Goal: Task Accomplishment & Management: Manage account settings

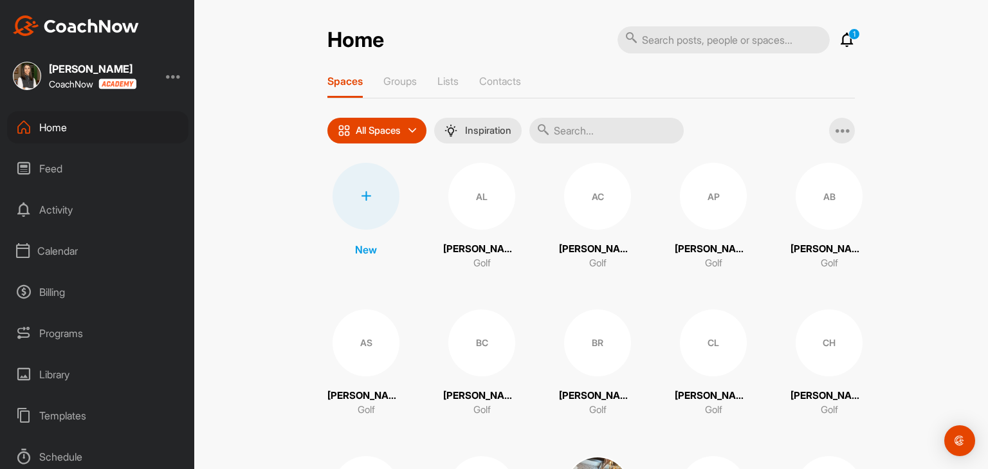
click at [70, 258] on div "Calendar" at bounding box center [97, 251] width 181 height 32
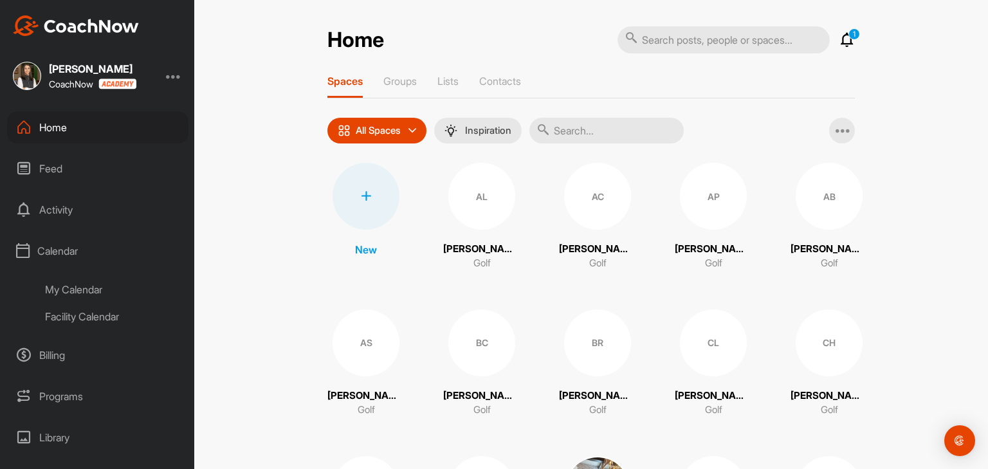
click at [73, 284] on div "My Calendar" at bounding box center [112, 289] width 152 height 27
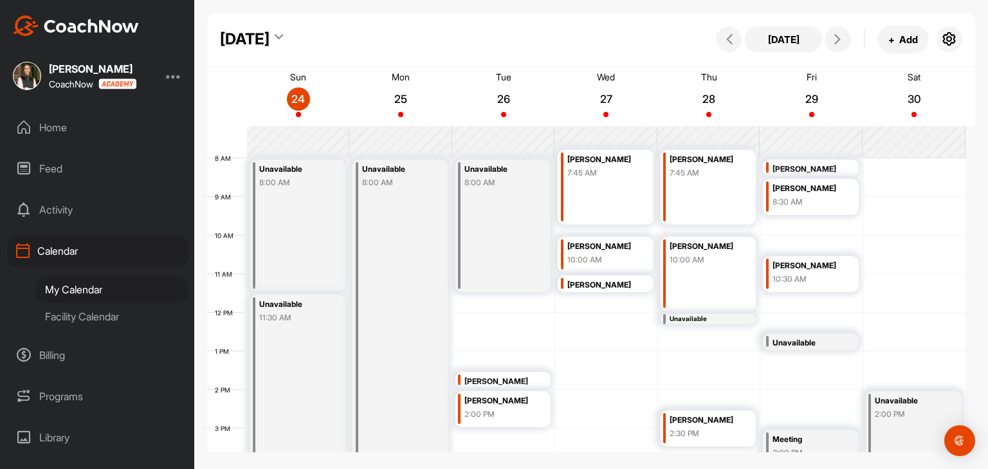
scroll to position [288, 0]
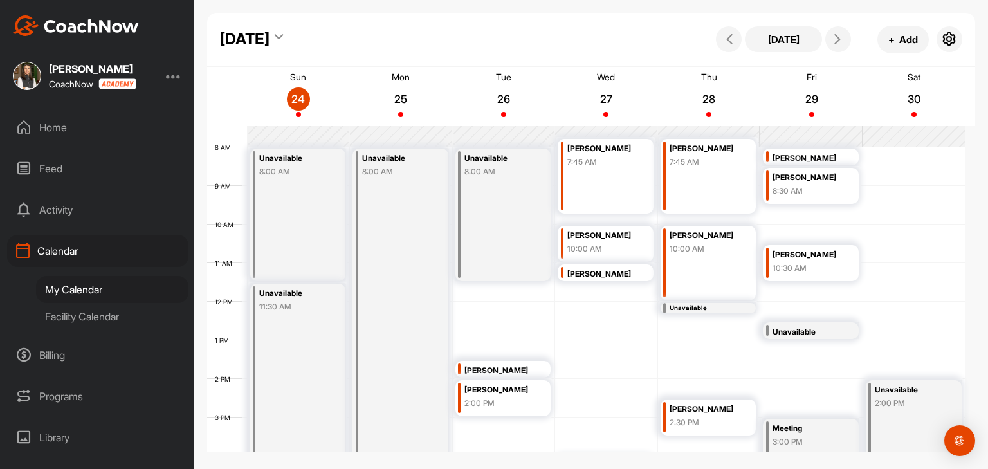
click at [512, 403] on div "2:00 PM" at bounding box center [500, 404] width 72 height 12
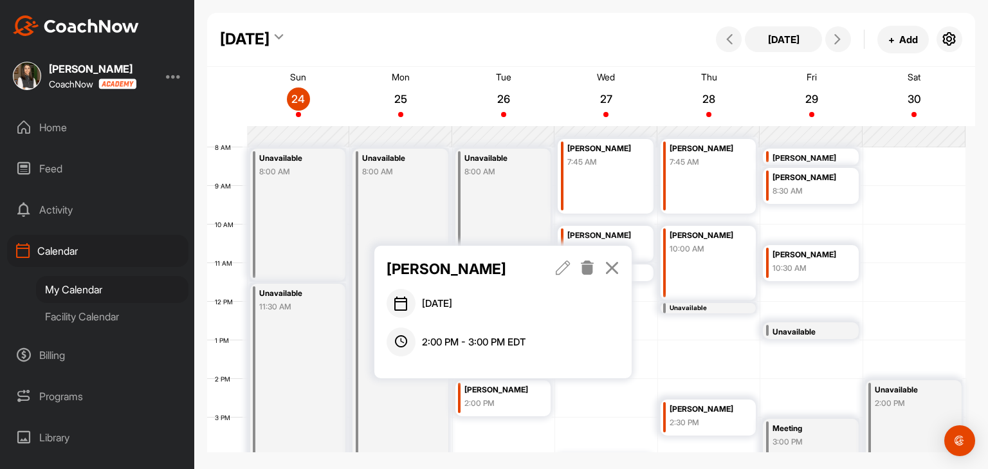
click at [610, 267] on icon at bounding box center [612, 268] width 15 height 14
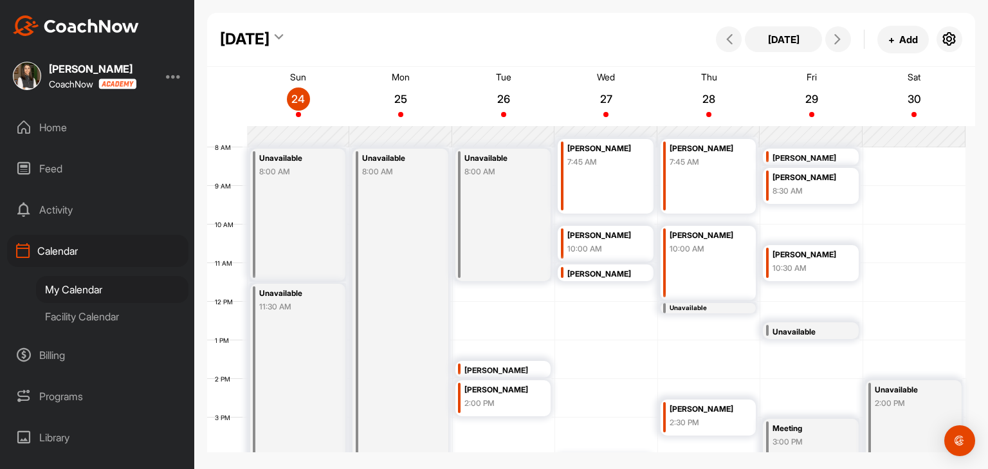
click at [508, 354] on div "12 AM 1 AM 2 AM 3 AM 4 AM 5 AM 6 AM 7 AM 8 AM 9 AM 10 AM 11 AM 12 PM 1 PM 2 PM …" at bounding box center [586, 302] width 758 height 926
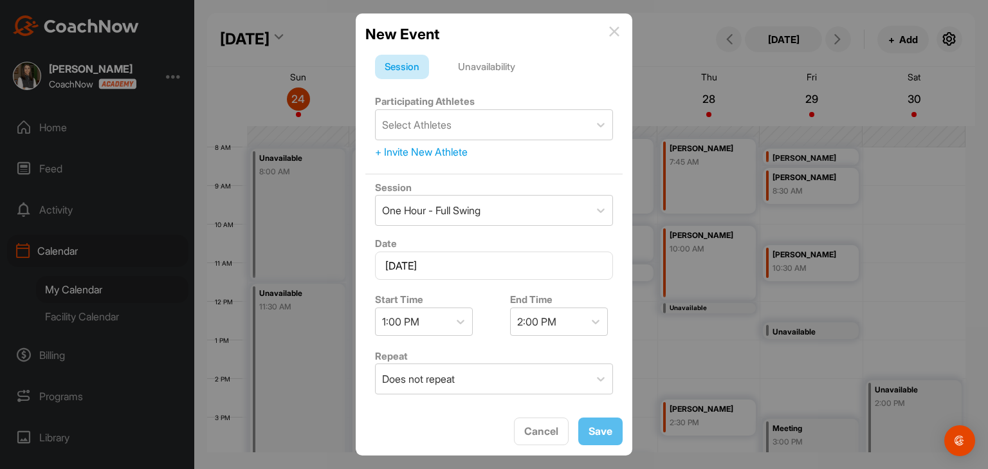
click at [614, 35] on img at bounding box center [614, 31] width 10 height 10
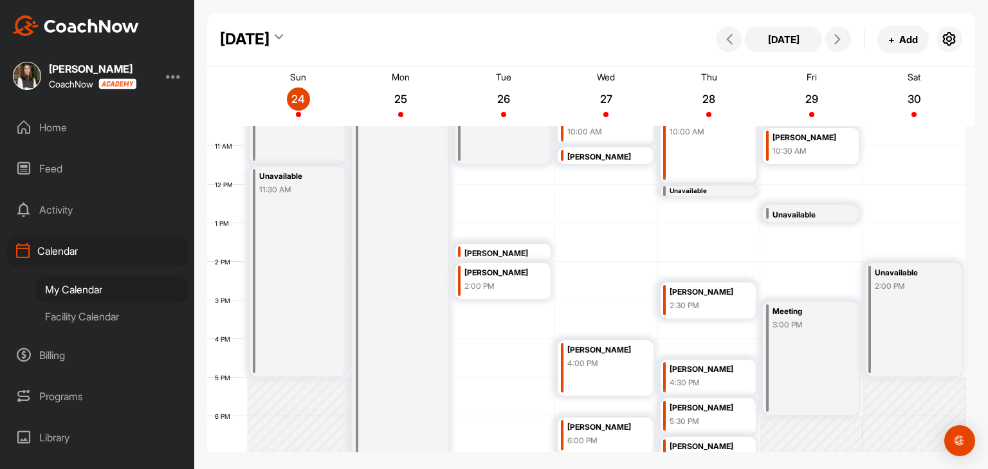
scroll to position [416, 0]
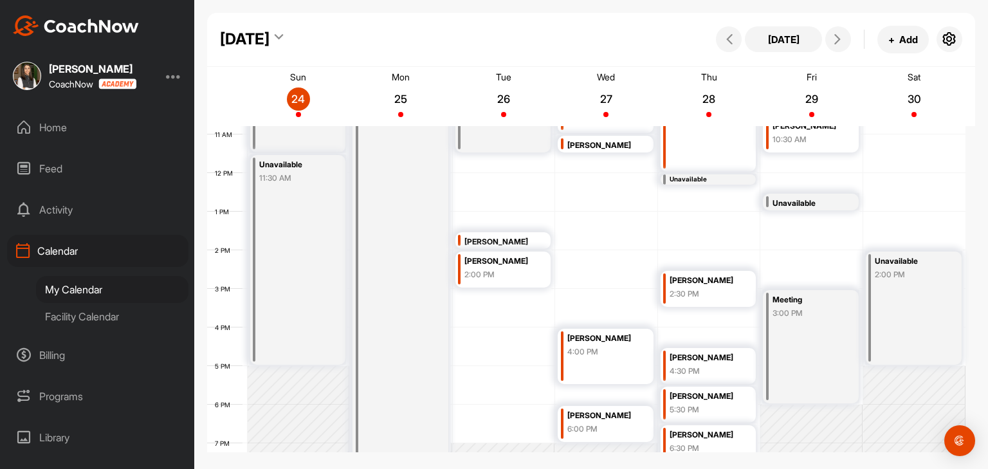
click at [521, 296] on div "12 AM 1 AM 2 AM 3 AM 4 AM 5 AM 6 AM 7 AM 8 AM 9 AM 10 AM 11 AM 12 PM 1 PM 2 PM …" at bounding box center [586, 173] width 758 height 926
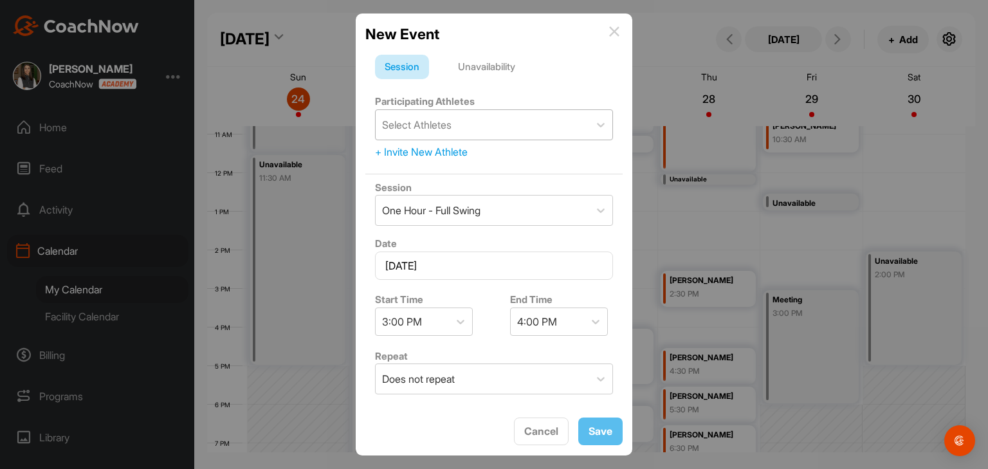
click at [444, 127] on div "Select Athletes" at bounding box center [416, 124] width 69 height 15
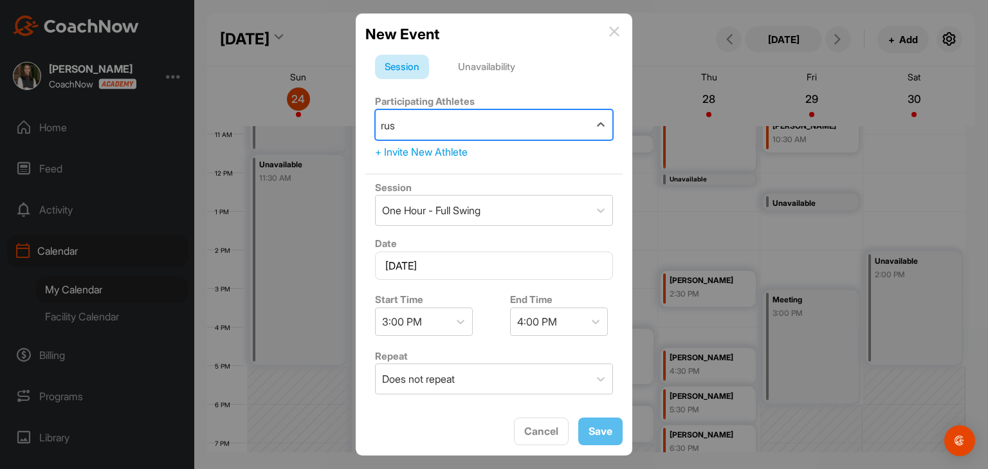
type input "[PERSON_NAME]"
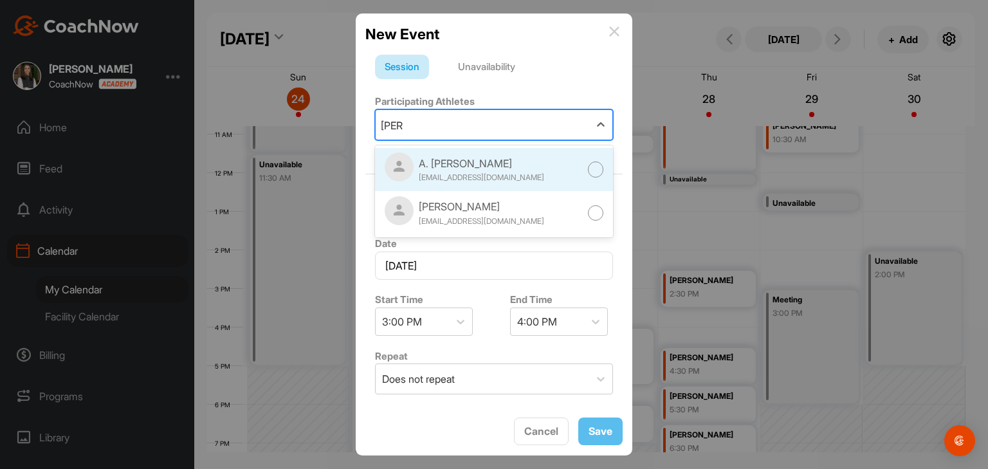
click at [588, 167] on div at bounding box center [596, 169] width 16 height 16
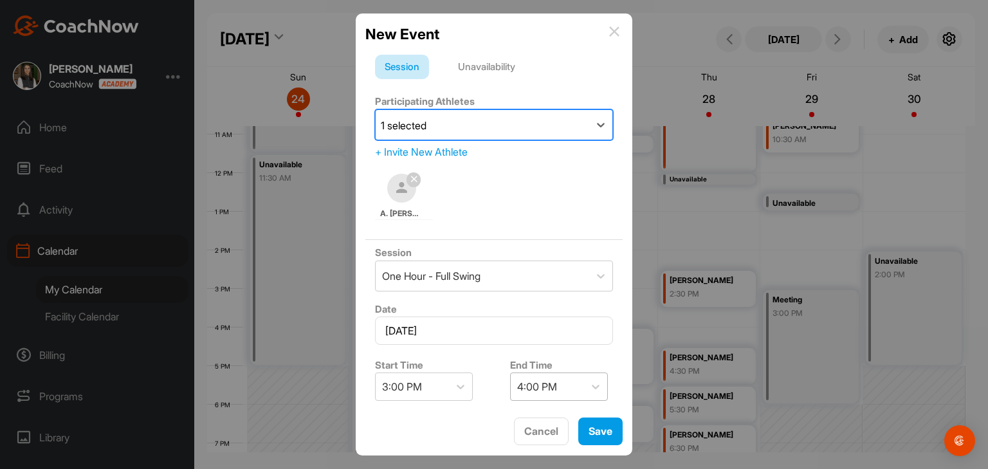
click at [528, 385] on div "4:00 PM" at bounding box center [537, 386] width 40 height 15
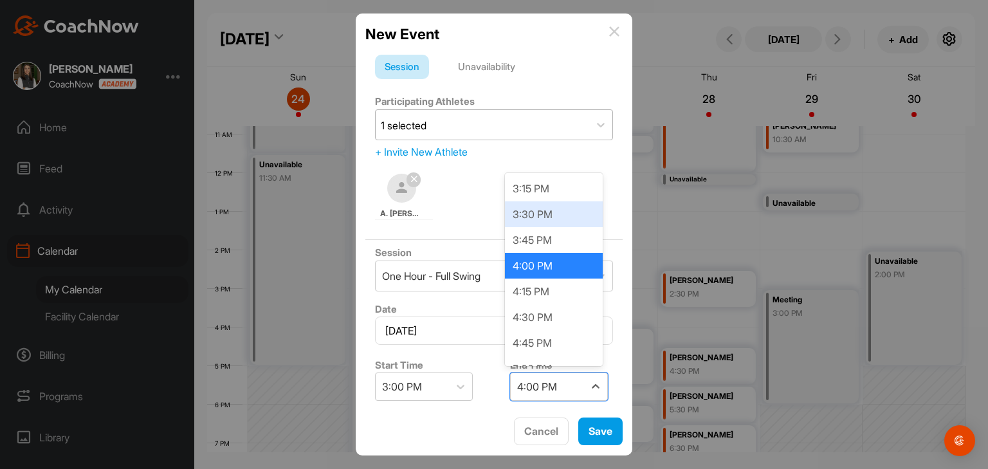
click at [544, 219] on div "3:30 PM" at bounding box center [554, 214] width 98 height 26
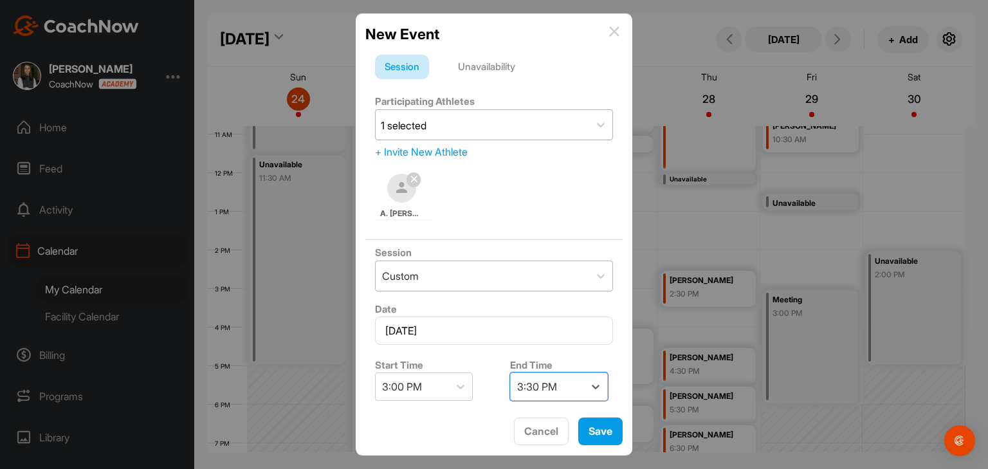
click at [464, 278] on div "Custom" at bounding box center [483, 276] width 214 height 30
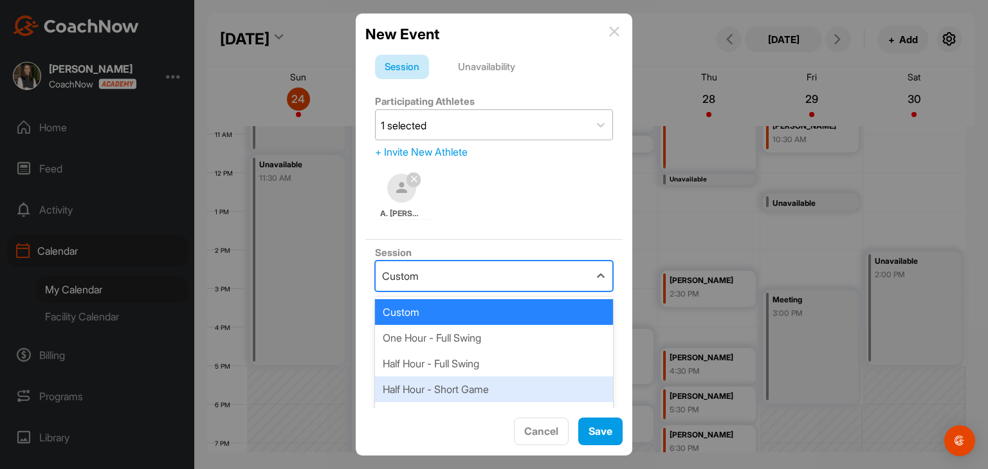
scroll to position [42, 0]
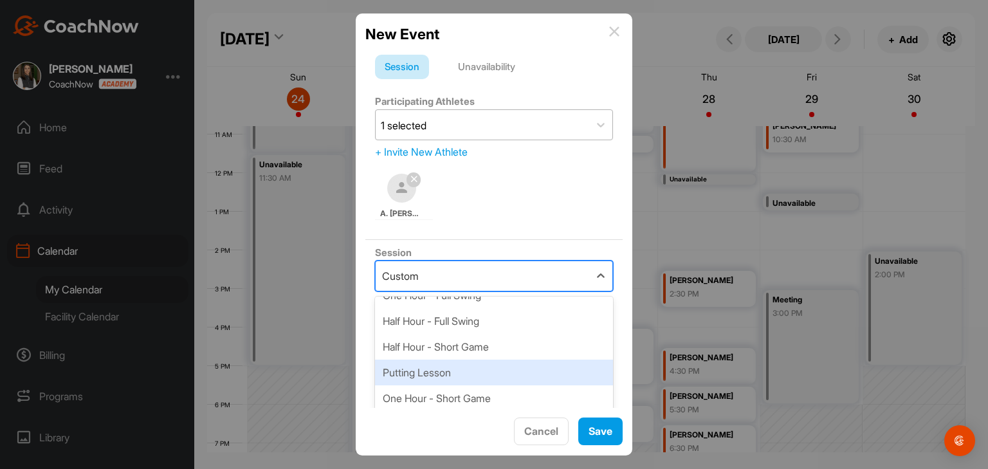
click at [464, 367] on div "Putting Lesson" at bounding box center [494, 373] width 238 height 26
type input "100"
type input "Main Putting Green (outside golf shop)"
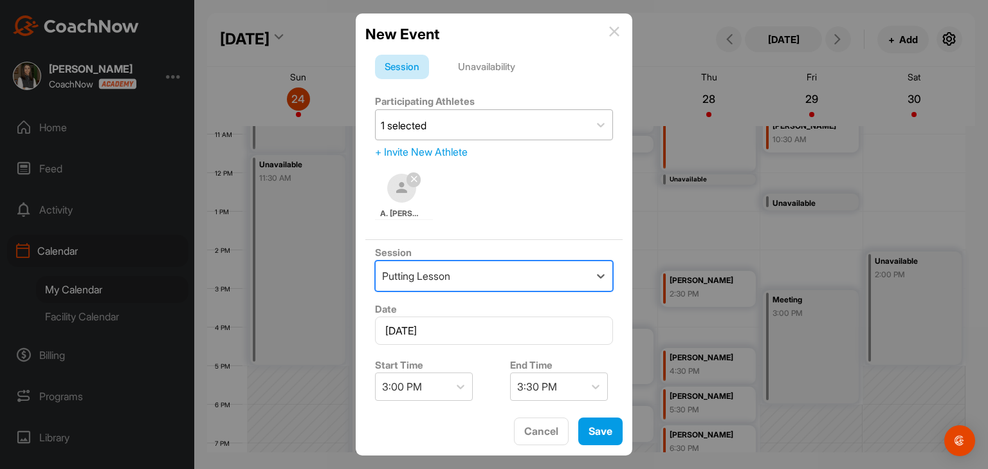
scroll to position [129, 0]
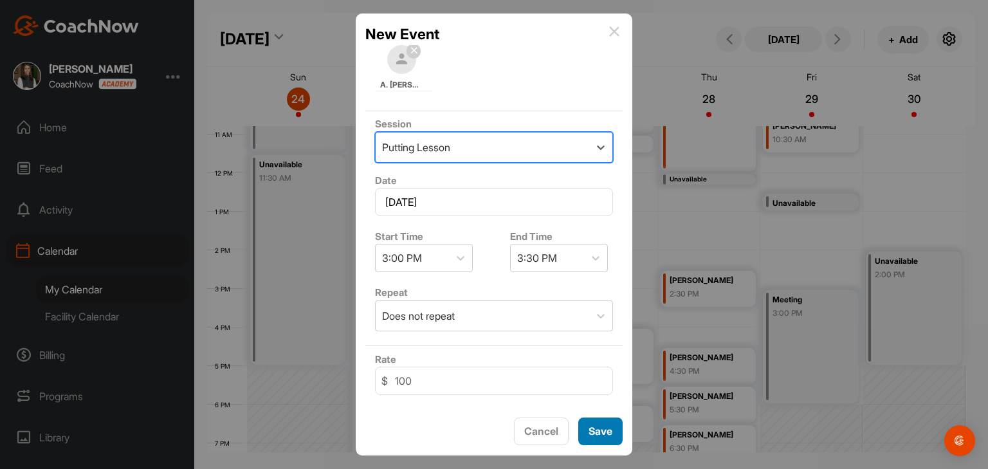
click at [598, 434] on button "Save" at bounding box center [600, 431] width 44 height 28
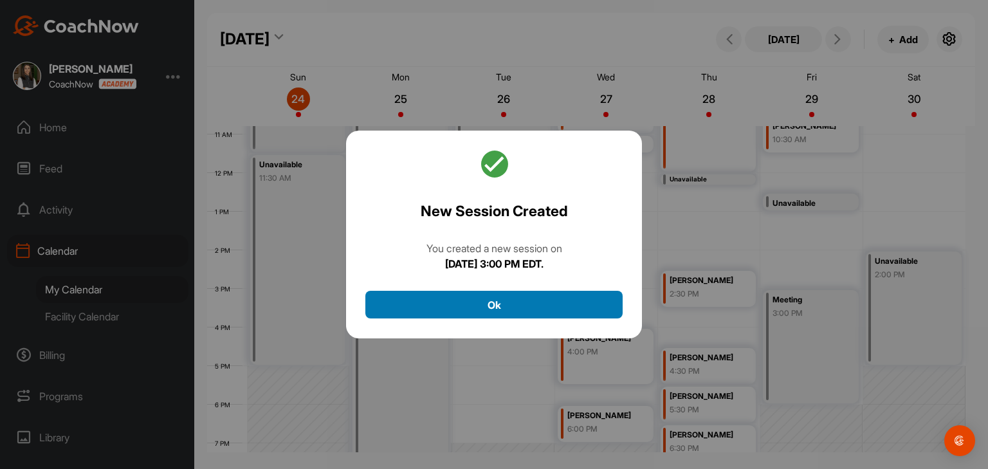
click at [526, 310] on button "Ok" at bounding box center [493, 305] width 257 height 28
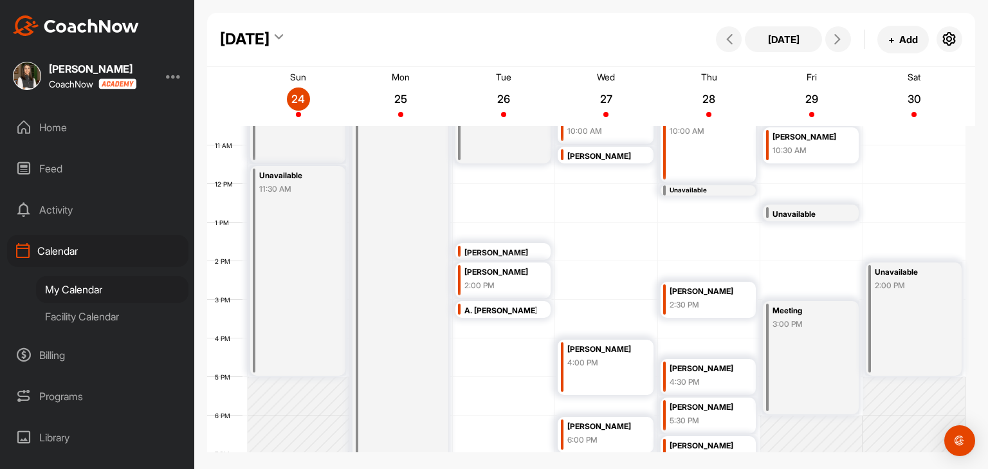
scroll to position [416, 0]
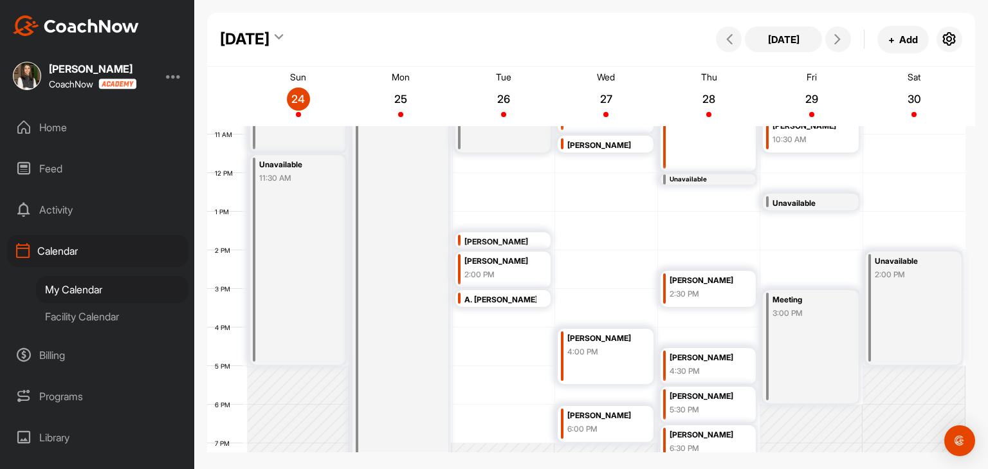
click at [832, 327] on div "Meeting 3:00 PM" at bounding box center [811, 346] width 96 height 113
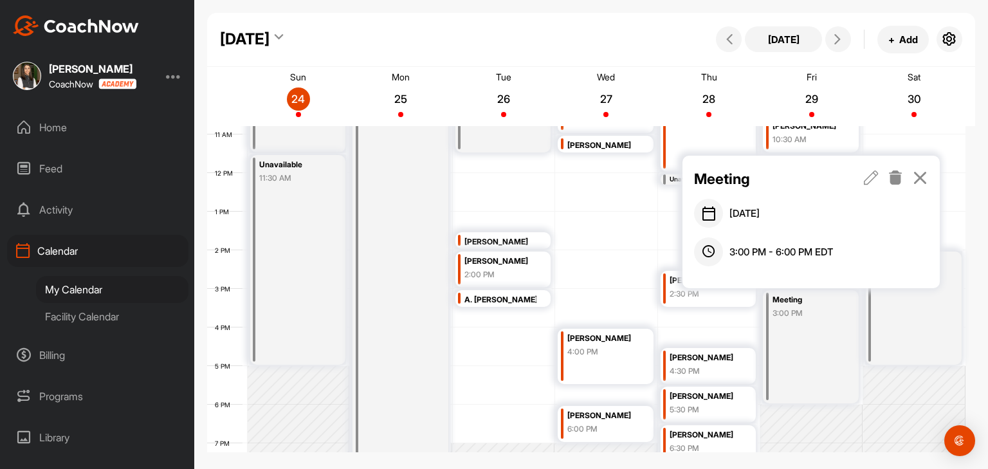
click at [866, 182] on icon at bounding box center [871, 177] width 15 height 14
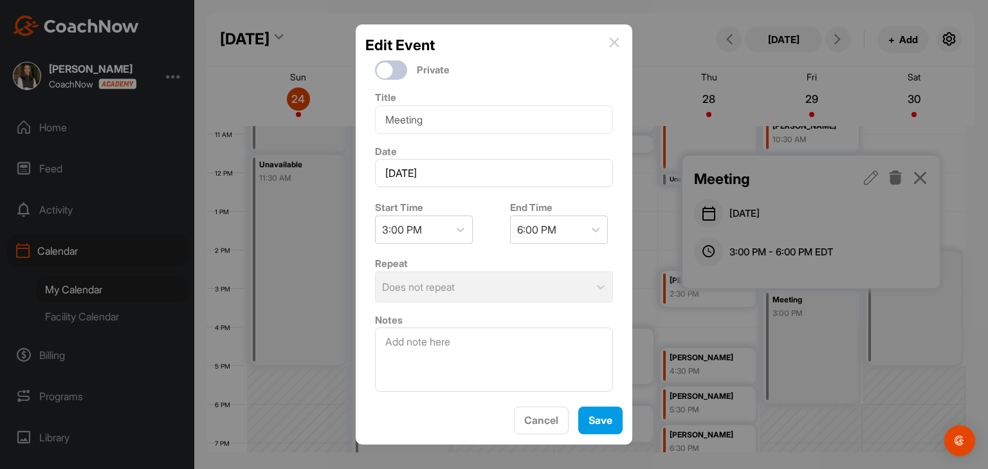
click at [413, 243] on div "Start Time 3:00 PM" at bounding box center [426, 222] width 122 height 54
click at [416, 230] on div "3:00 PM" at bounding box center [402, 229] width 40 height 15
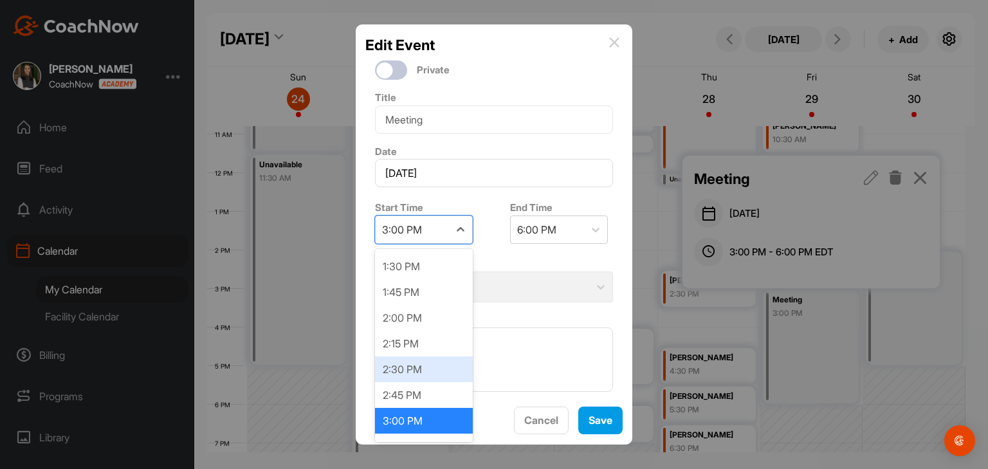
scroll to position [1516, 0]
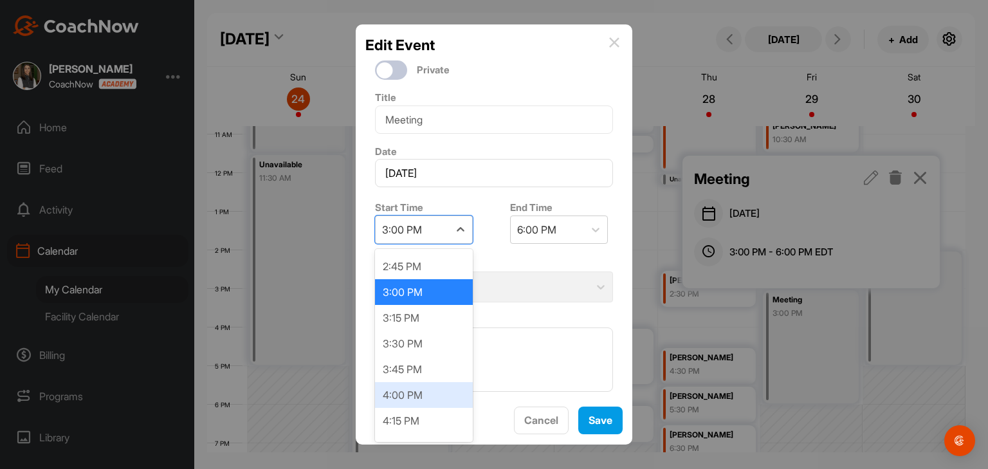
click at [416, 388] on div "4:00 PM" at bounding box center [424, 395] width 98 height 26
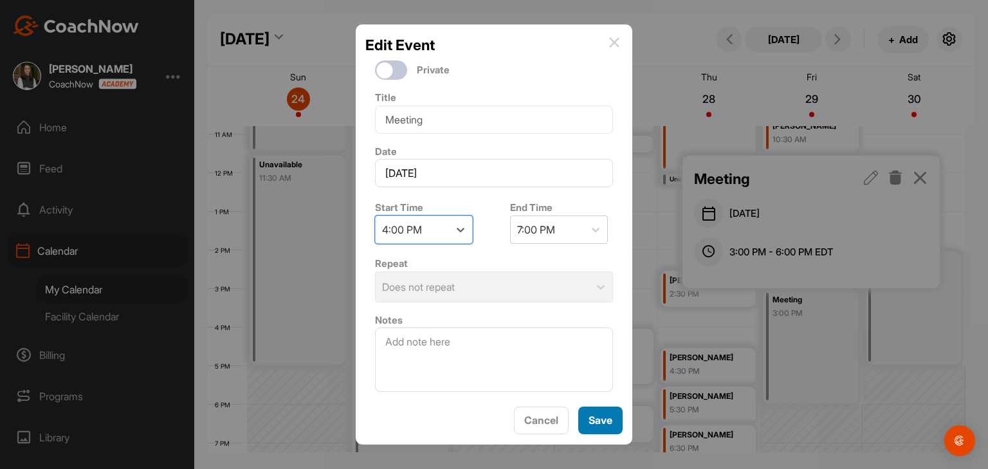
click at [614, 421] on button "Save" at bounding box center [600, 421] width 44 height 28
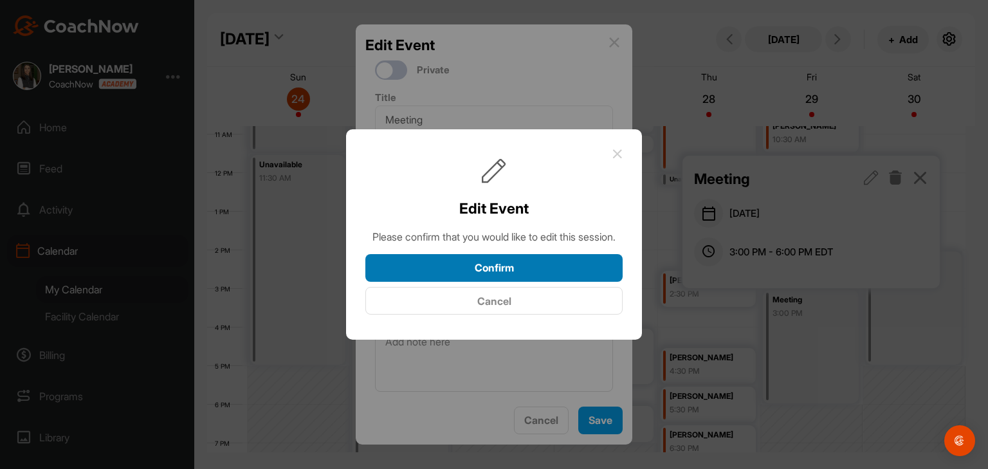
click at [522, 282] on button "Confirm" at bounding box center [493, 268] width 257 height 28
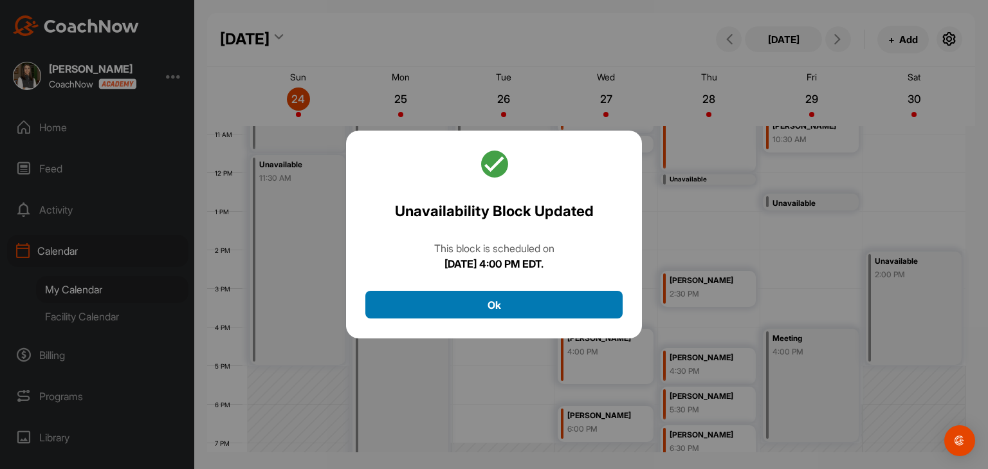
click at [512, 300] on button "Ok" at bounding box center [493, 305] width 257 height 28
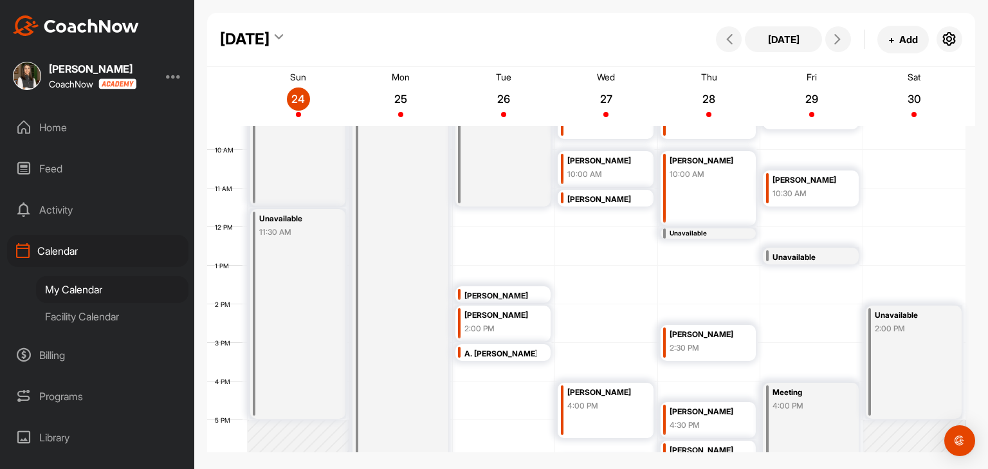
scroll to position [352, 0]
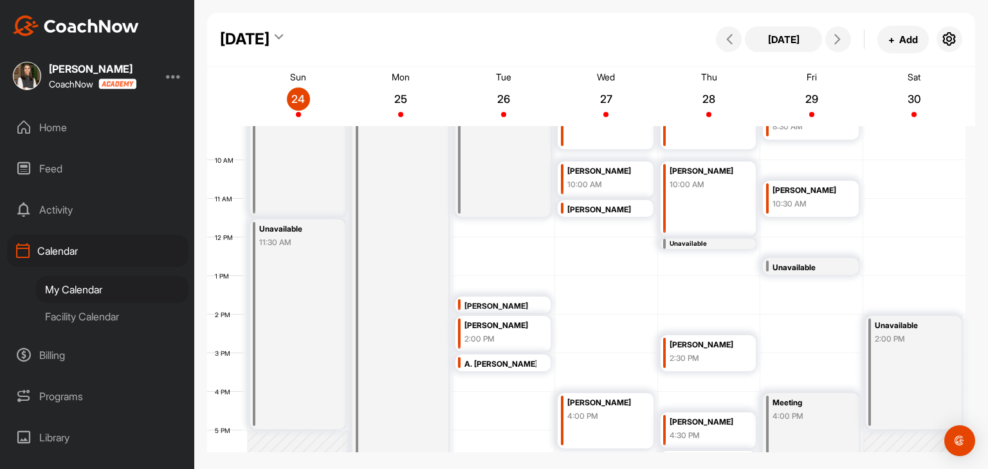
click at [822, 205] on div "10:30 AM" at bounding box center [809, 204] width 72 height 12
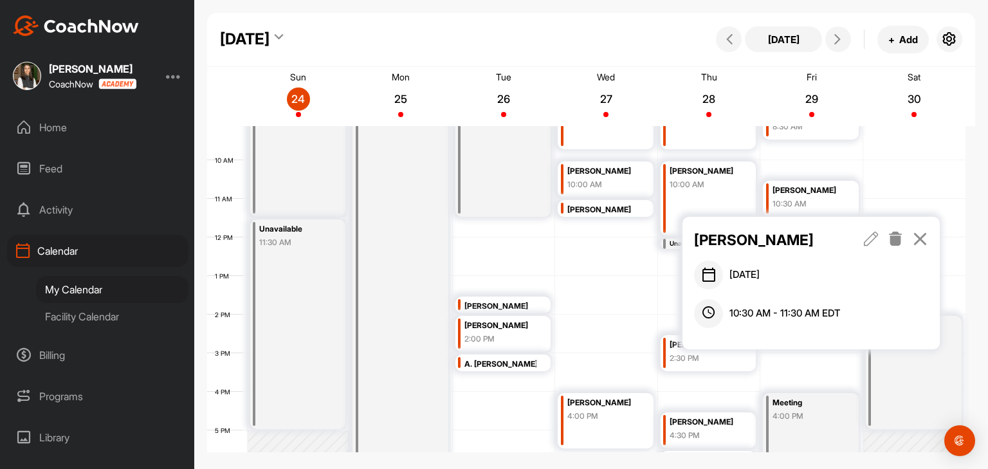
click at [919, 239] on icon at bounding box center [920, 239] width 15 height 14
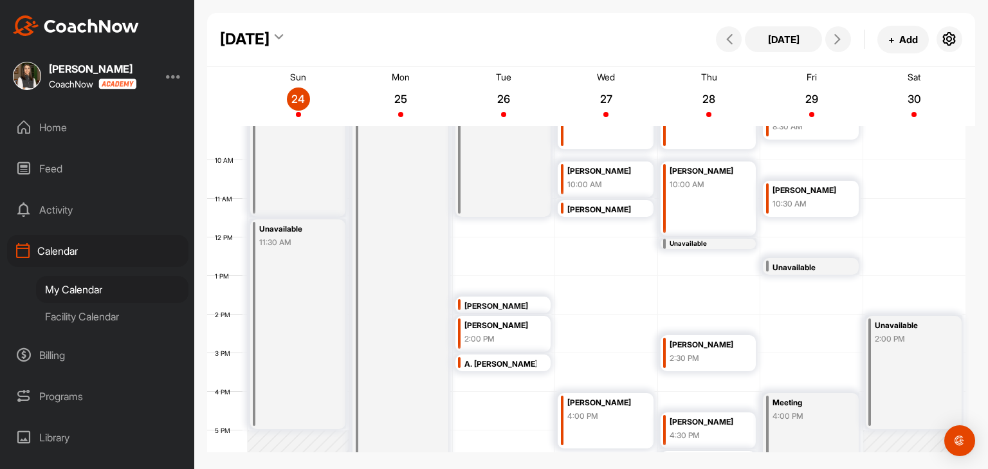
click at [809, 269] on div "Unavailable" at bounding box center [809, 268] width 72 height 15
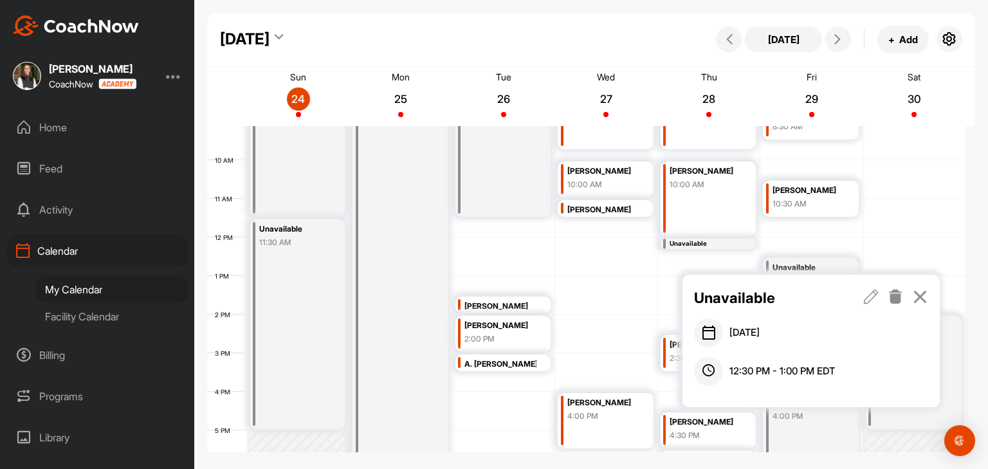
click at [921, 296] on icon at bounding box center [920, 296] width 15 height 14
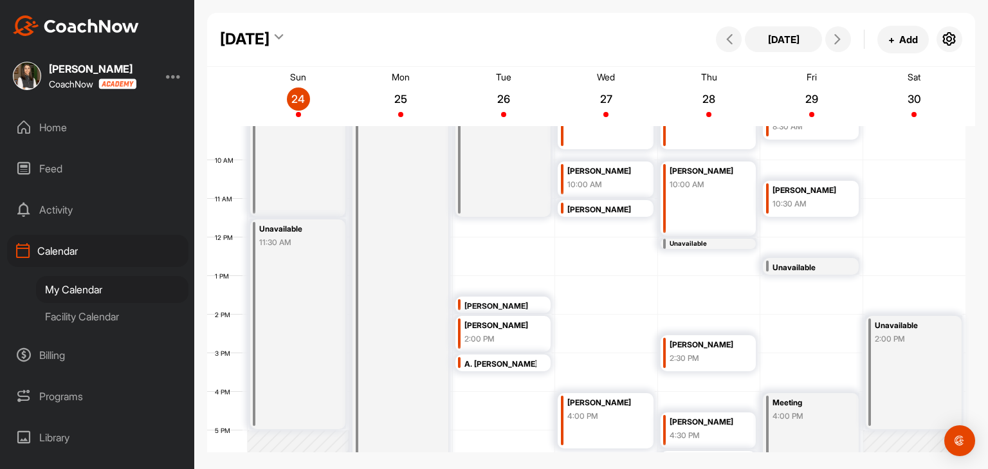
click at [832, 413] on div "4:00 PM" at bounding box center [809, 416] width 72 height 12
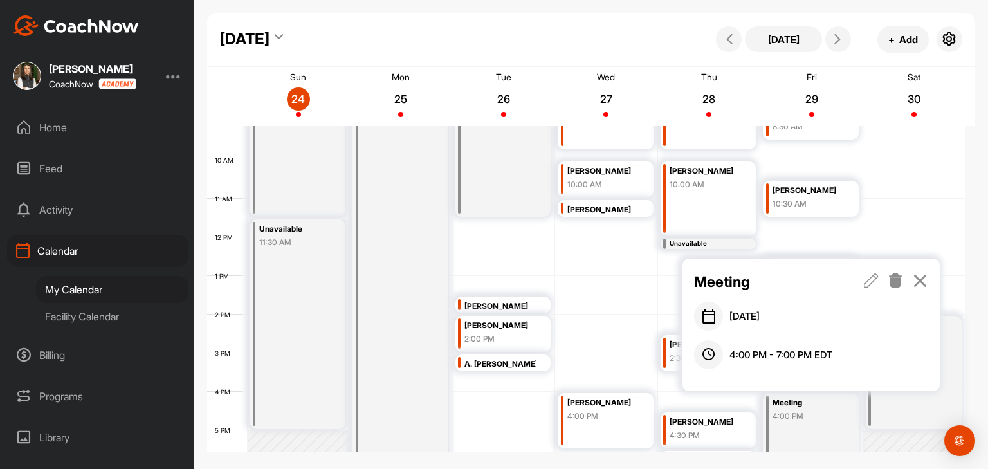
click at [869, 280] on icon at bounding box center [871, 280] width 15 height 14
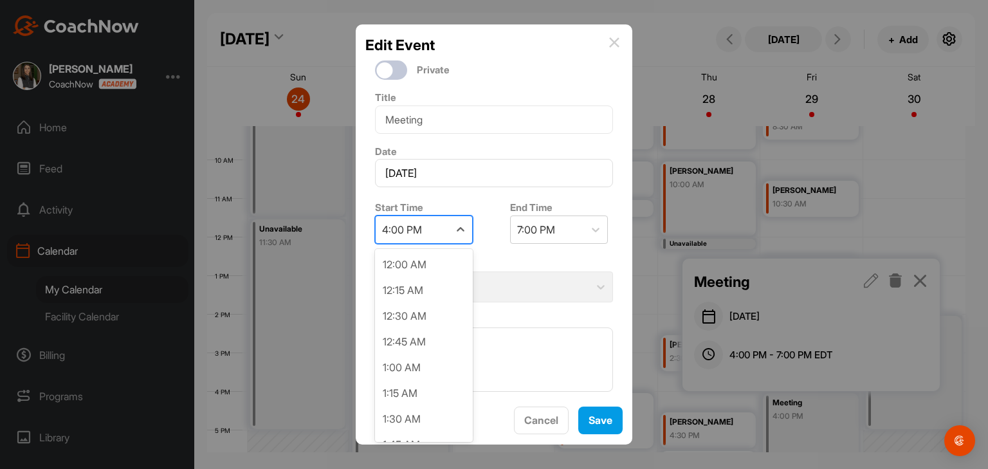
click at [422, 234] on div "4:00 PM" at bounding box center [402, 229] width 40 height 15
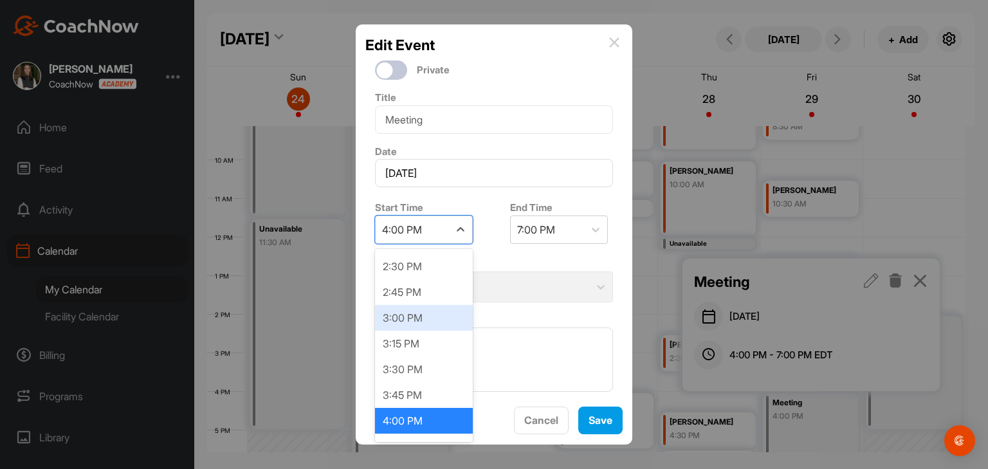
click at [420, 315] on div "3:00 PM" at bounding box center [424, 318] width 98 height 26
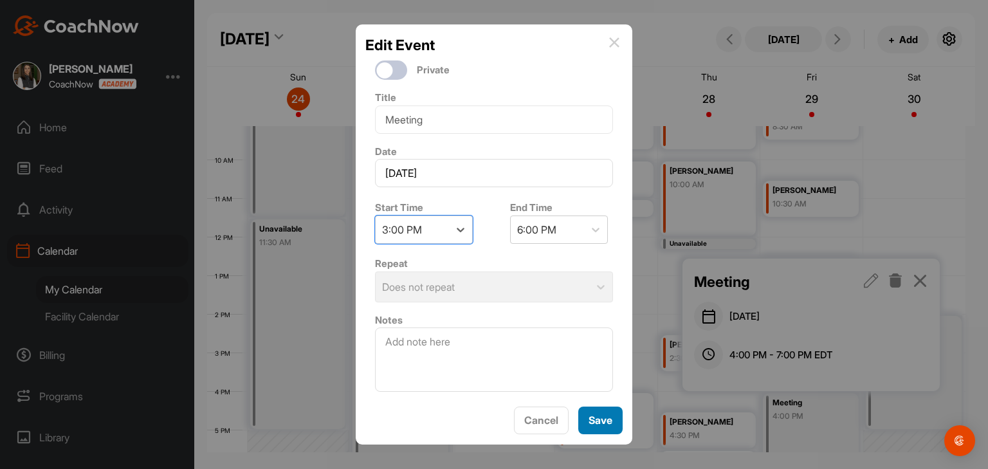
click at [598, 417] on button "Save" at bounding box center [600, 421] width 44 height 28
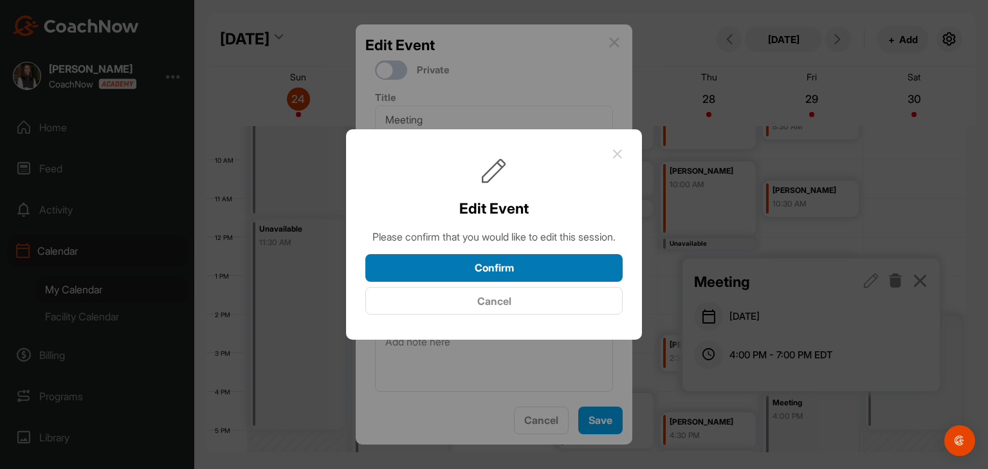
click at [573, 263] on button "Confirm" at bounding box center [493, 268] width 257 height 28
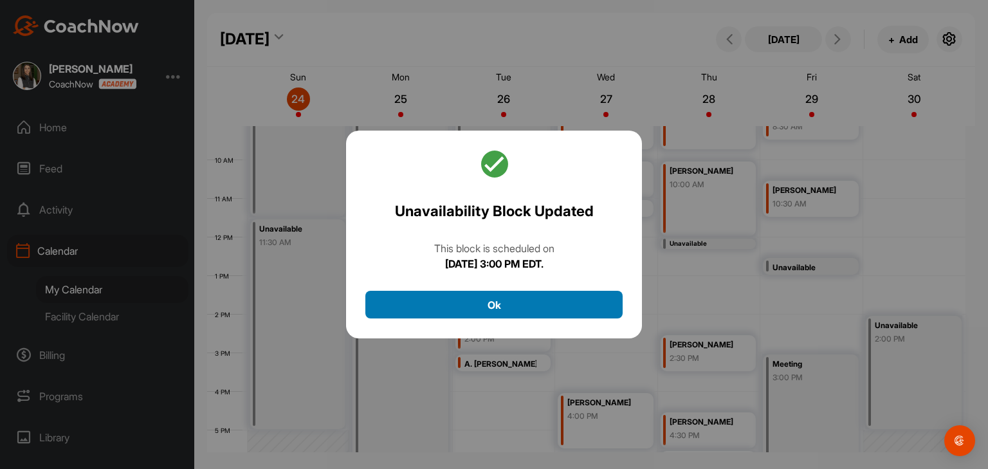
click at [540, 303] on button "Ok" at bounding box center [493, 305] width 257 height 28
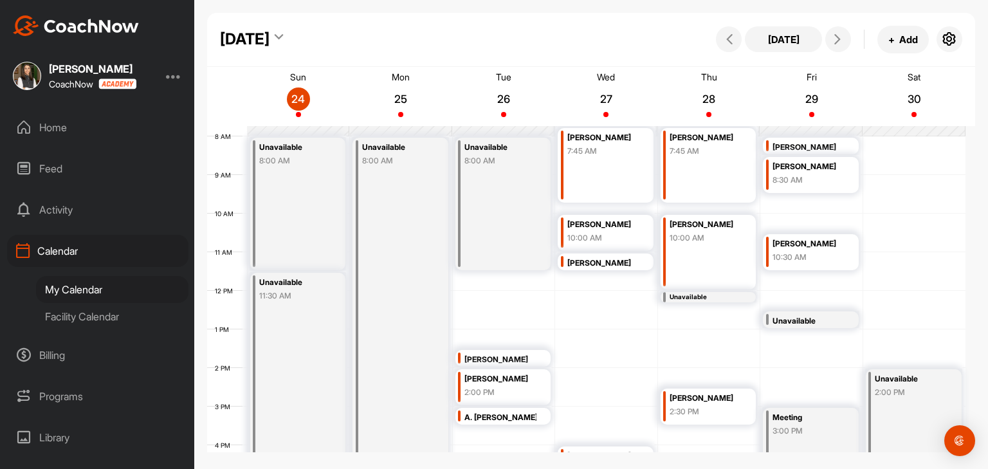
scroll to position [288, 0]
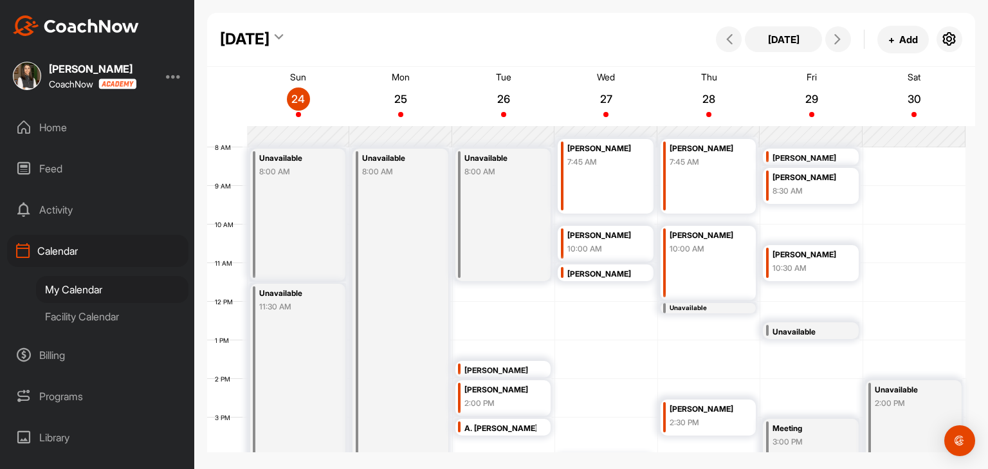
click at [606, 280] on div "[PERSON_NAME]" at bounding box center [603, 274] width 72 height 15
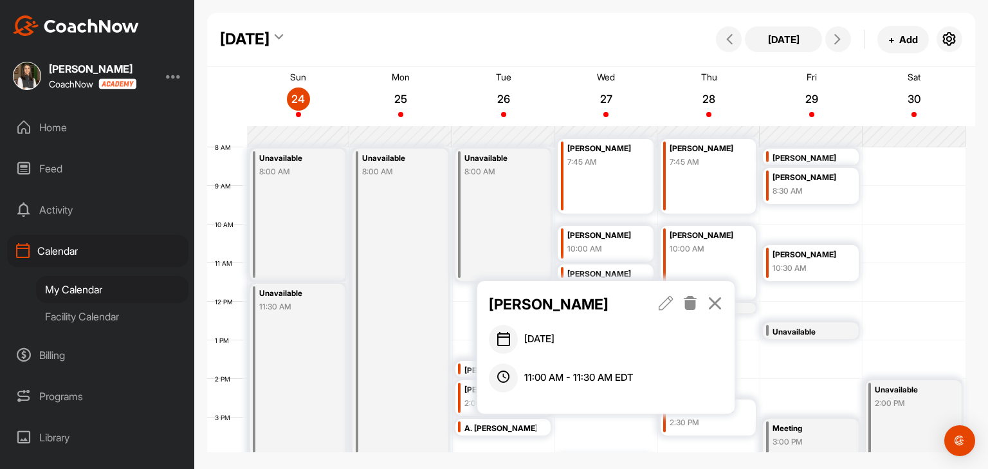
click at [713, 302] on icon at bounding box center [715, 303] width 15 height 14
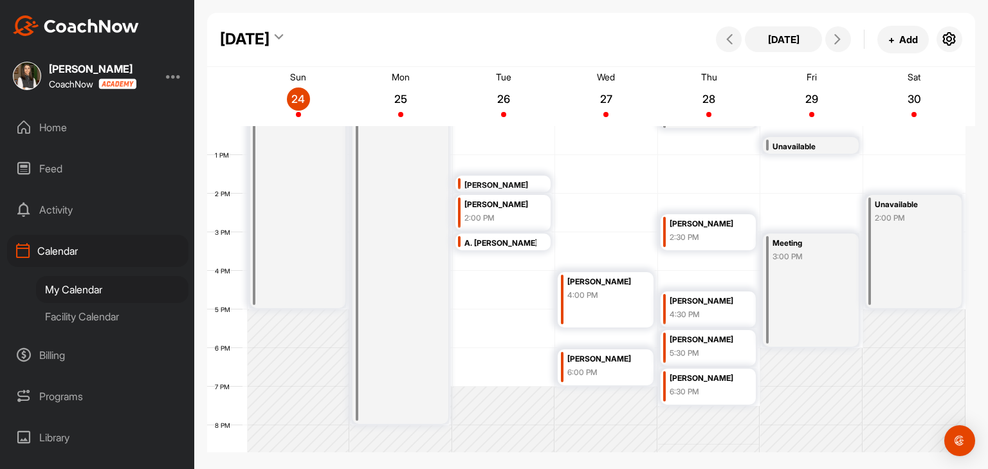
scroll to position [481, 0]
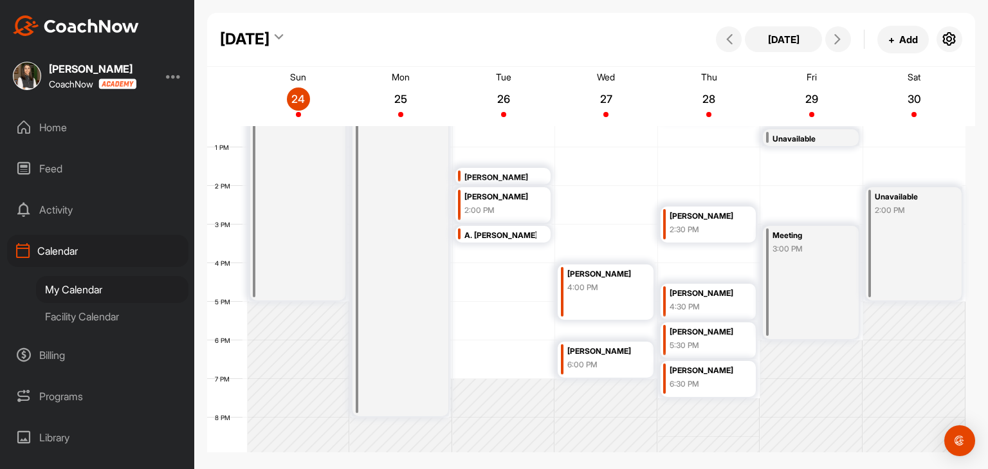
click at [628, 298] on div "[PERSON_NAME] 4:00 PM" at bounding box center [606, 291] width 96 height 55
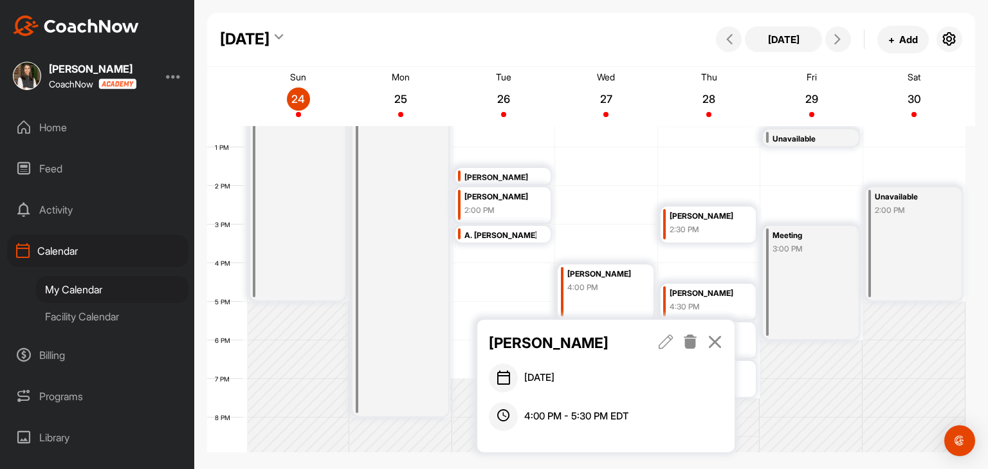
click at [711, 339] on icon at bounding box center [715, 342] width 15 height 14
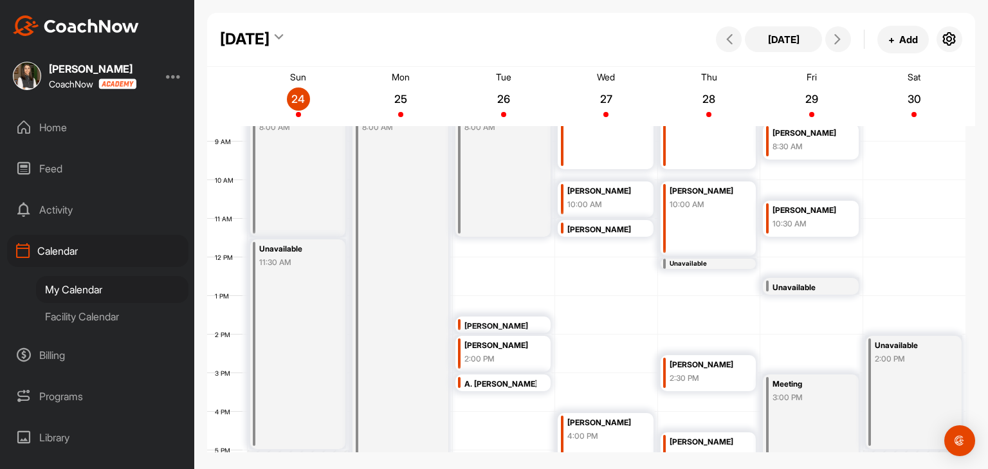
scroll to position [352, 0]
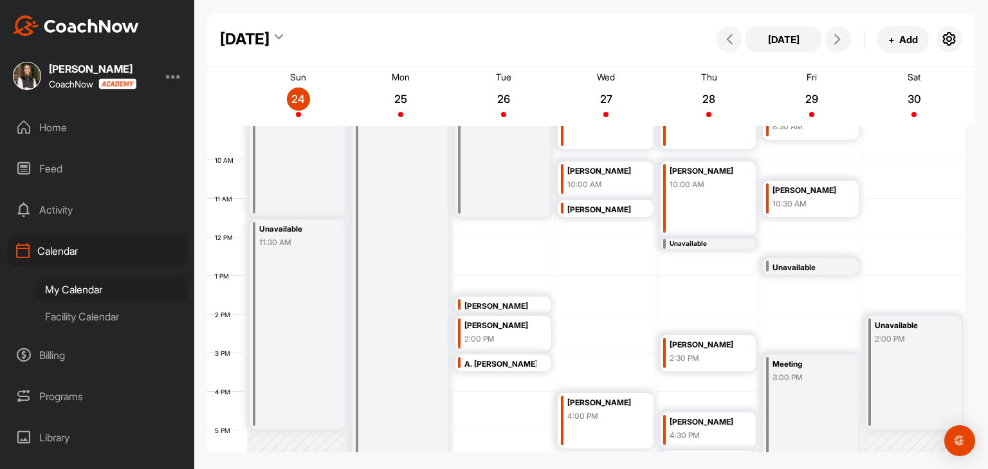
click at [112, 314] on div "Facility Calendar" at bounding box center [112, 316] width 152 height 27
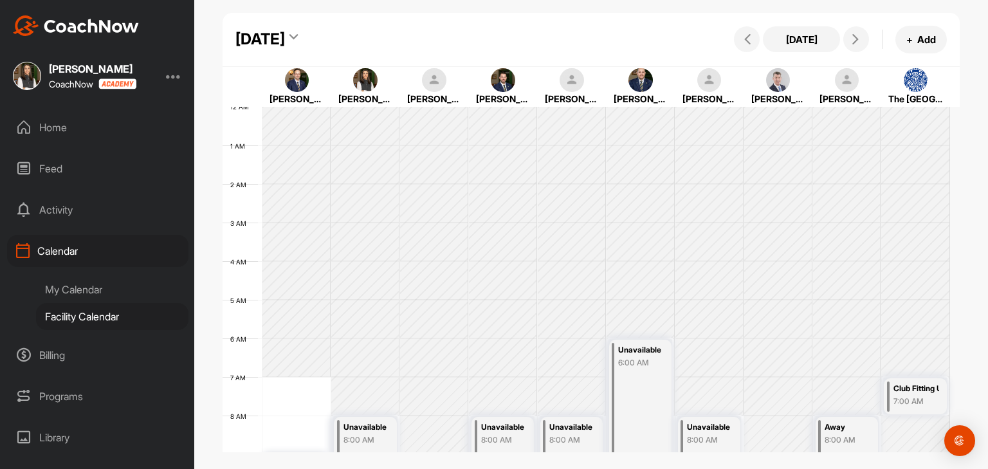
scroll to position [223, 0]
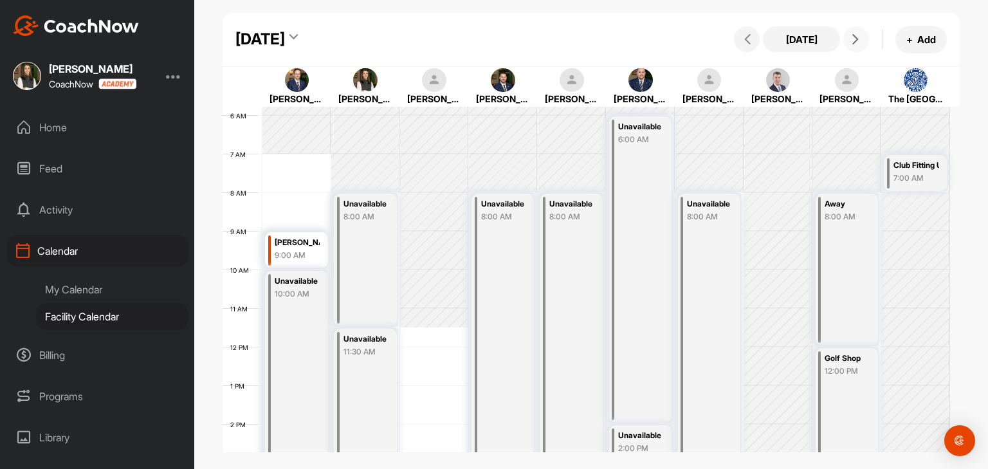
click at [852, 45] on button at bounding box center [856, 39] width 26 height 26
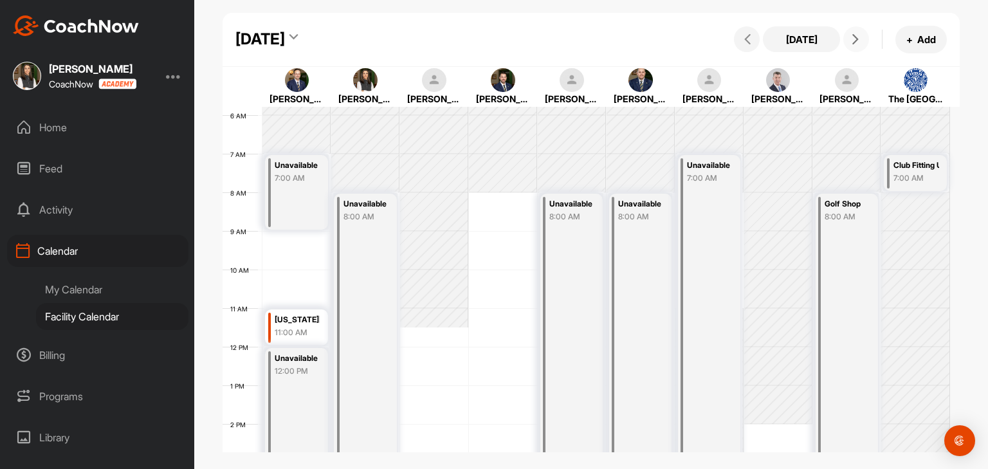
click at [852, 45] on button at bounding box center [856, 39] width 26 height 26
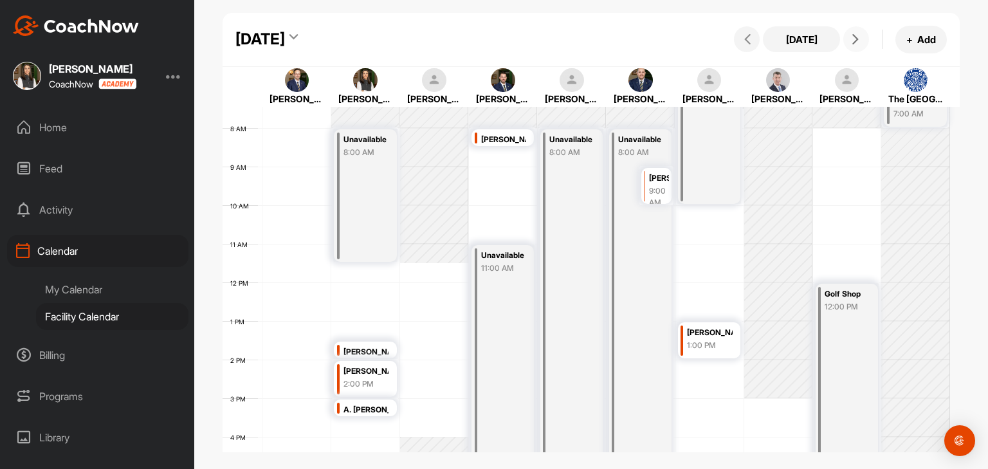
click at [860, 41] on icon at bounding box center [855, 39] width 10 height 10
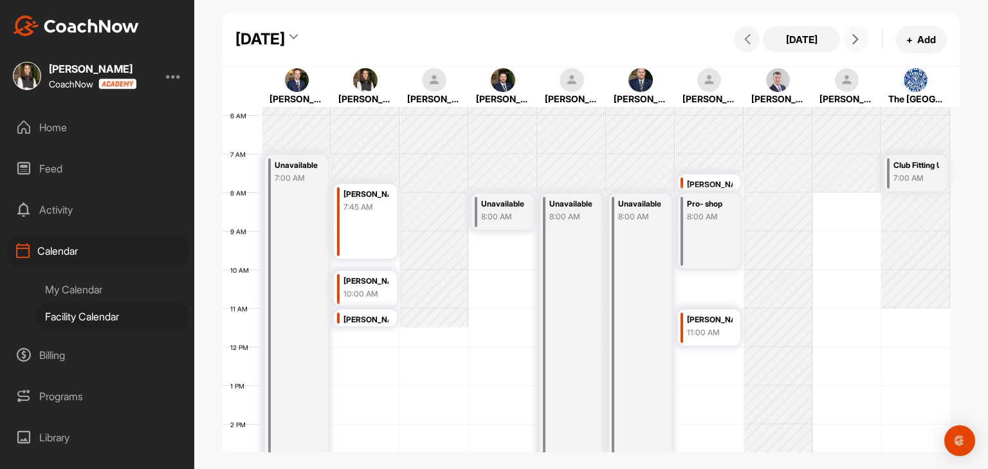
click at [860, 41] on icon at bounding box center [855, 39] width 10 height 10
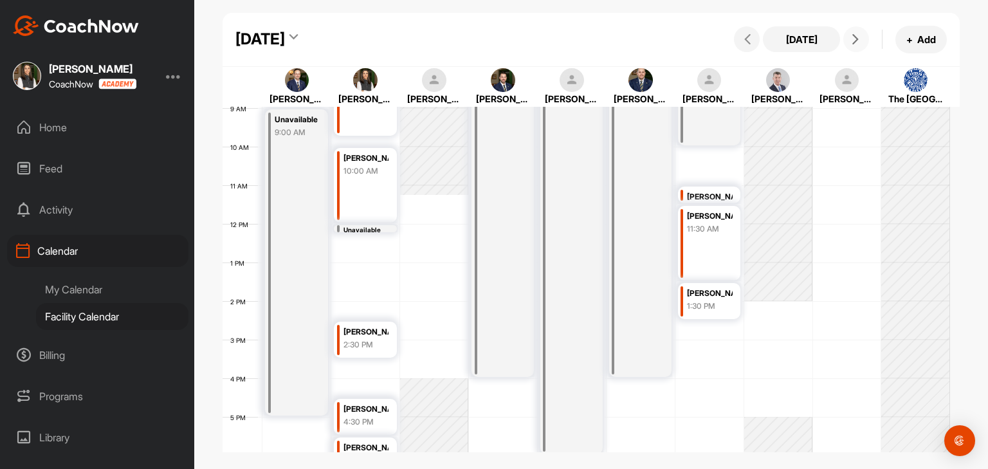
scroll to position [288, 0]
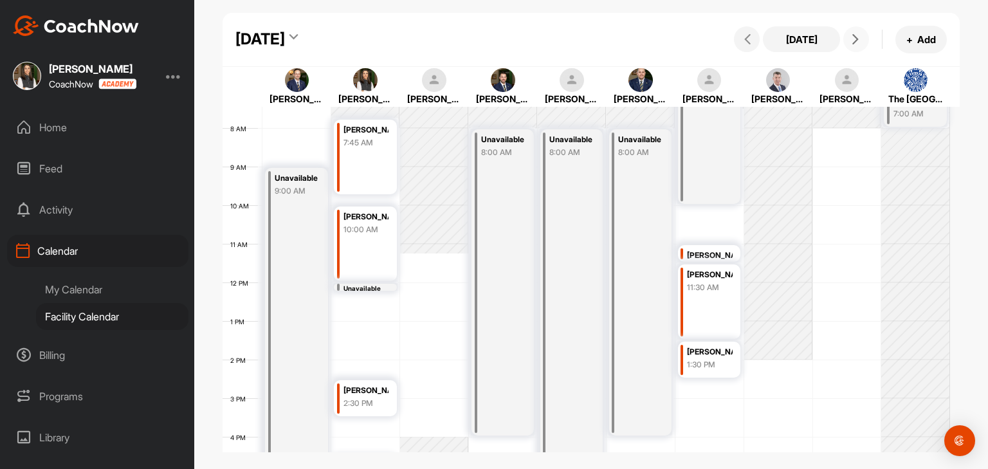
click at [855, 42] on icon at bounding box center [855, 39] width 10 height 10
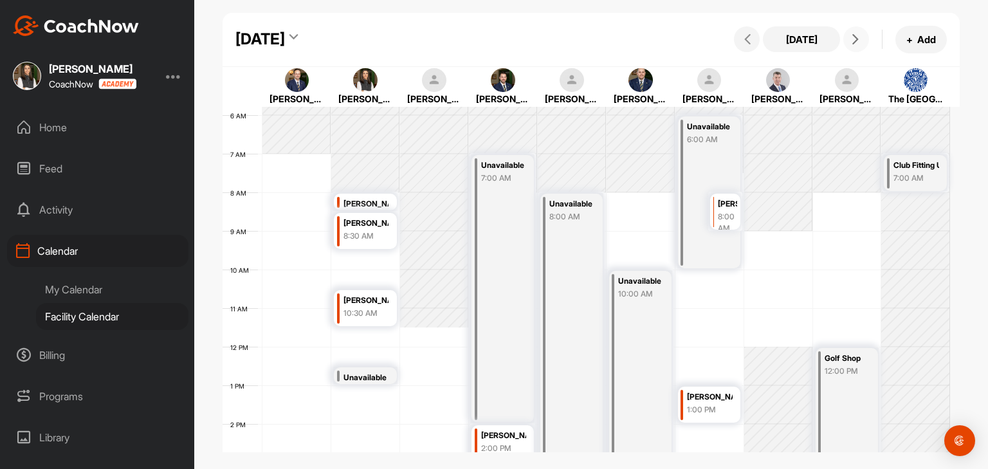
scroll to position [352, 0]
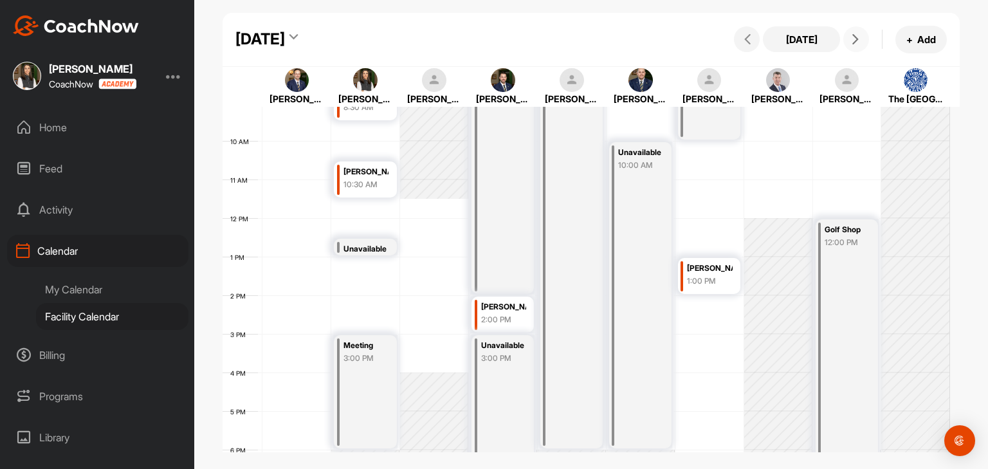
click at [717, 279] on div "1:00 PM" at bounding box center [710, 281] width 46 height 12
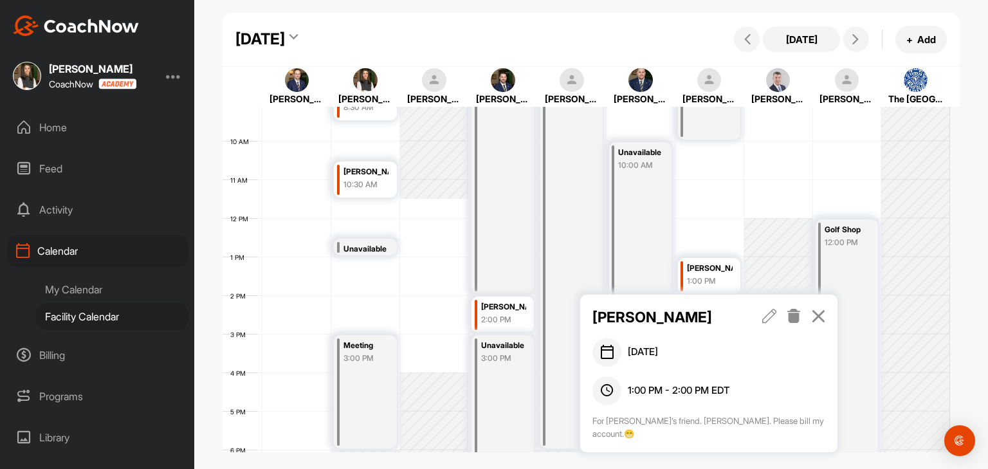
click at [819, 318] on icon at bounding box center [818, 316] width 15 height 14
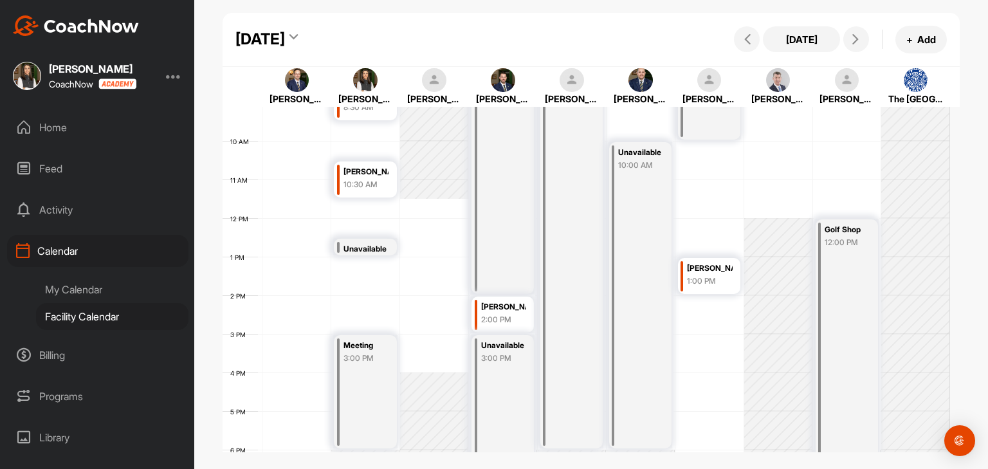
scroll to position [288, 0]
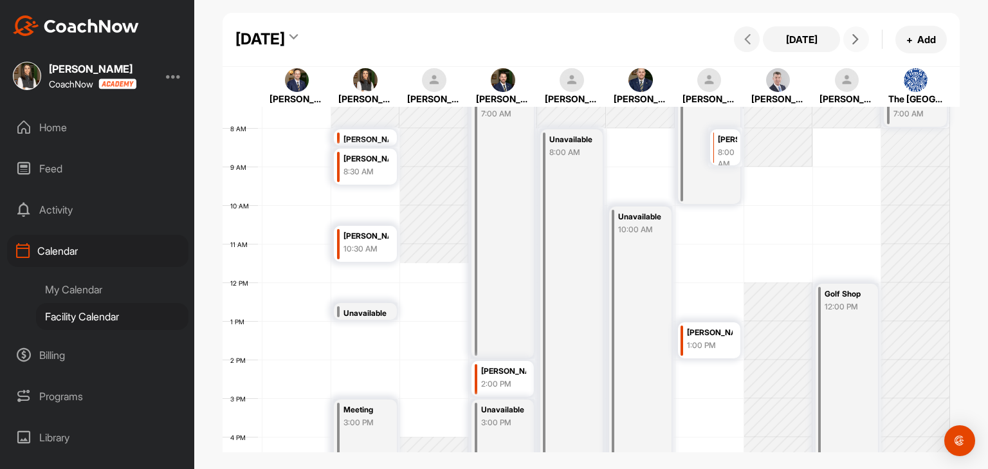
click at [854, 41] on icon at bounding box center [855, 39] width 10 height 10
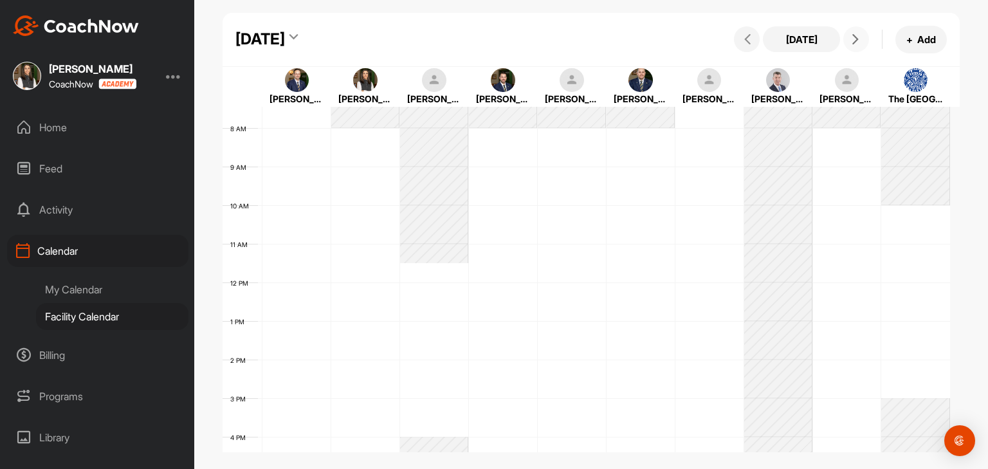
scroll to position [223, 0]
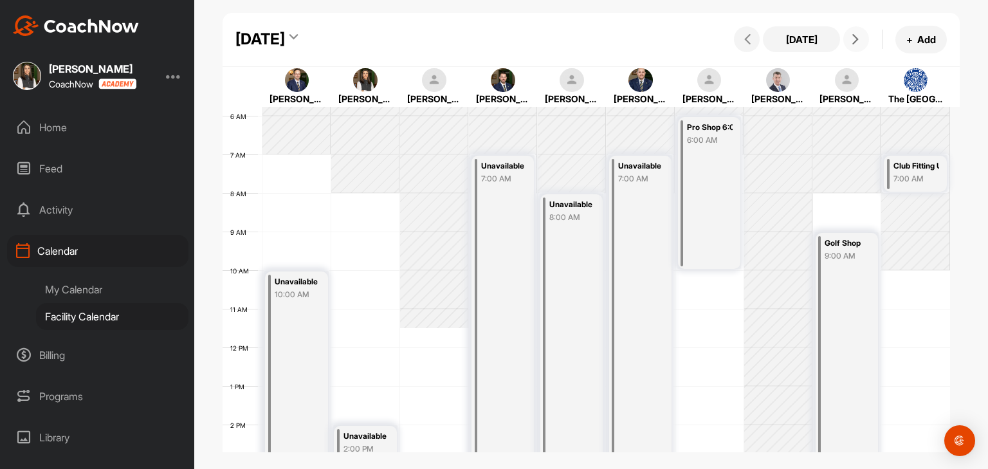
click at [854, 41] on icon at bounding box center [855, 39] width 10 height 10
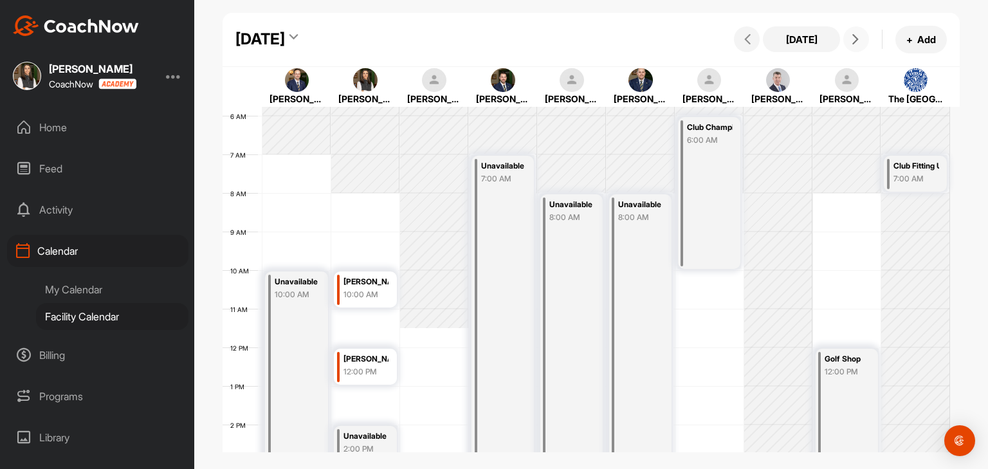
click at [857, 41] on icon at bounding box center [855, 39] width 10 height 10
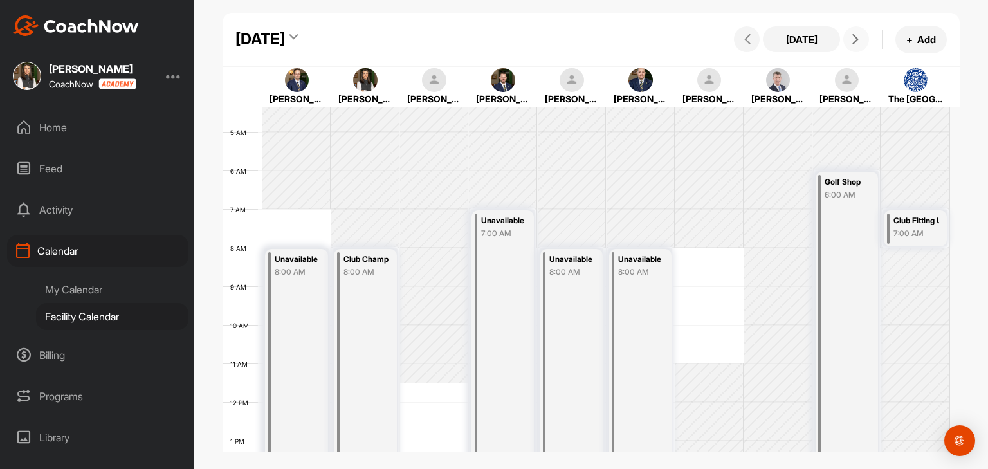
scroll to position [158, 0]
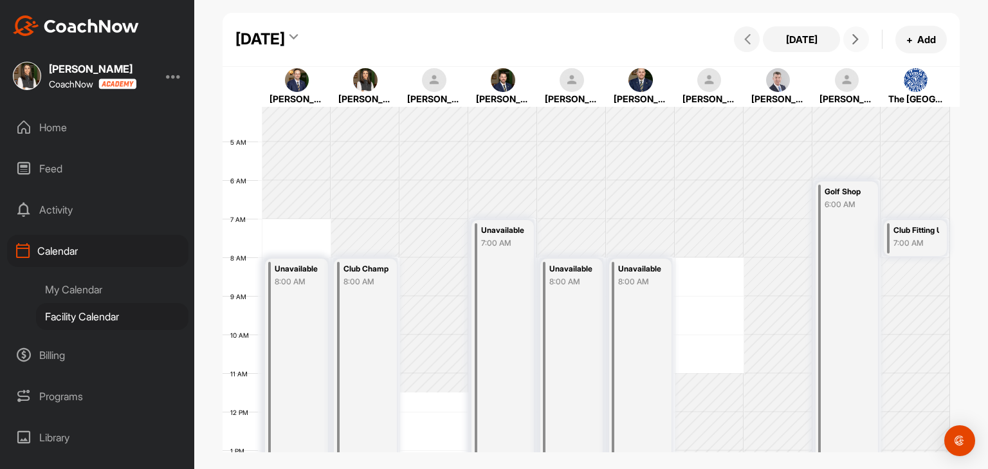
click at [856, 39] on icon at bounding box center [855, 39] width 10 height 10
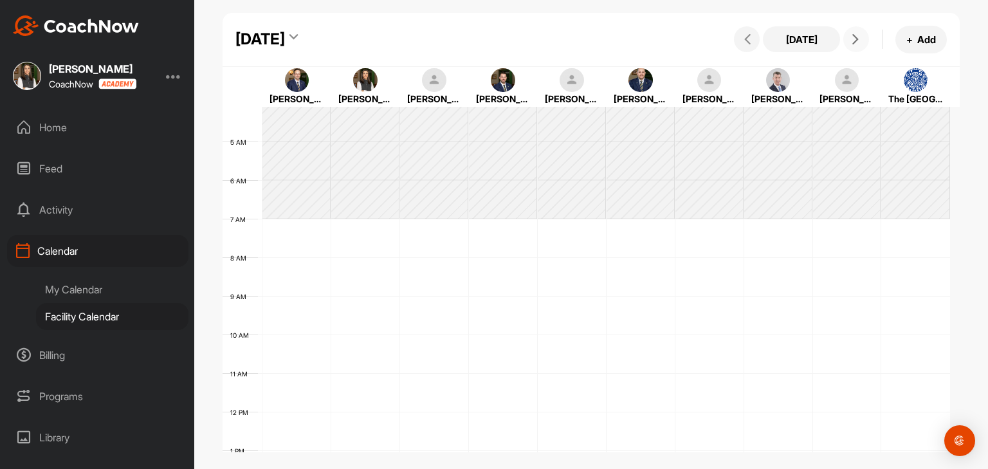
scroll to position [223, 0]
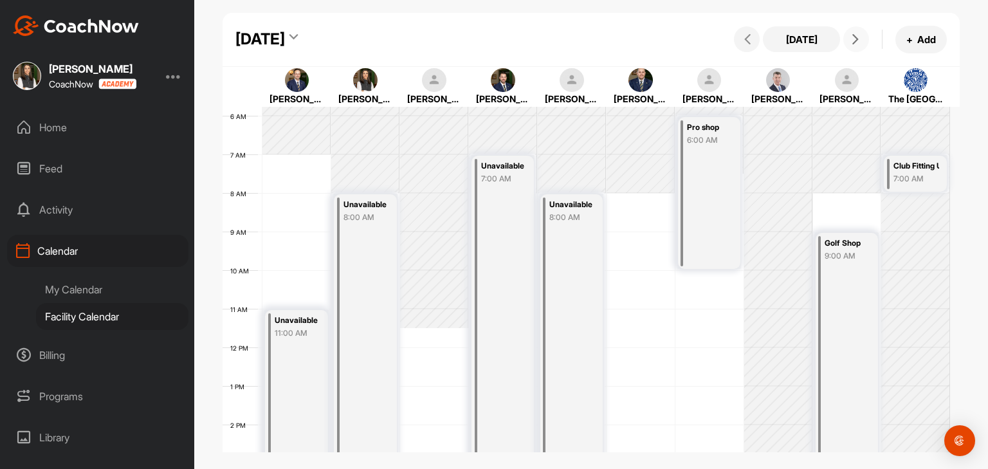
click at [861, 41] on span at bounding box center [855, 39] width 15 height 10
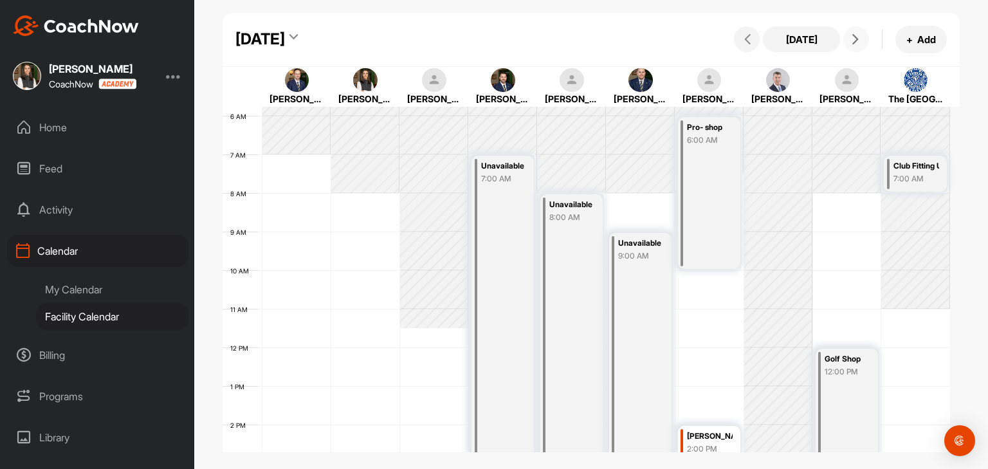
click at [854, 39] on icon at bounding box center [855, 39] width 10 height 10
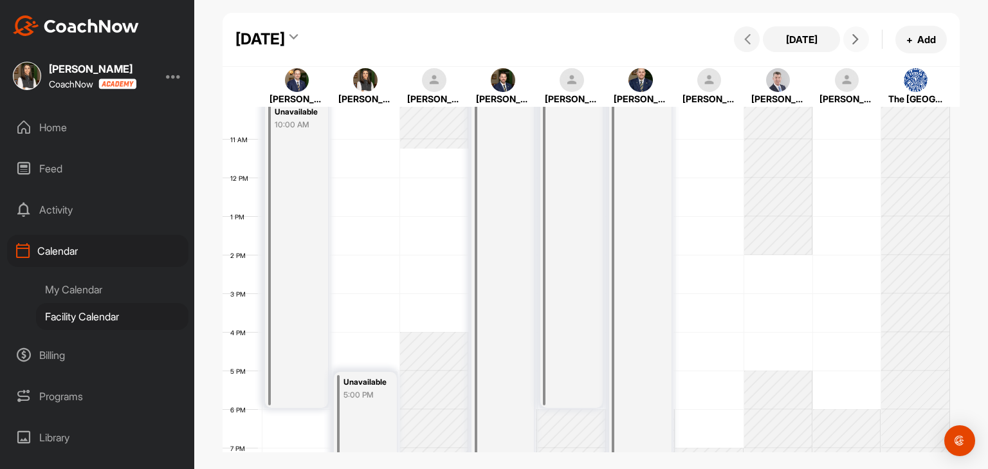
scroll to position [416, 0]
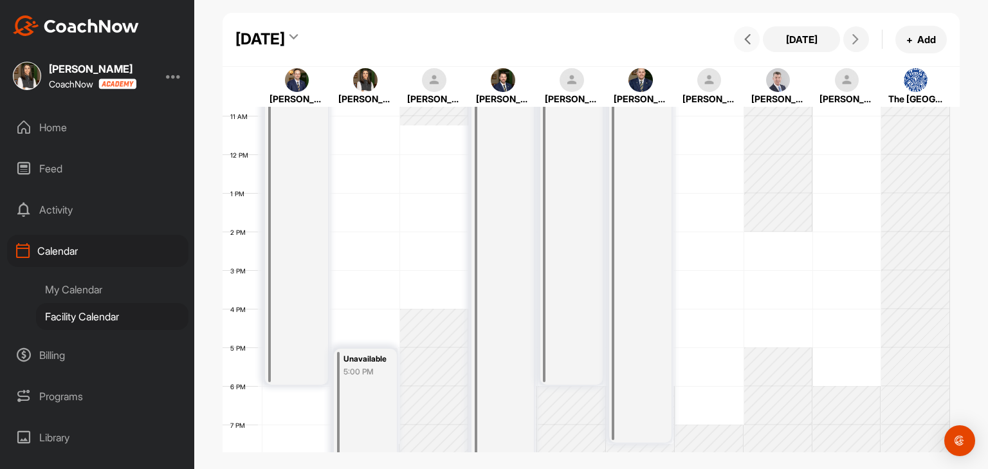
click at [751, 46] on button at bounding box center [747, 39] width 26 height 26
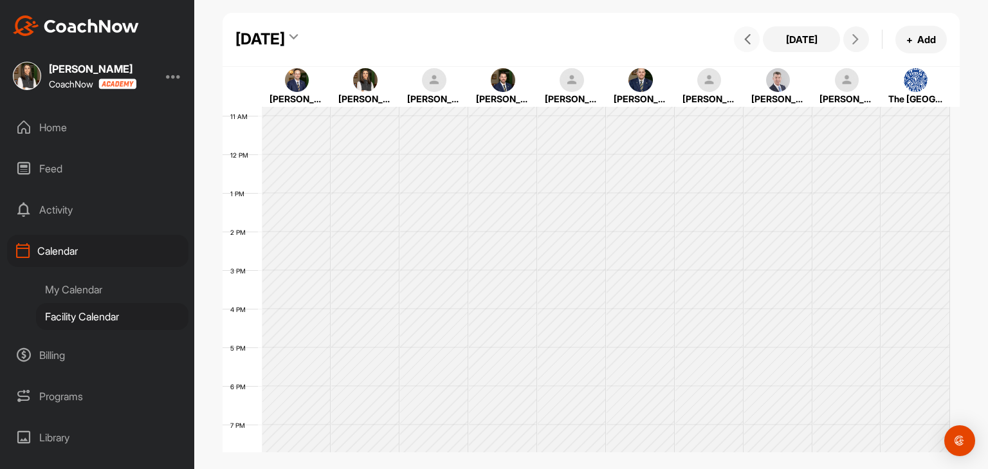
scroll to position [223, 0]
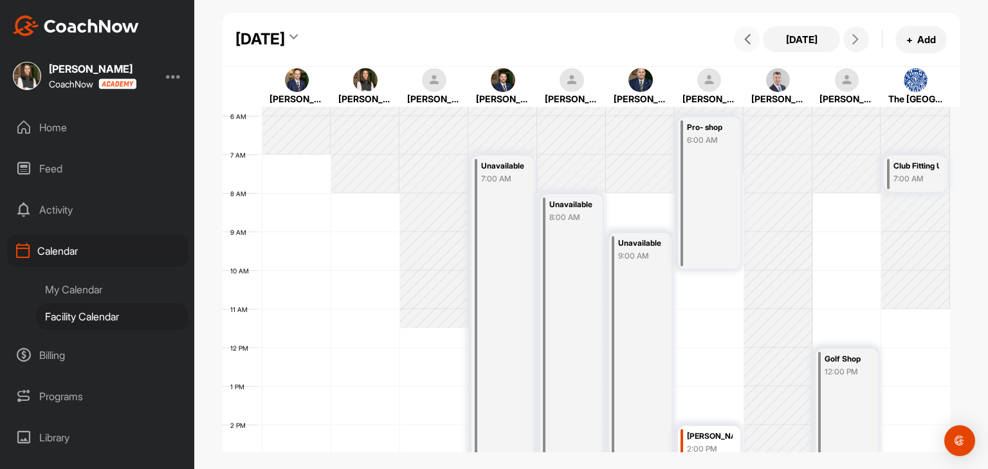
click at [751, 46] on button at bounding box center [747, 39] width 26 height 26
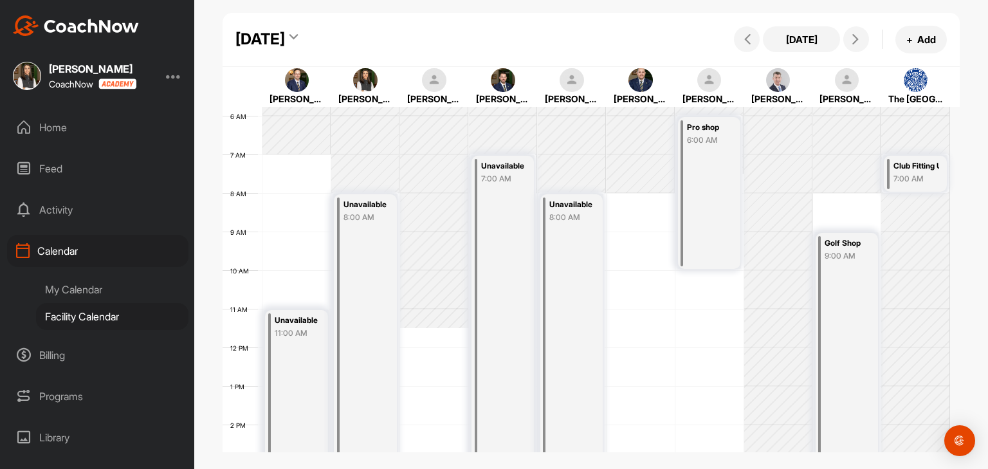
click at [64, 297] on div "My Calendar" at bounding box center [112, 289] width 152 height 27
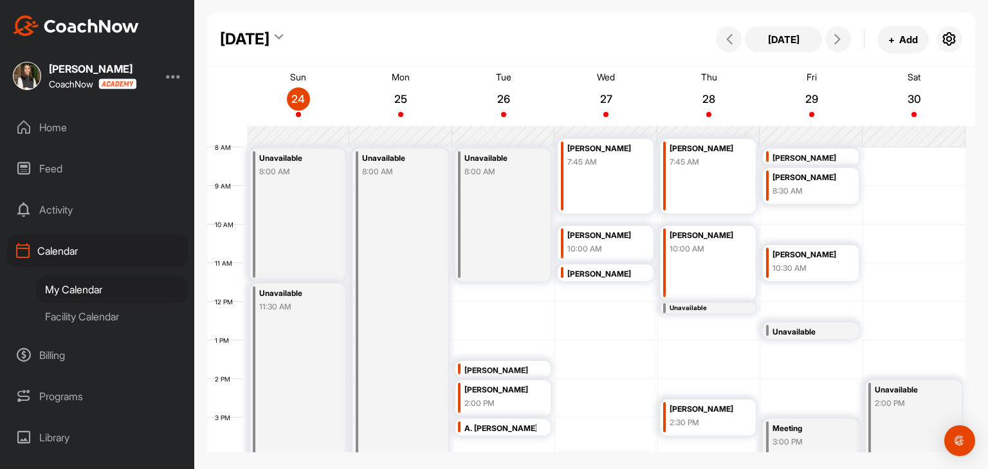
scroll to position [223, 0]
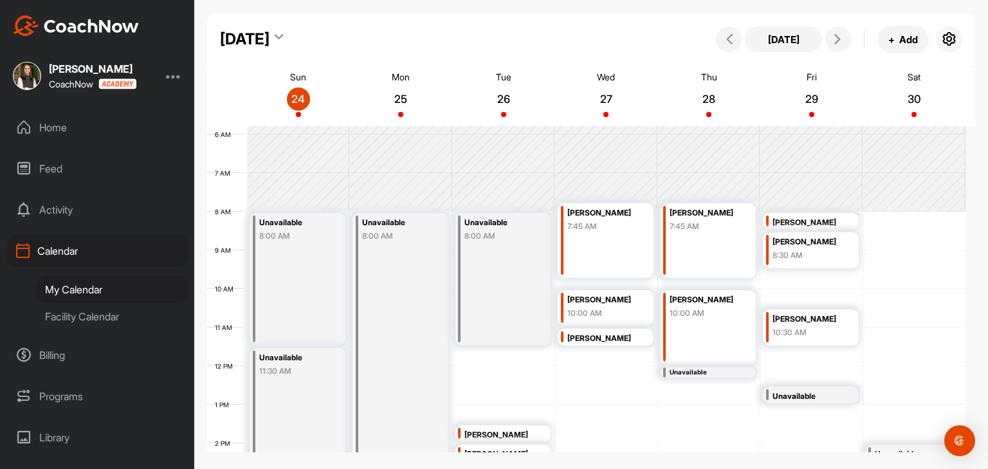
click at [627, 340] on div "[PERSON_NAME]" at bounding box center [603, 338] width 72 height 15
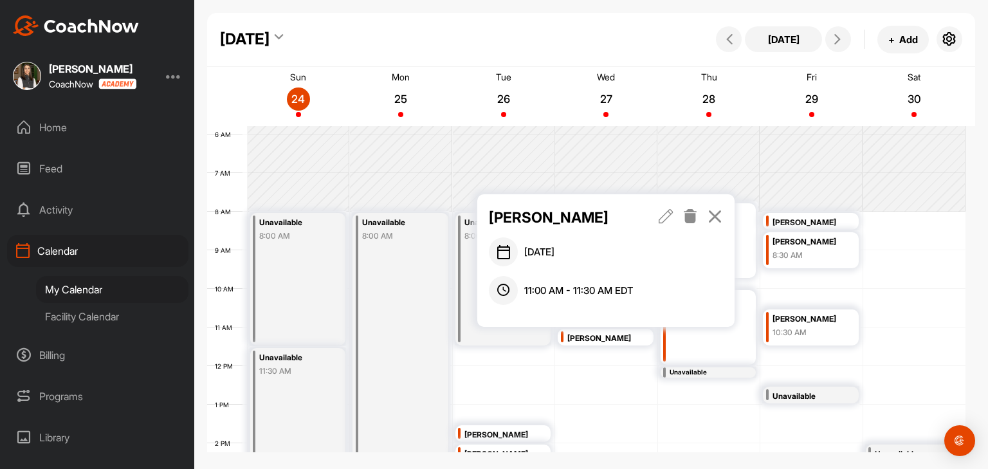
click at [711, 220] on icon at bounding box center [715, 216] width 15 height 14
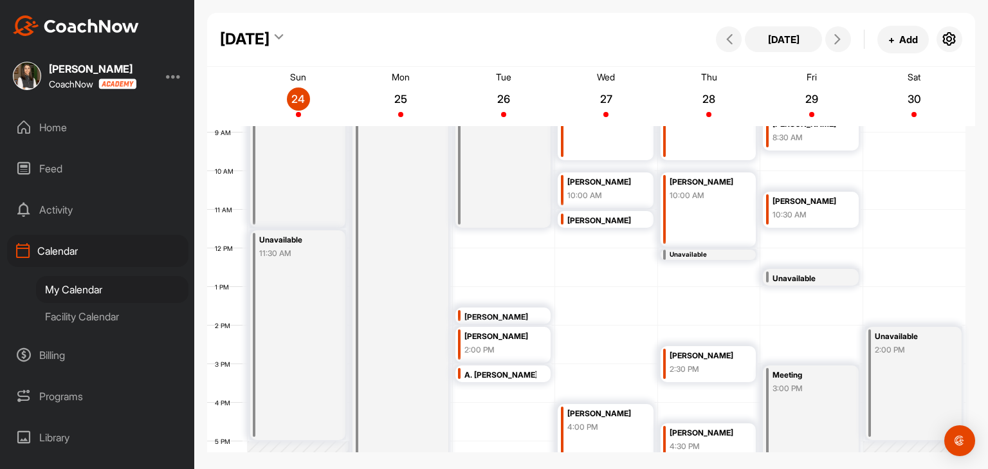
scroll to position [352, 0]
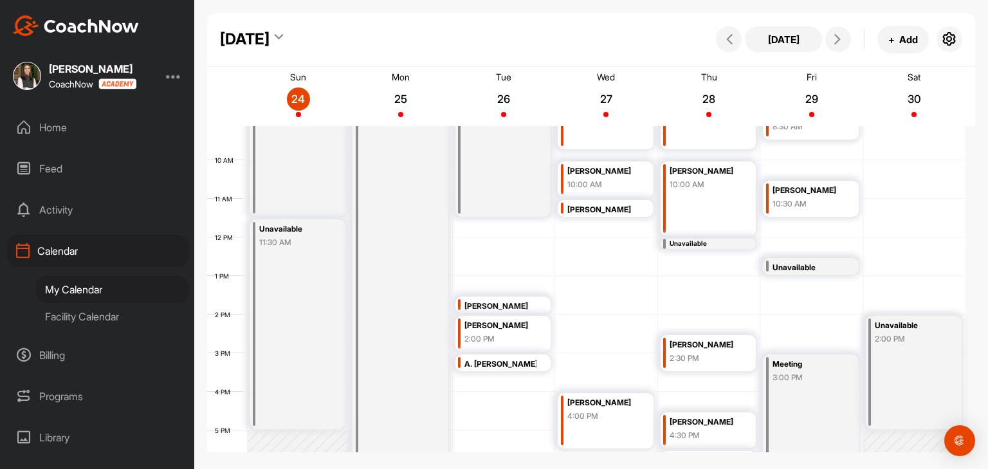
click at [620, 228] on div "12 AM 1 AM 2 AM 3 AM 4 AM 5 AM 6 AM 7 AM 8 AM 9 AM 10 AM 11 AM 12 PM 1 PM 2 PM …" at bounding box center [586, 237] width 758 height 926
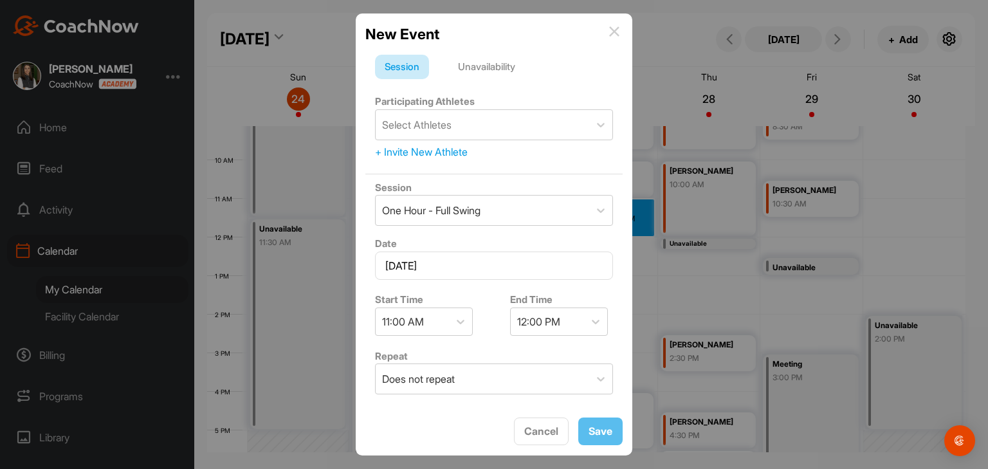
click at [507, 66] on div "Unavailability" at bounding box center [486, 67] width 77 height 24
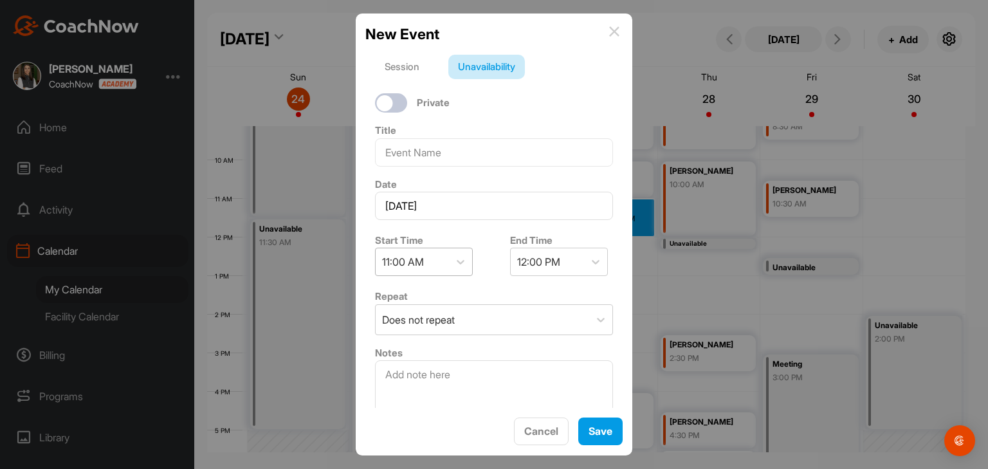
click at [426, 265] on div "11:00 AM" at bounding box center [412, 261] width 73 height 27
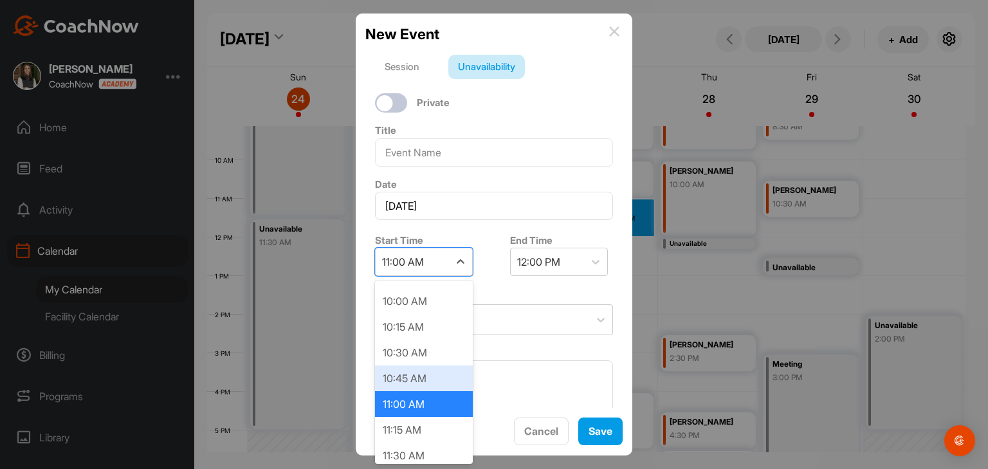
scroll to position [1040, 0]
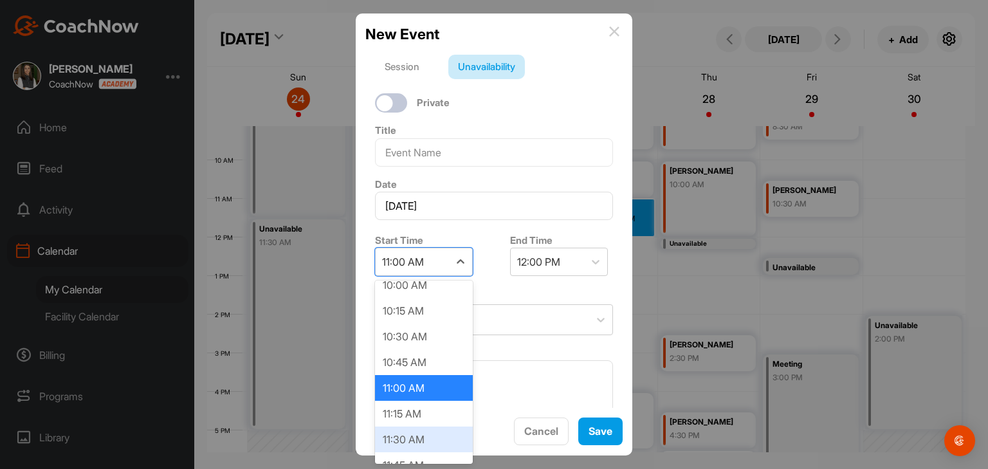
click at [415, 432] on div "11:30 AM" at bounding box center [424, 439] width 98 height 26
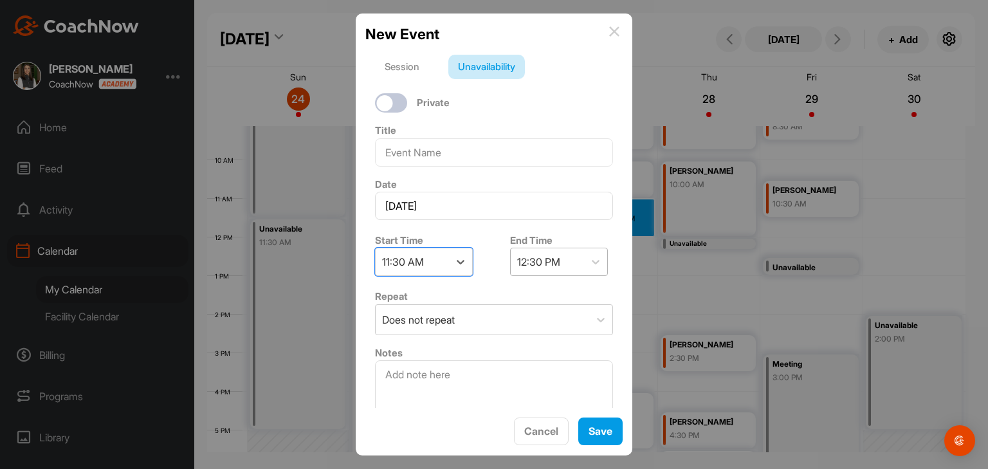
click at [569, 264] on div "12:30 PM" at bounding box center [547, 261] width 73 height 27
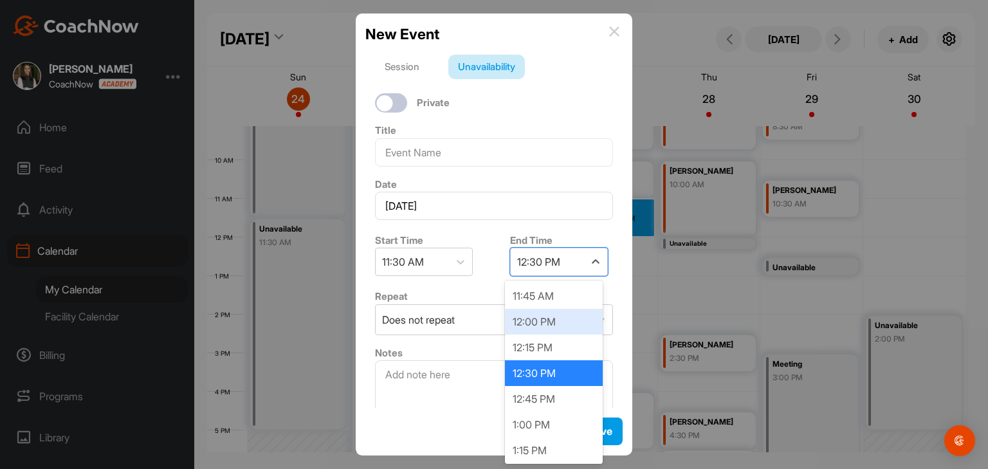
click at [547, 324] on div "12:00 PM" at bounding box center [554, 322] width 98 height 26
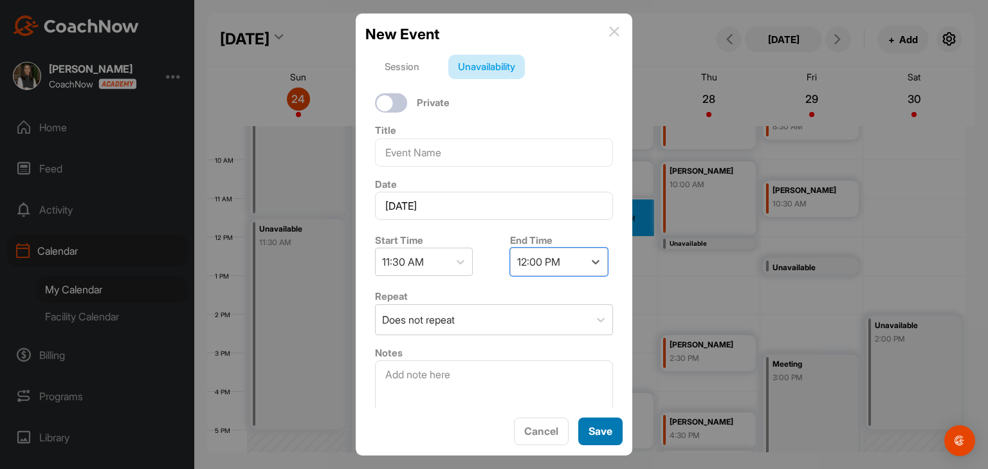
click at [591, 439] on button "Save" at bounding box center [600, 431] width 44 height 28
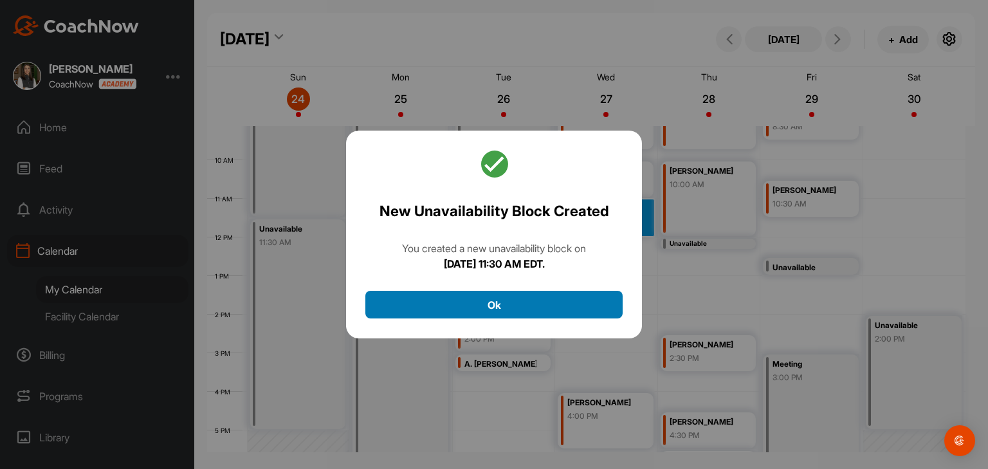
click at [555, 308] on button "Ok" at bounding box center [493, 305] width 257 height 28
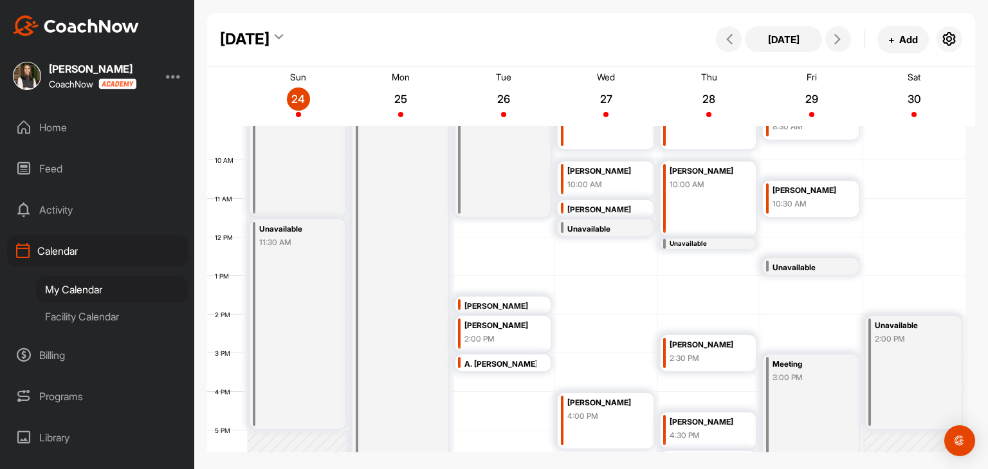
scroll to position [416, 0]
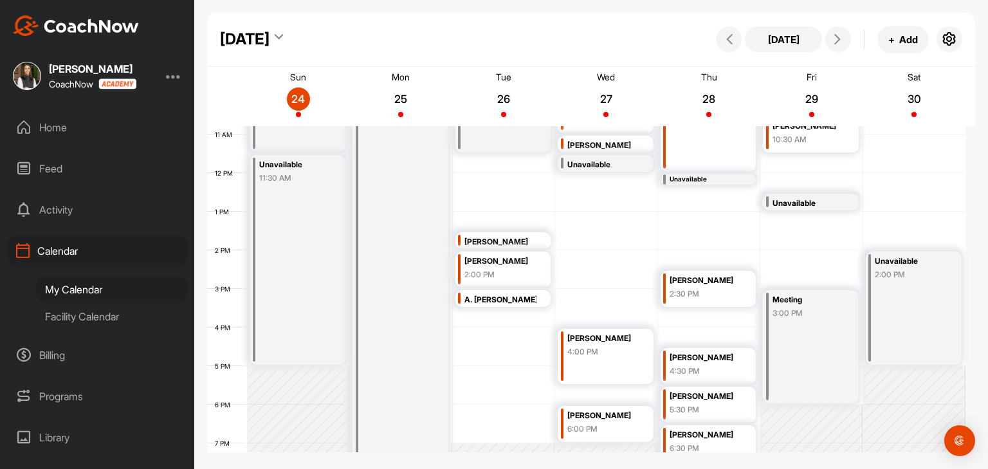
click at [628, 394] on div "12 AM 1 AM 2 AM 3 AM 4 AM 5 AM 6 AM 7 AM 8 AM 9 AM 10 AM 11 AM 12 PM 1 PM 2 PM …" at bounding box center [586, 173] width 758 height 926
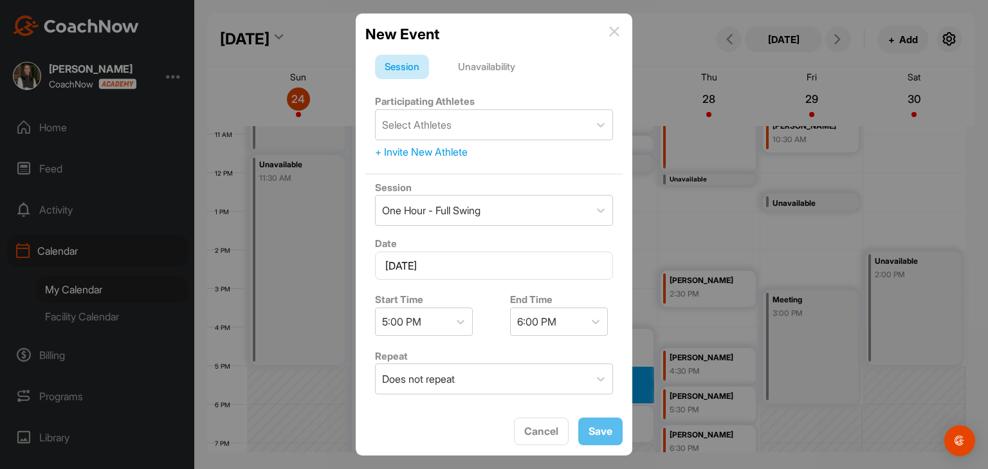
click at [509, 64] on div "Unavailability" at bounding box center [486, 67] width 77 height 24
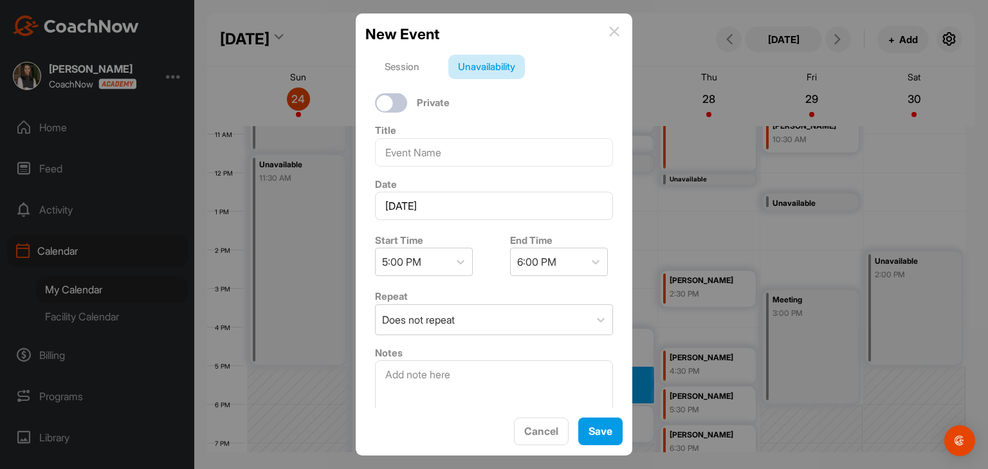
click at [614, 32] on img at bounding box center [614, 31] width 10 height 10
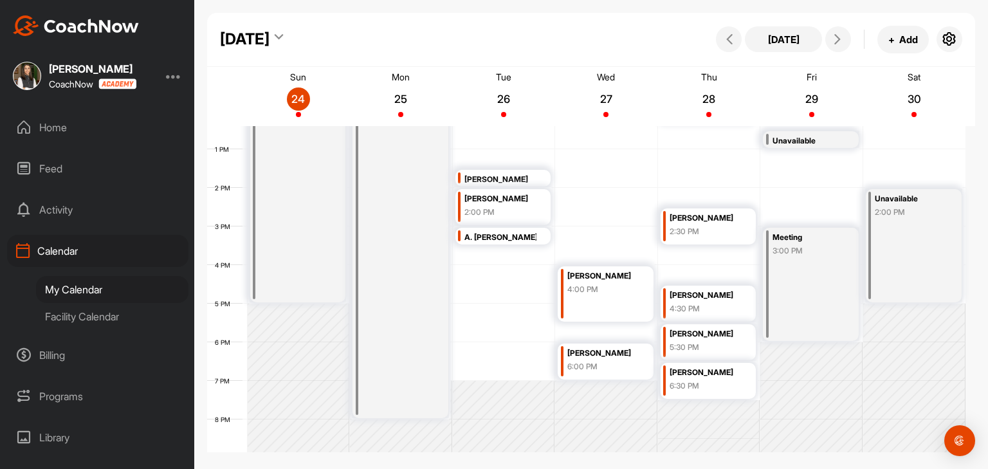
scroll to position [342, 0]
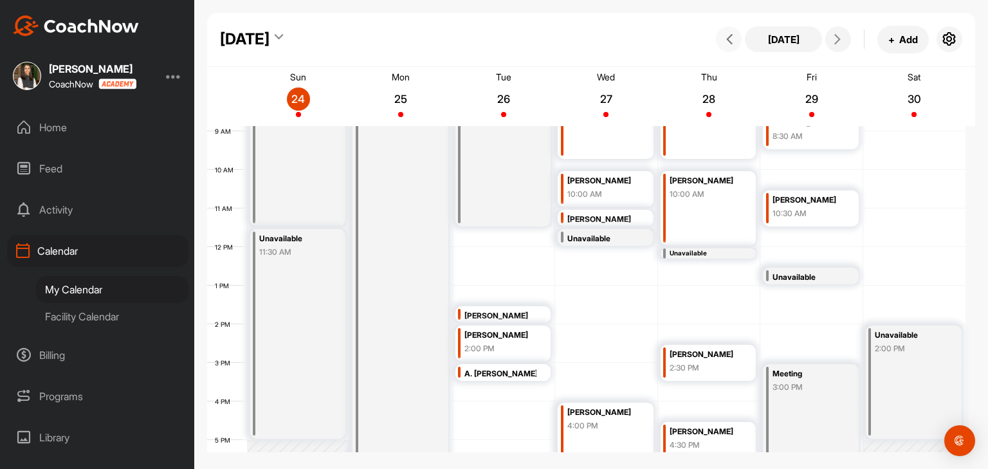
click at [723, 41] on span at bounding box center [728, 39] width 15 height 10
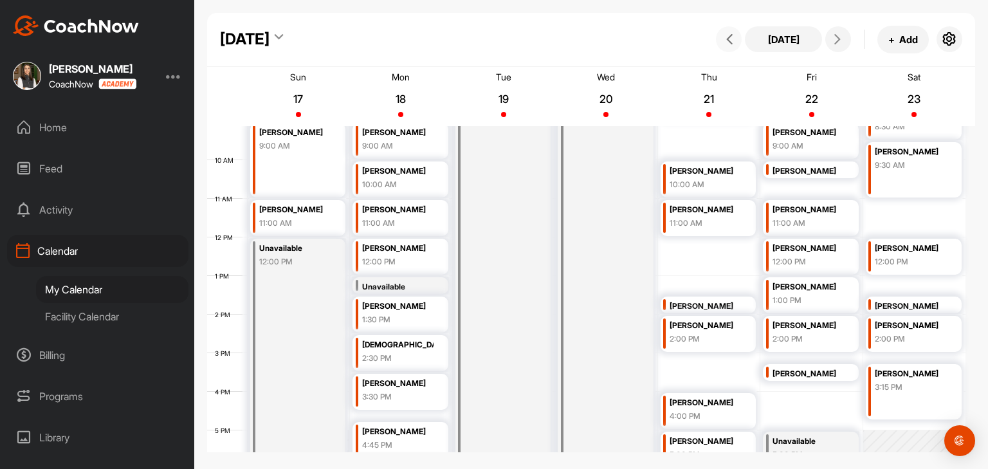
scroll to position [288, 0]
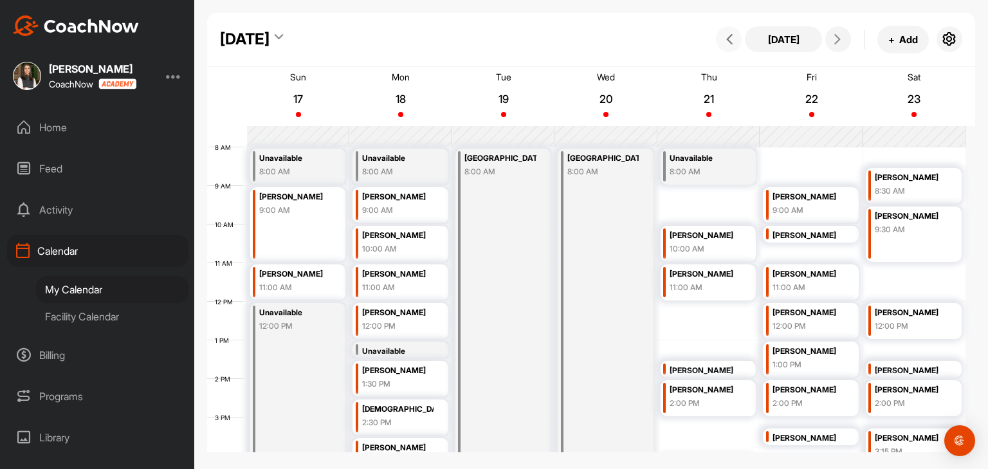
click at [731, 40] on icon at bounding box center [729, 39] width 10 height 10
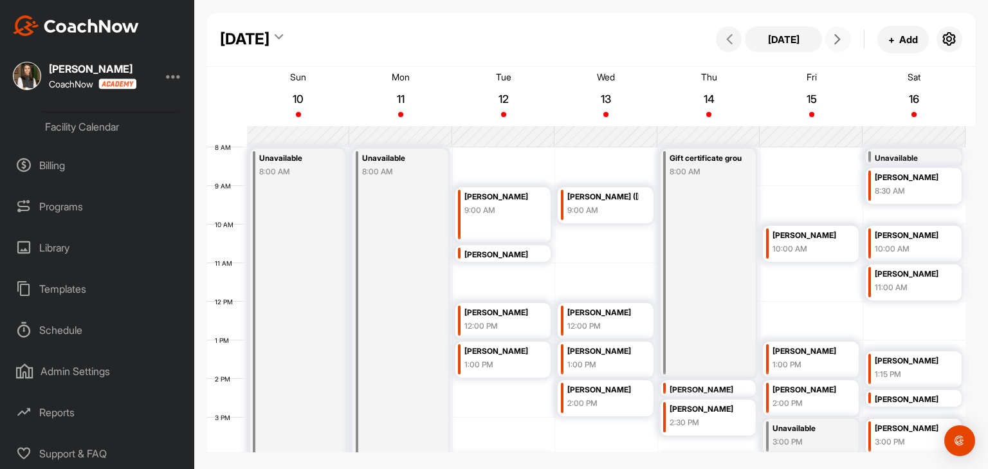
click at [839, 37] on icon at bounding box center [837, 39] width 10 height 10
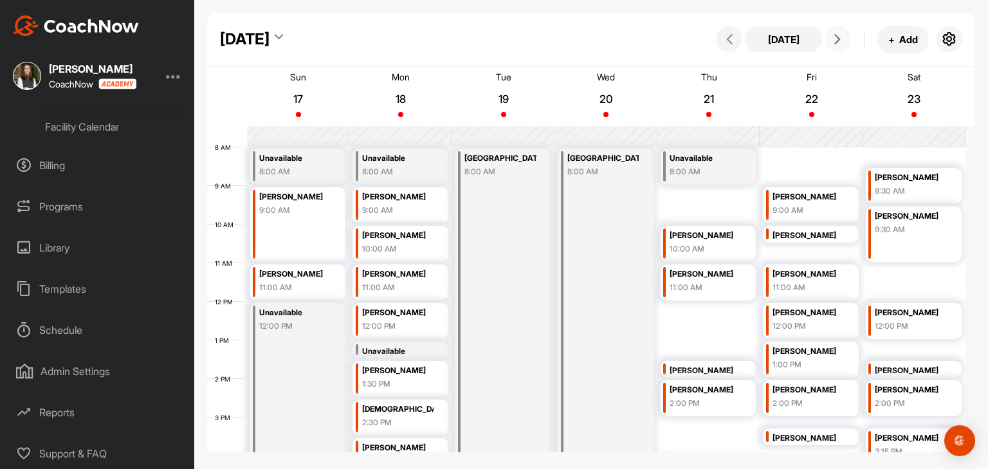
click at [847, 43] on button at bounding box center [838, 39] width 26 height 26
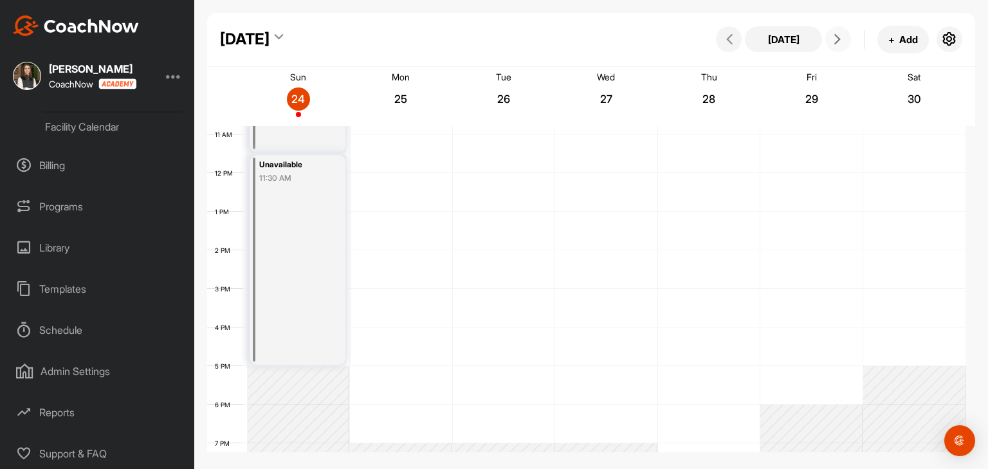
scroll to position [352, 0]
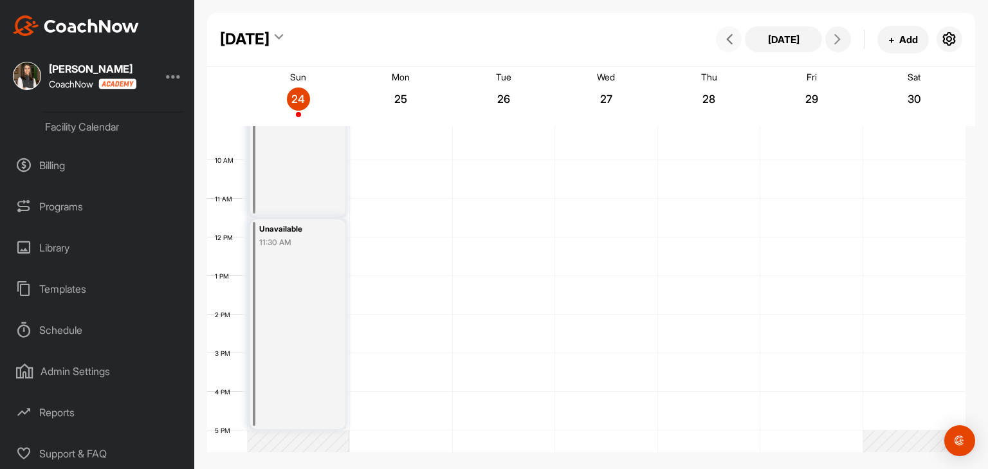
click at [733, 37] on icon at bounding box center [729, 39] width 10 height 10
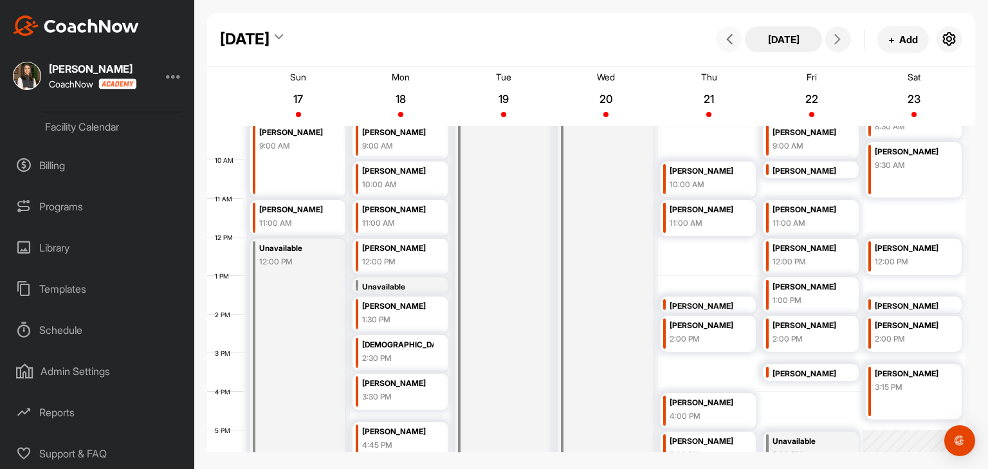
scroll to position [223, 0]
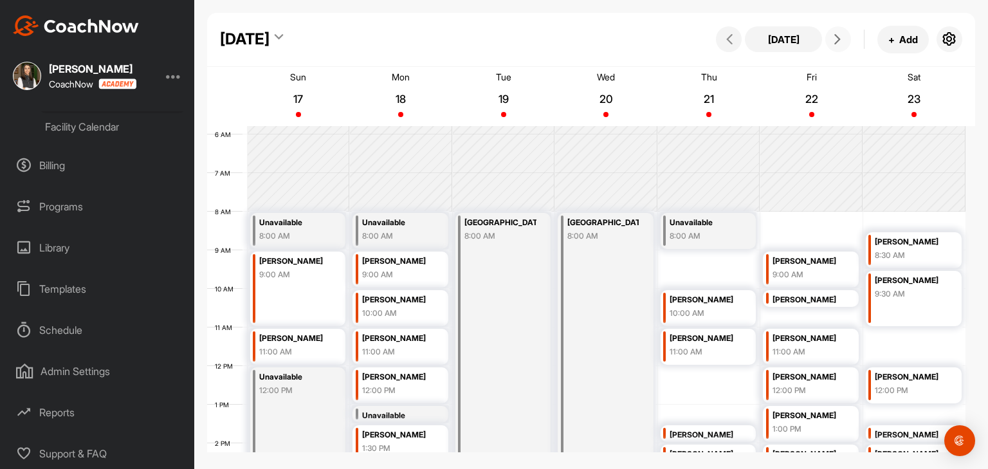
click at [831, 35] on span at bounding box center [837, 39] width 15 height 10
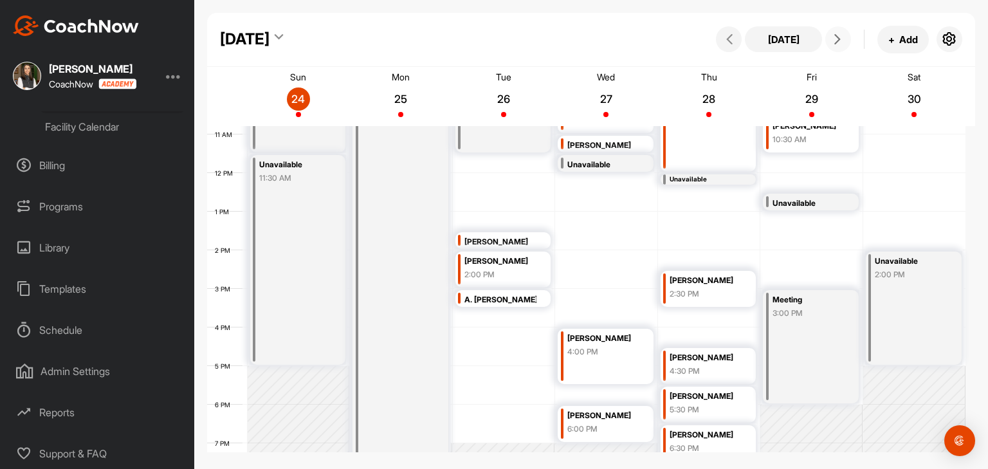
scroll to position [352, 0]
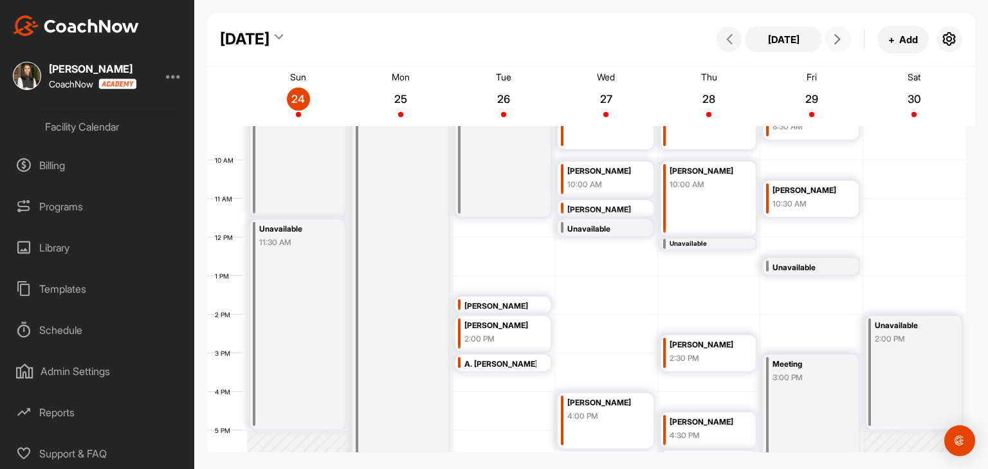
click at [507, 362] on div "A. [PERSON_NAME]" at bounding box center [500, 364] width 72 height 15
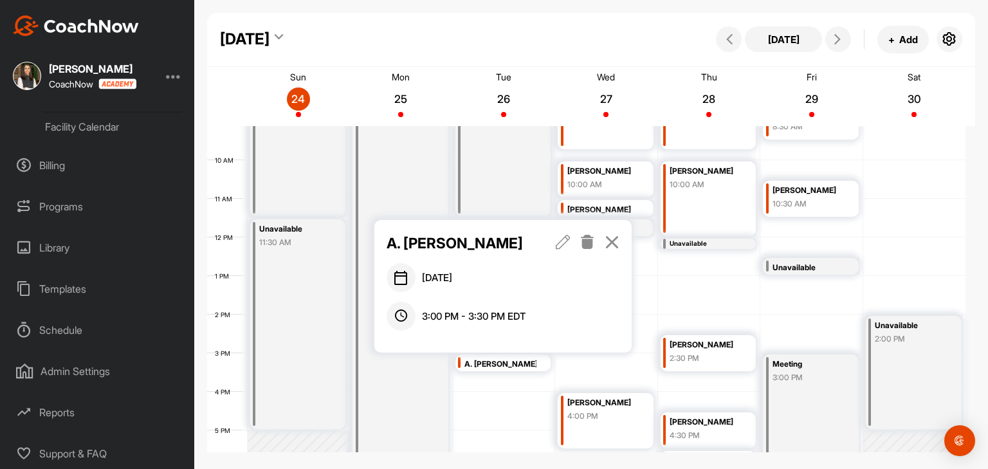
click at [609, 240] on icon at bounding box center [612, 242] width 15 height 14
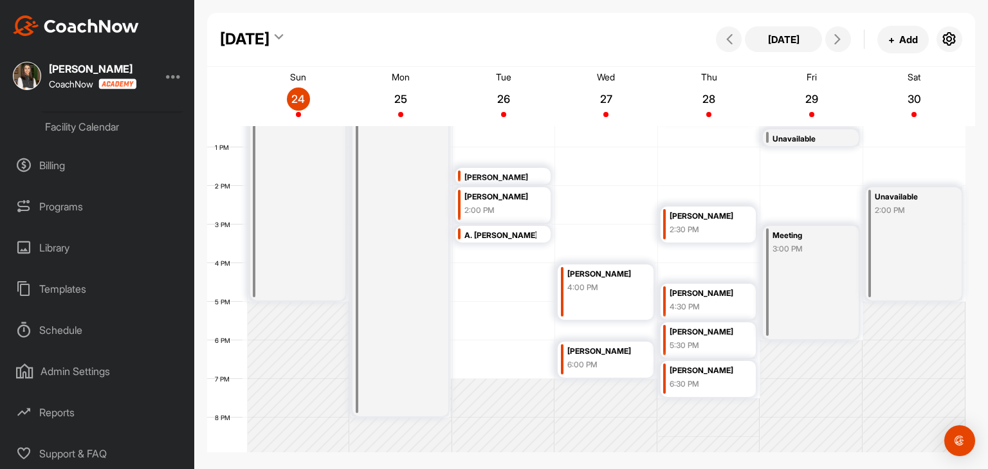
scroll to position [416, 0]
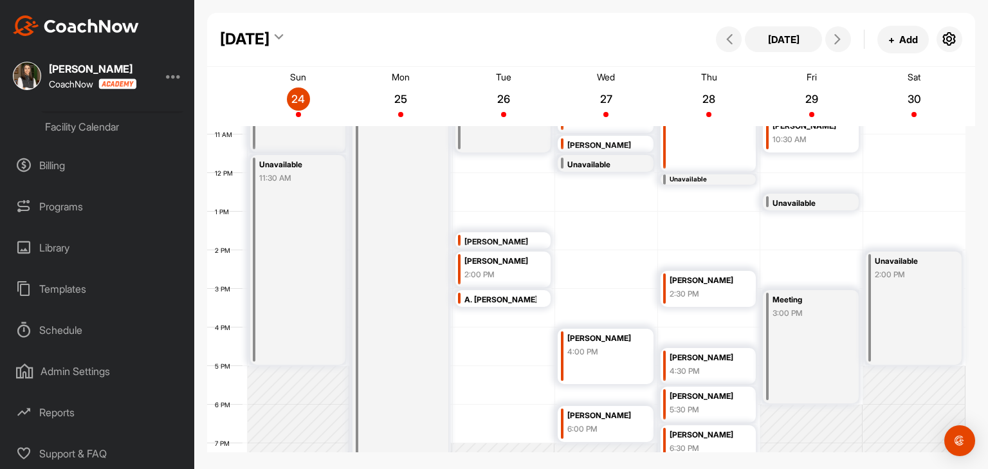
click at [524, 240] on div "[PERSON_NAME]" at bounding box center [500, 242] width 72 height 15
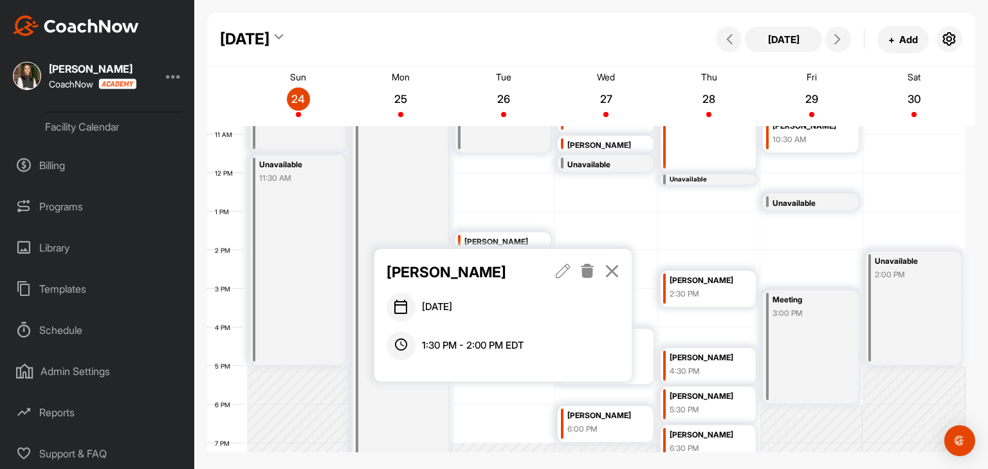
click at [610, 268] on icon at bounding box center [612, 271] width 15 height 14
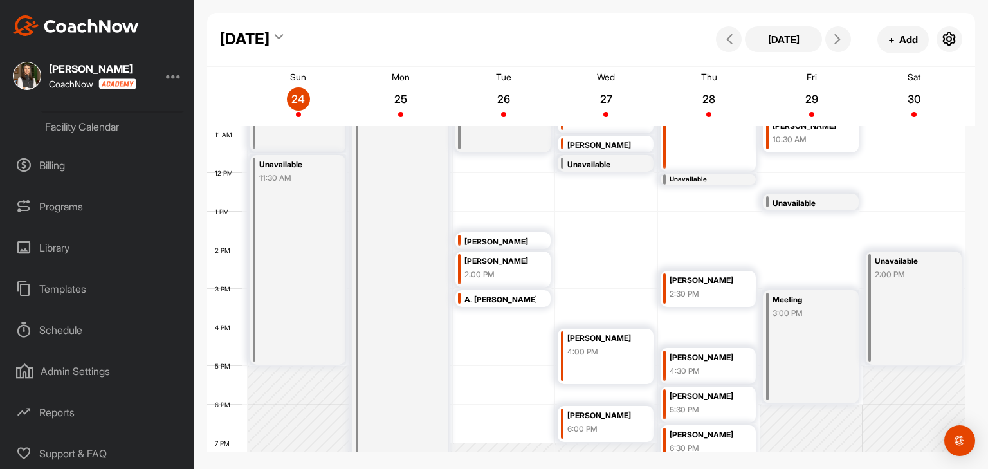
click at [517, 238] on div "[PERSON_NAME]" at bounding box center [500, 242] width 72 height 15
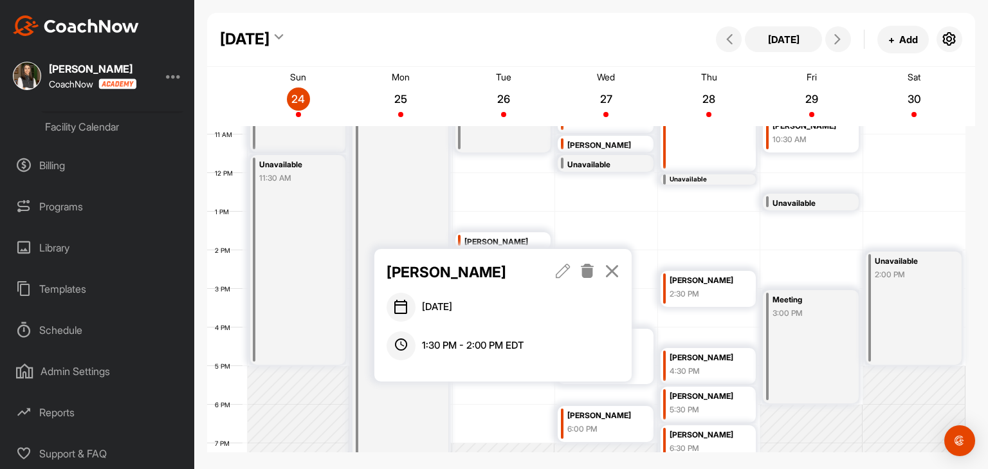
click at [611, 271] on icon at bounding box center [612, 271] width 15 height 14
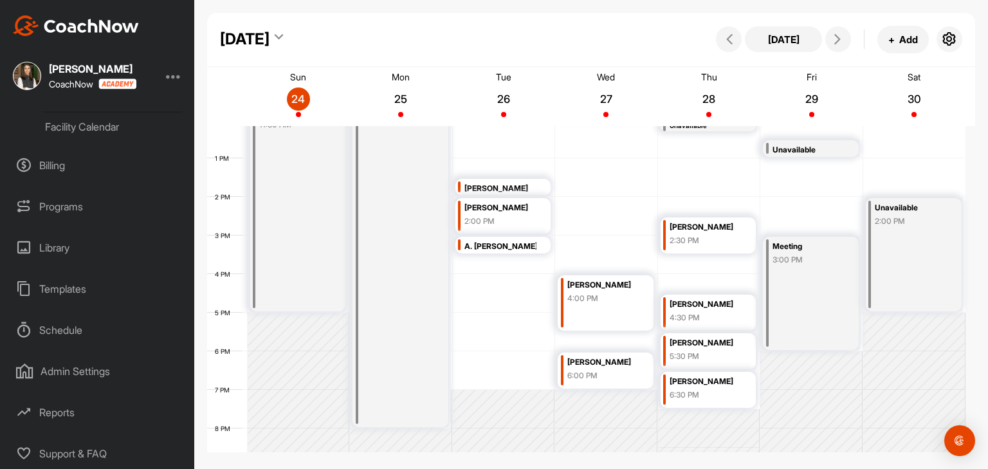
scroll to position [481, 0]
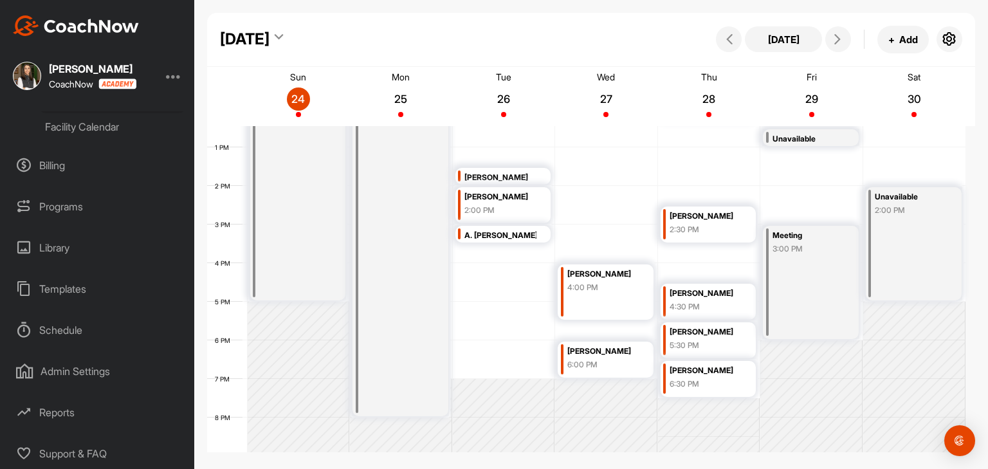
click at [523, 235] on div "A. [PERSON_NAME]" at bounding box center [500, 235] width 72 height 15
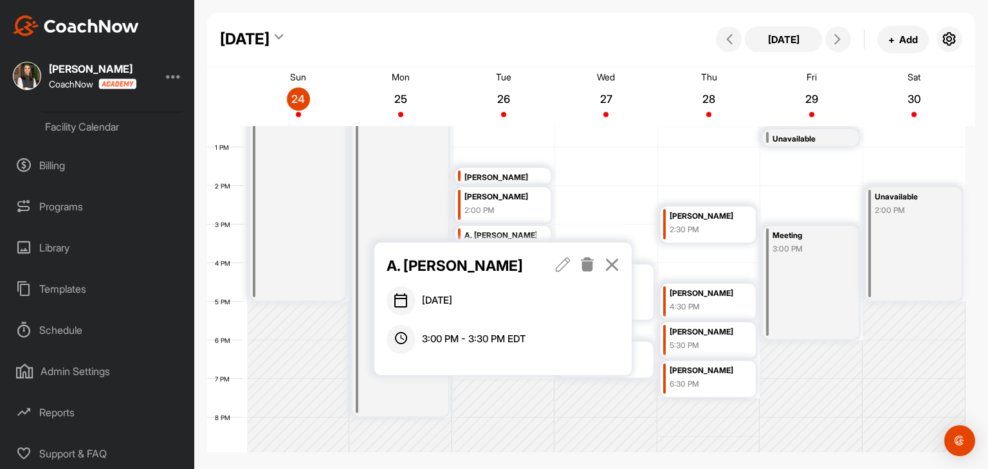
click at [619, 270] on icon at bounding box center [612, 264] width 15 height 14
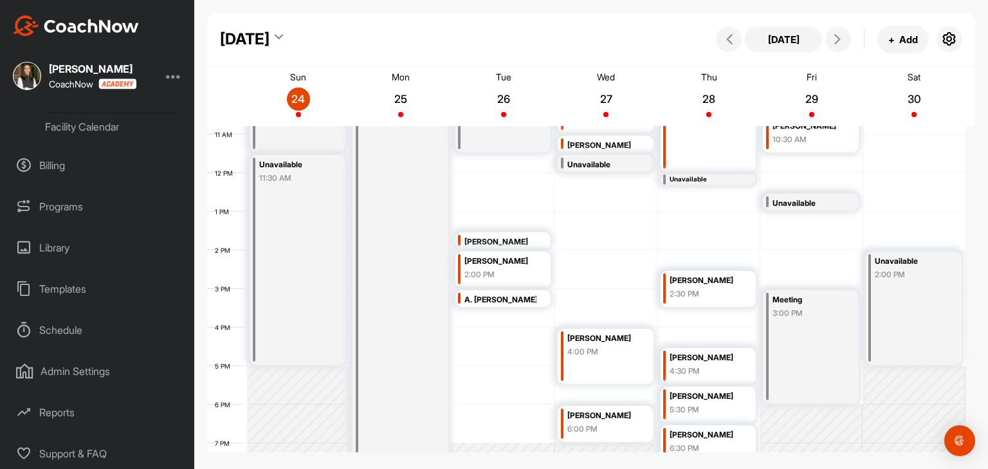
scroll to position [288, 0]
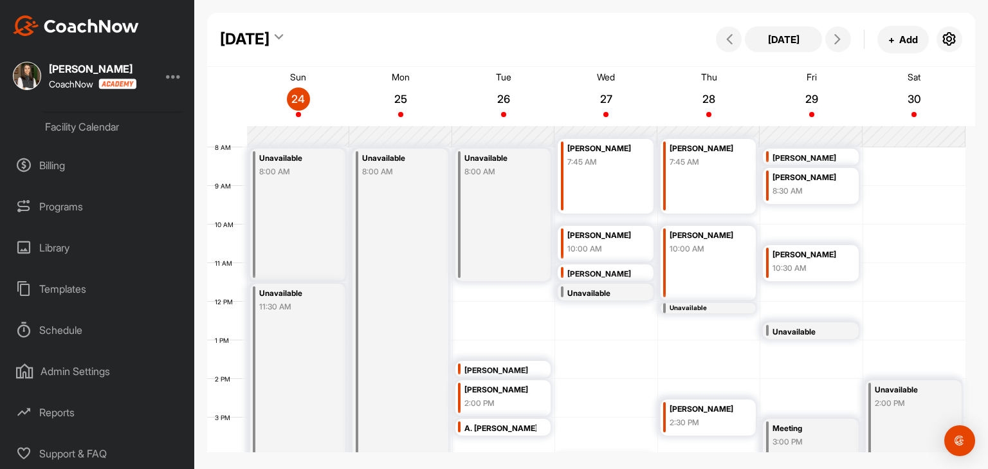
click at [641, 270] on div "[PERSON_NAME] 11:00 AM" at bounding box center [606, 272] width 96 height 17
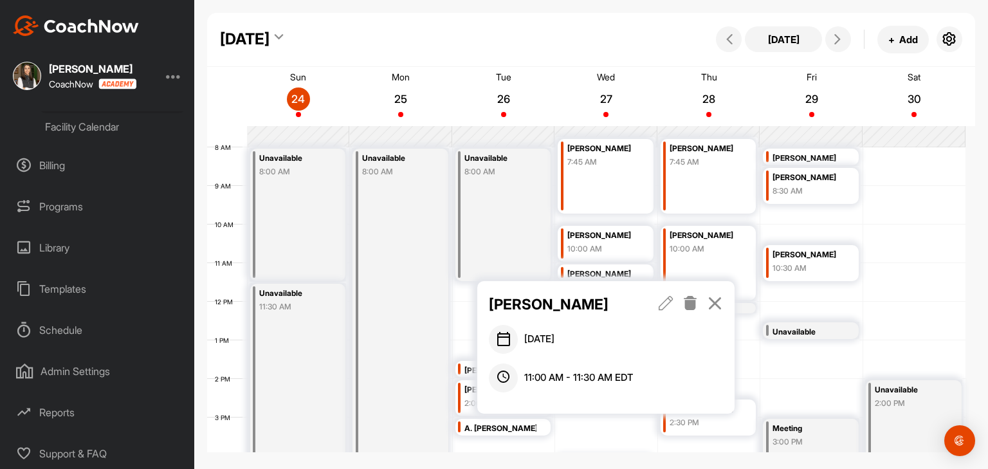
click at [669, 304] on icon at bounding box center [666, 303] width 15 height 14
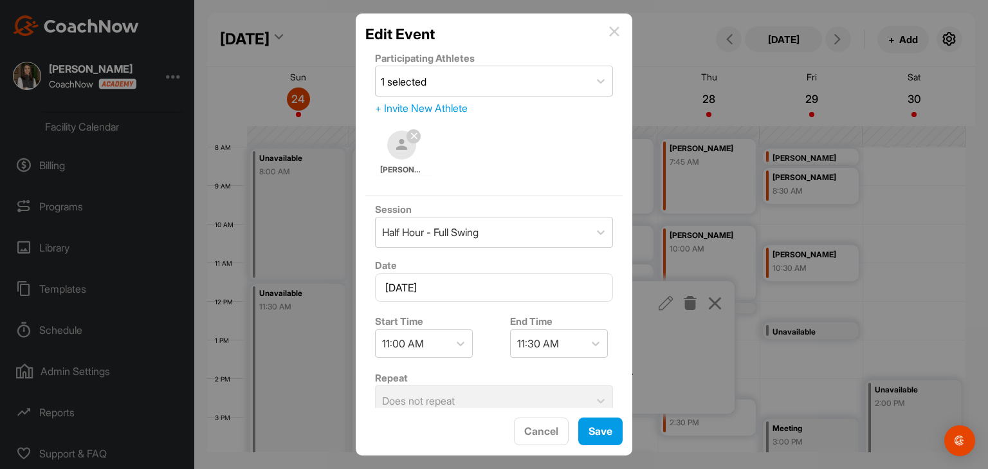
click at [610, 33] on img at bounding box center [614, 31] width 10 height 10
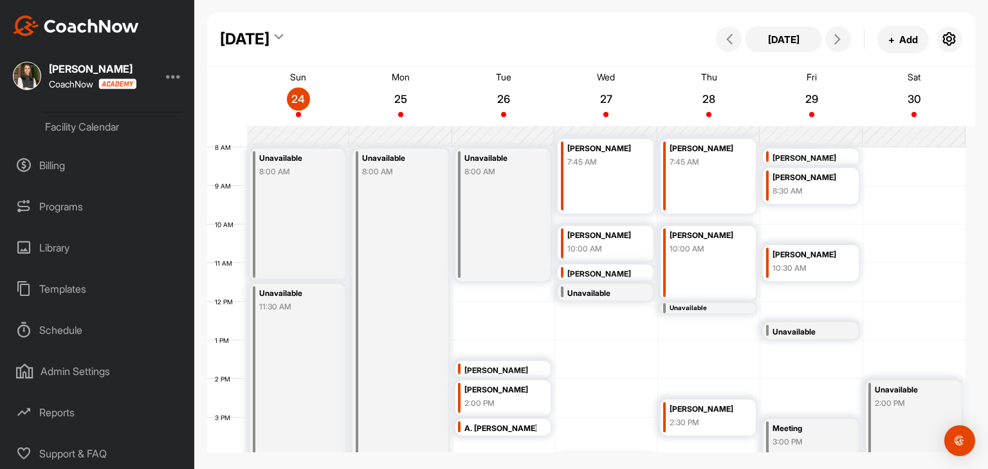
click at [625, 298] on div "Unavailable" at bounding box center [603, 293] width 72 height 15
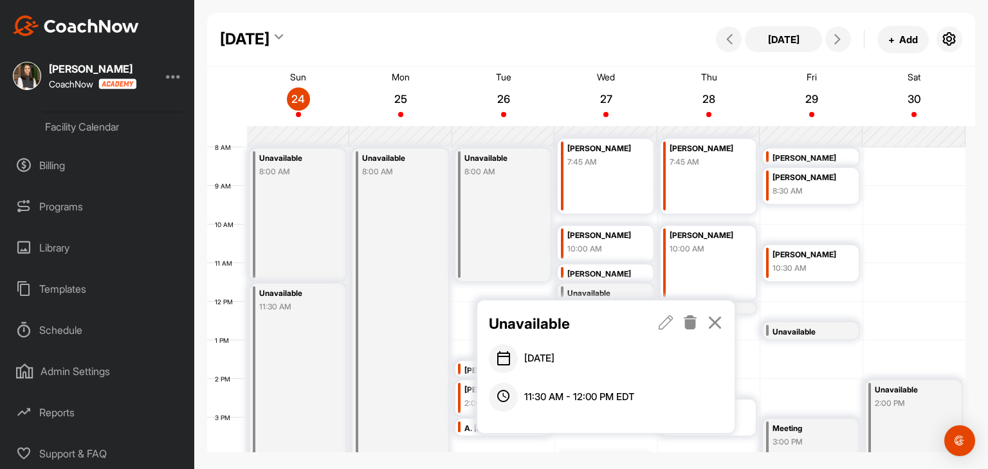
click at [686, 322] on icon at bounding box center [690, 322] width 15 height 14
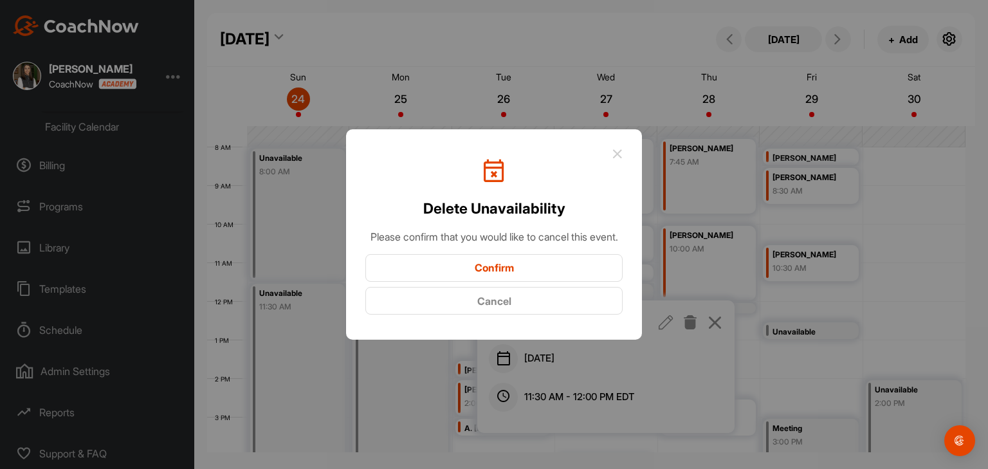
click at [574, 282] on button "Confirm" at bounding box center [493, 268] width 257 height 28
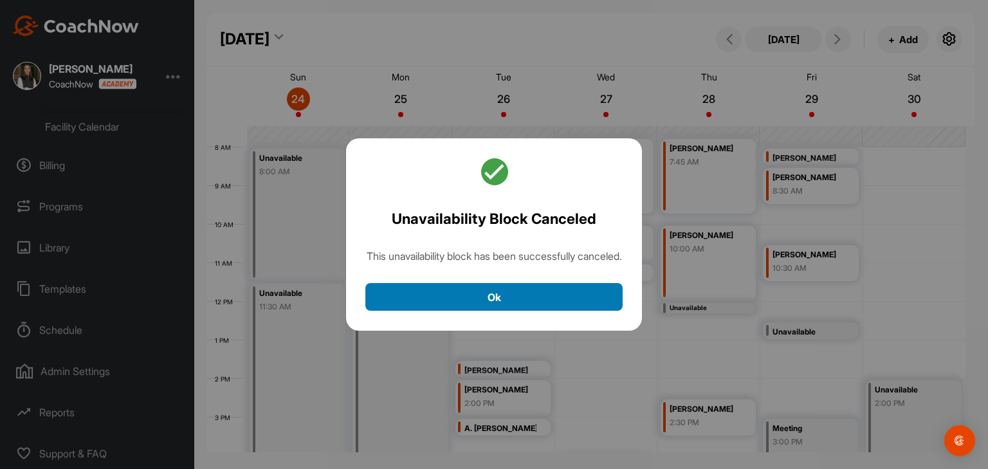
click at [583, 311] on button "Ok" at bounding box center [493, 297] width 257 height 28
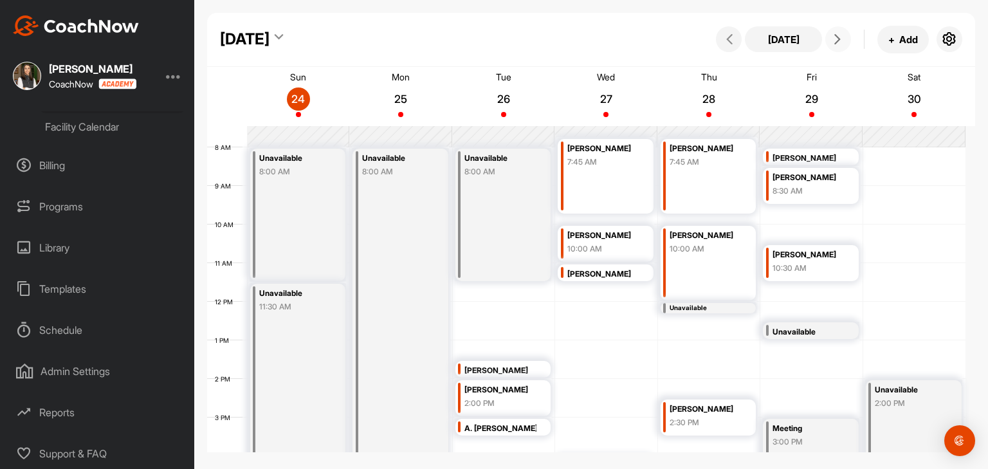
click at [835, 39] on icon at bounding box center [837, 39] width 10 height 10
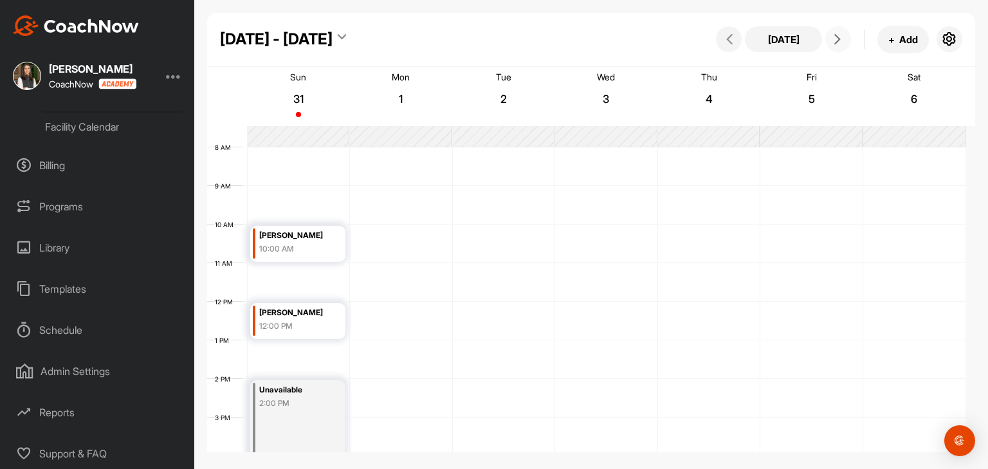
scroll to position [223, 0]
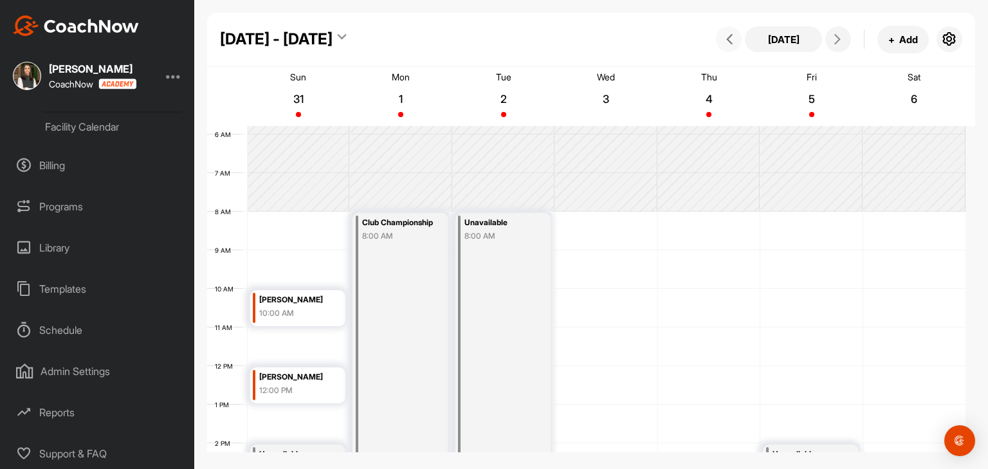
click at [731, 40] on icon at bounding box center [729, 39] width 10 height 10
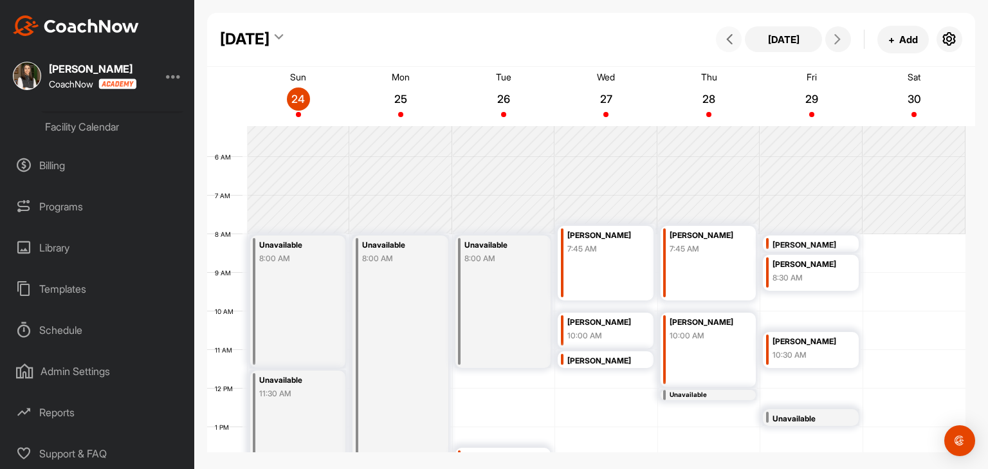
scroll to position [159, 0]
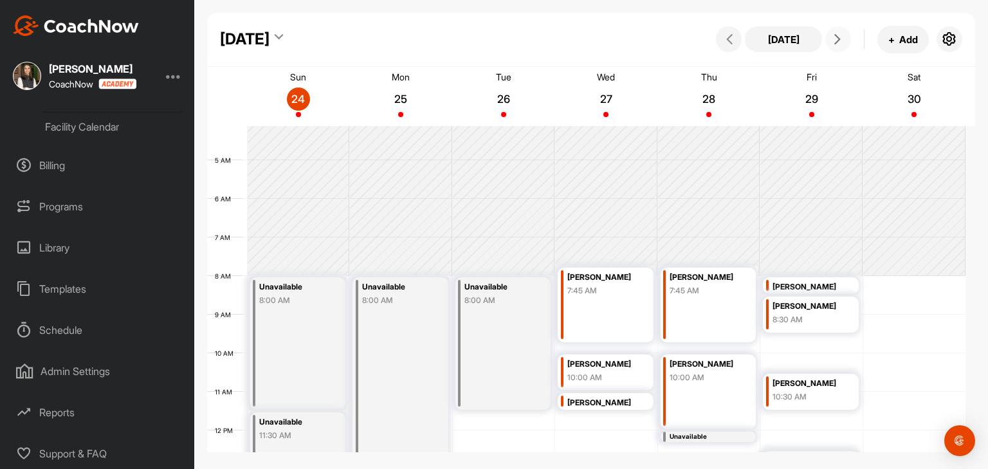
click at [844, 46] on button at bounding box center [838, 39] width 26 height 26
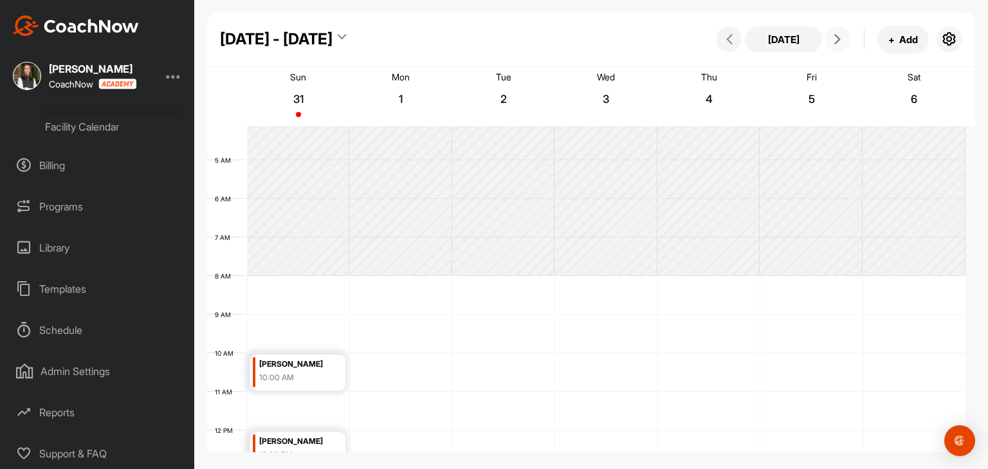
scroll to position [223, 0]
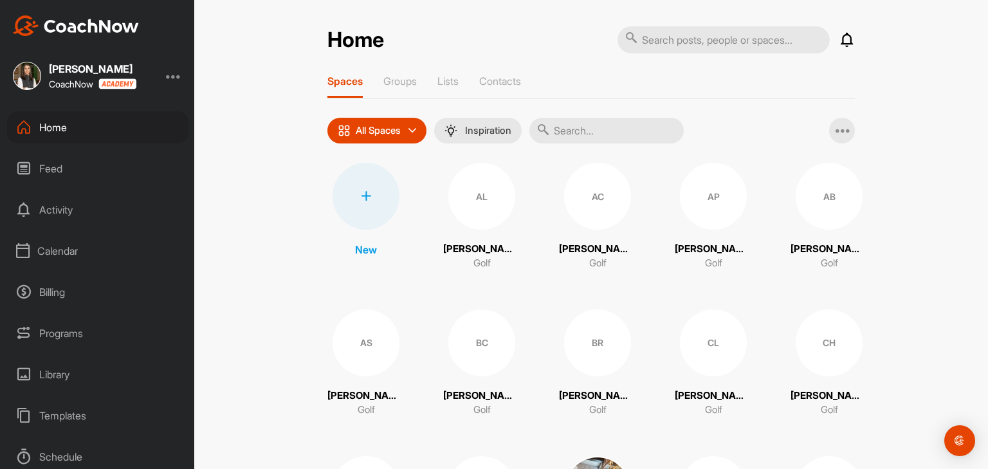
scroll to position [127, 0]
click at [62, 412] on div "Reports" at bounding box center [97, 412] width 181 height 32
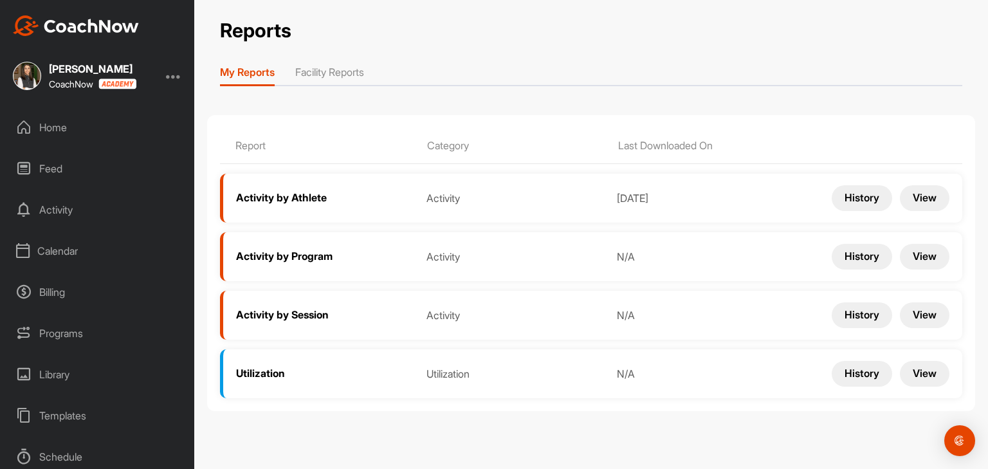
scroll to position [127, 0]
click at [339, 77] on li "Facility Reports" at bounding box center [329, 74] width 69 height 21
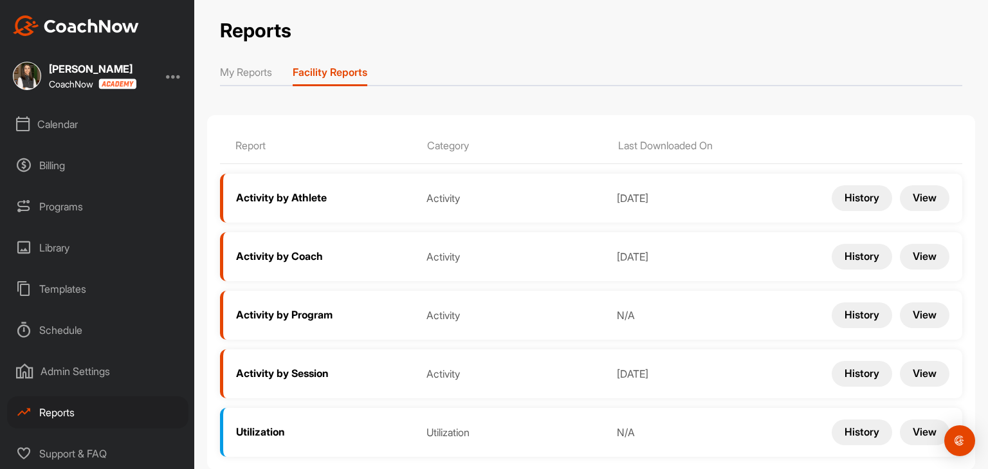
click at [905, 193] on button "View" at bounding box center [925, 198] width 50 height 26
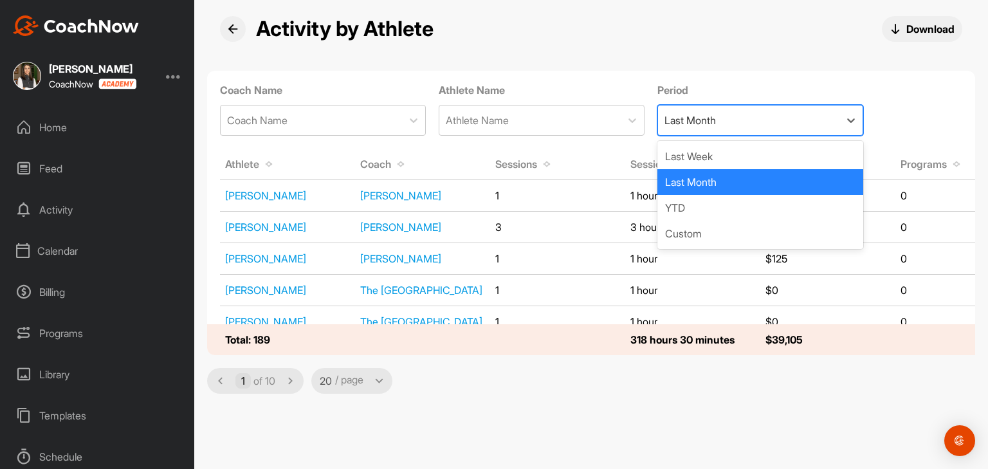
click at [694, 114] on div "Last Month" at bounding box center [690, 121] width 51 height 14
click at [690, 212] on div "YTD" at bounding box center [760, 208] width 206 height 26
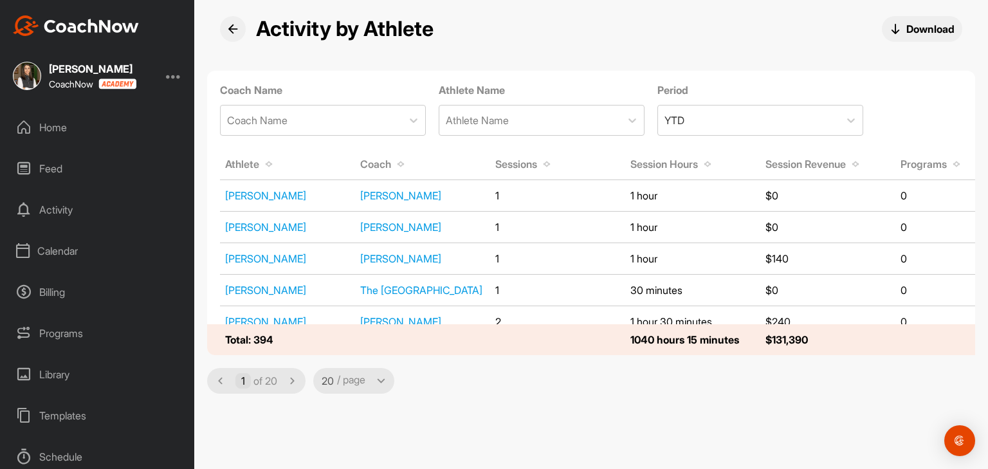
click at [234, 35] on button at bounding box center [233, 29] width 26 height 26
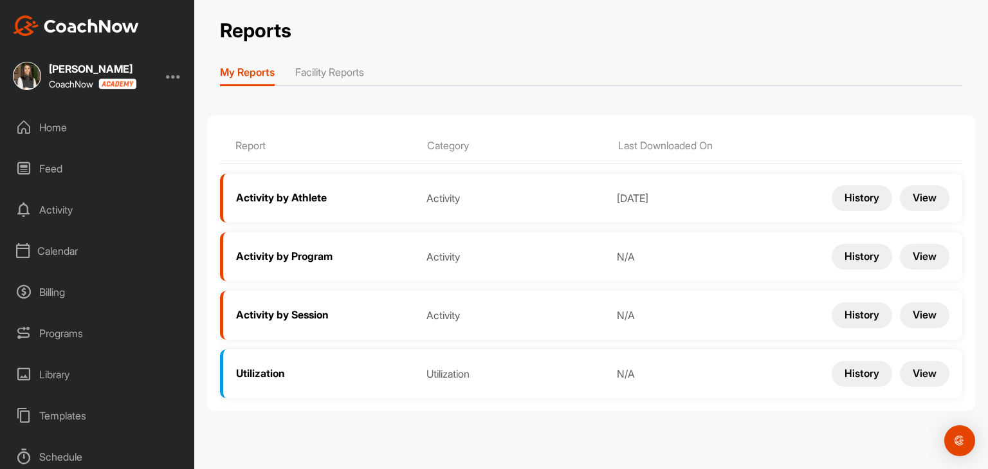
click at [331, 80] on li "Facility Reports" at bounding box center [329, 74] width 69 height 21
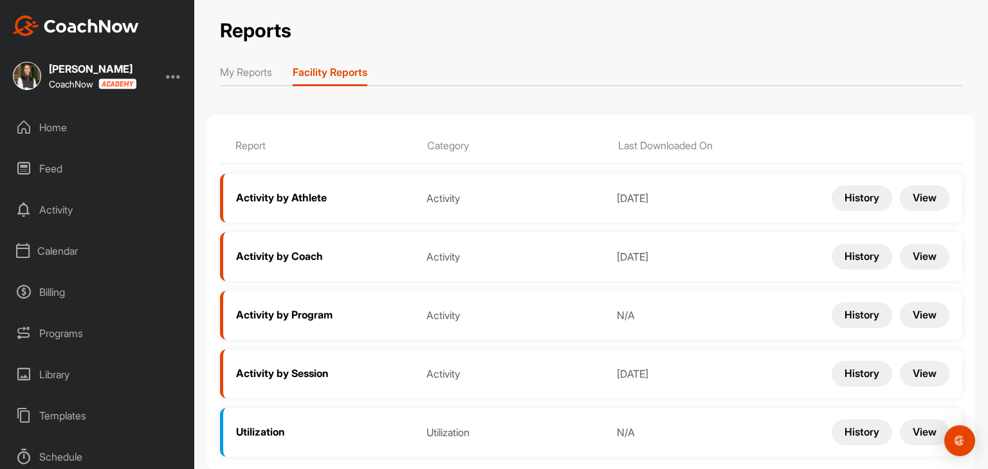
click at [900, 259] on button "View" at bounding box center [925, 257] width 50 height 26
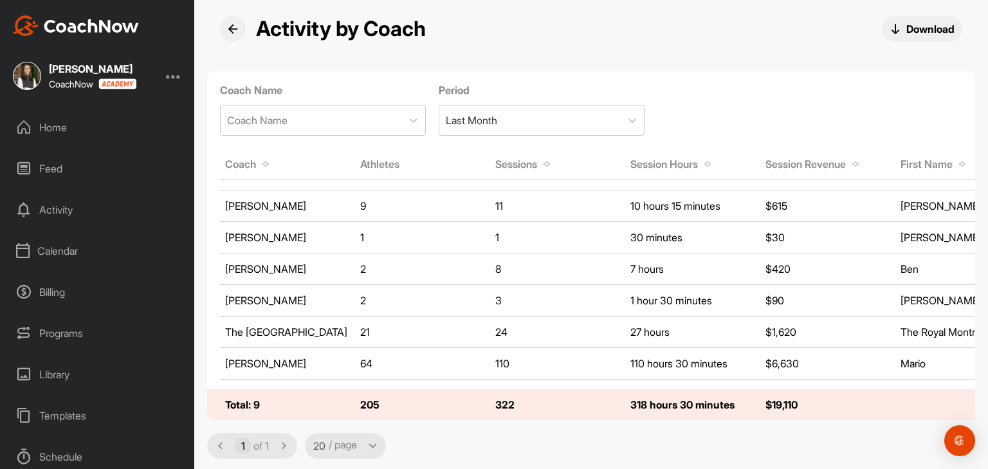
scroll to position [82, 0]
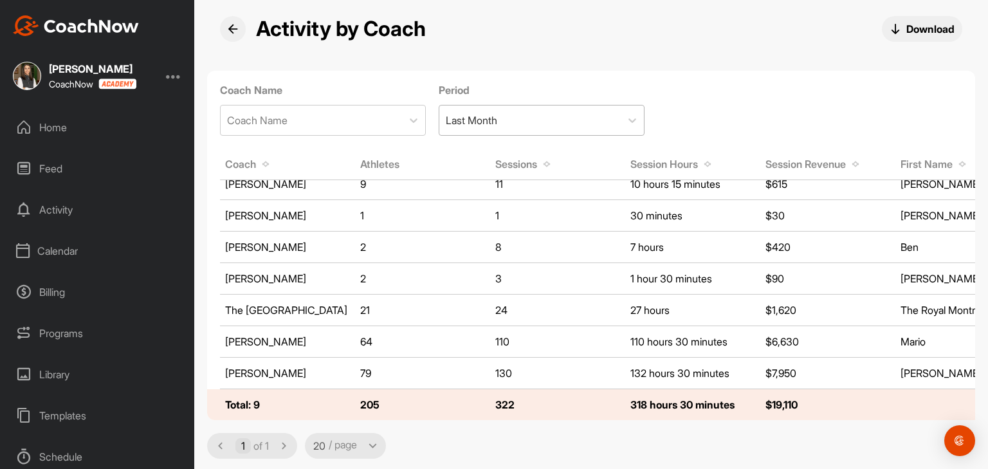
click at [485, 128] on div "Last Month" at bounding box center [529, 120] width 181 height 30
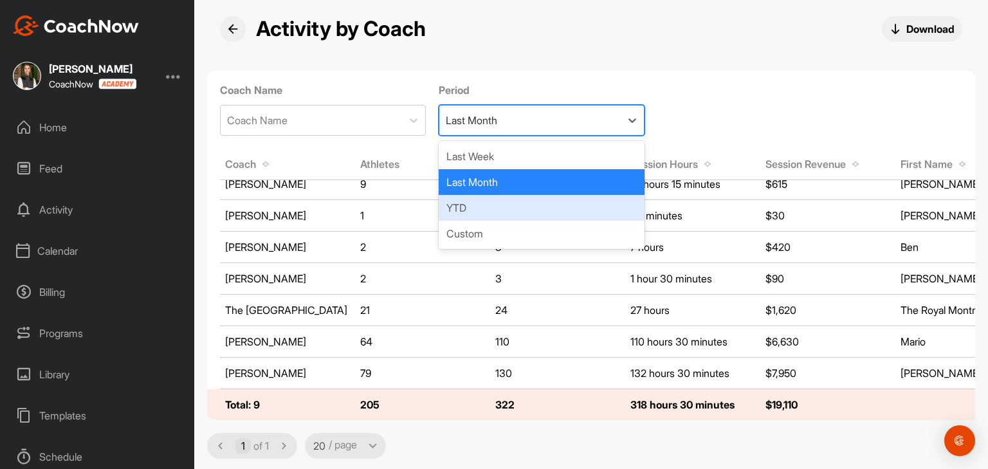
click at [481, 205] on div "YTD" at bounding box center [542, 208] width 206 height 26
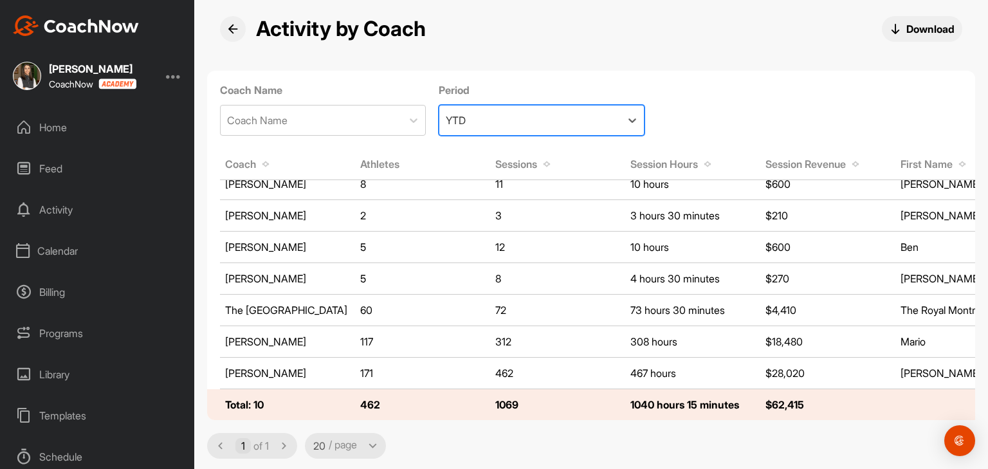
scroll to position [114, 0]
click at [63, 132] on div "Home" at bounding box center [97, 127] width 181 height 32
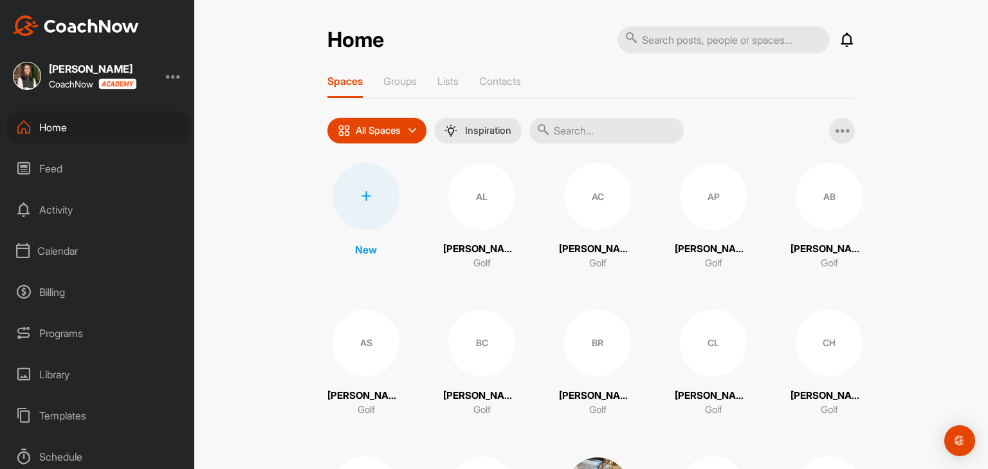
click at [90, 81] on div "CoachNow" at bounding box center [92, 83] width 87 height 11
click at [178, 75] on div at bounding box center [173, 75] width 15 height 15
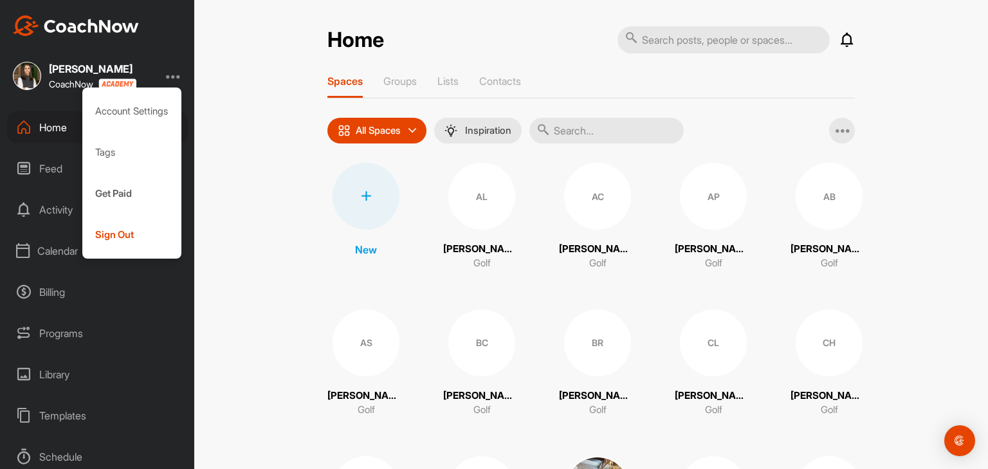
click at [241, 48] on div "Home Notifications Invitations This Week RS Rod S. replied to a post : "Thank y…" at bounding box center [591, 234] width 794 height 469
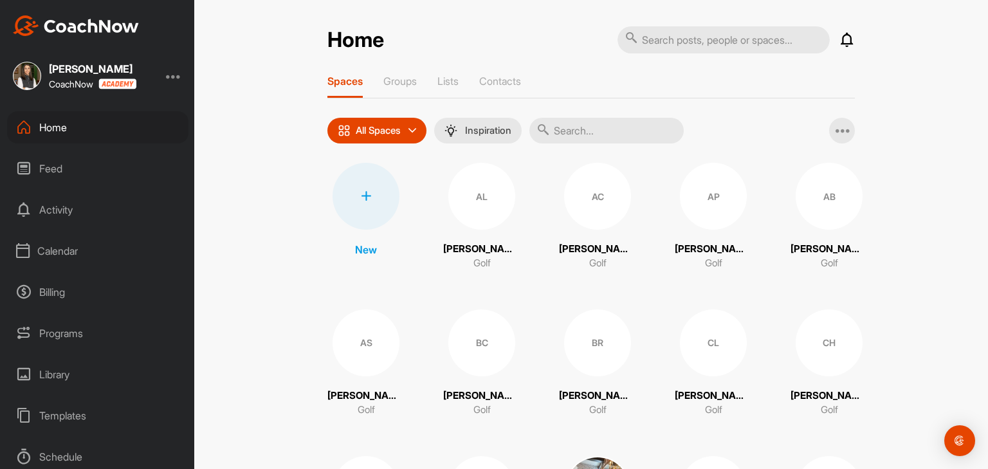
click at [57, 250] on div "Calendar" at bounding box center [97, 251] width 181 height 32
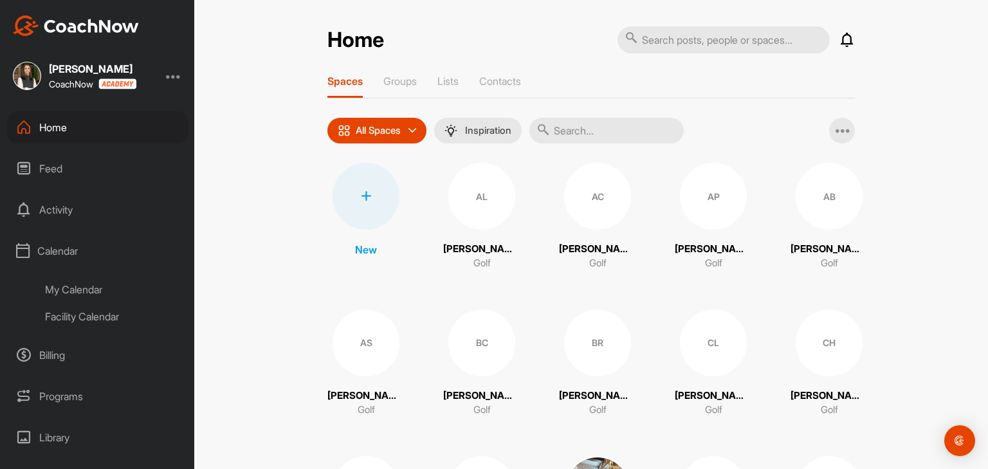
click at [57, 284] on div "My Calendar" at bounding box center [112, 289] width 152 height 27
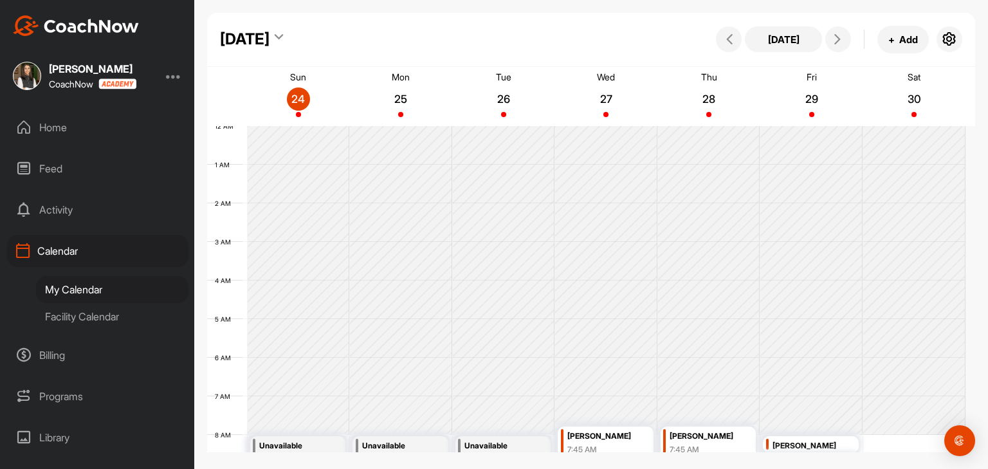
scroll to position [223, 0]
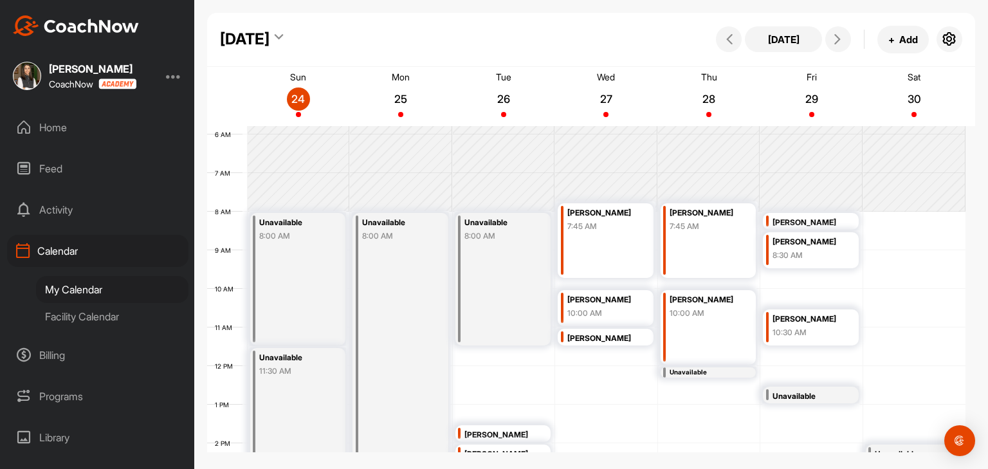
click at [65, 320] on div "Facility Calendar" at bounding box center [112, 316] width 152 height 27
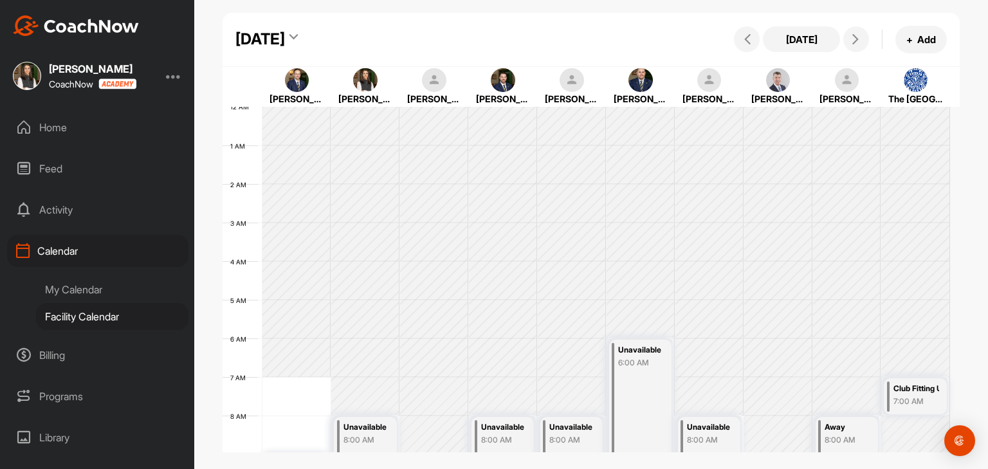
scroll to position [223, 0]
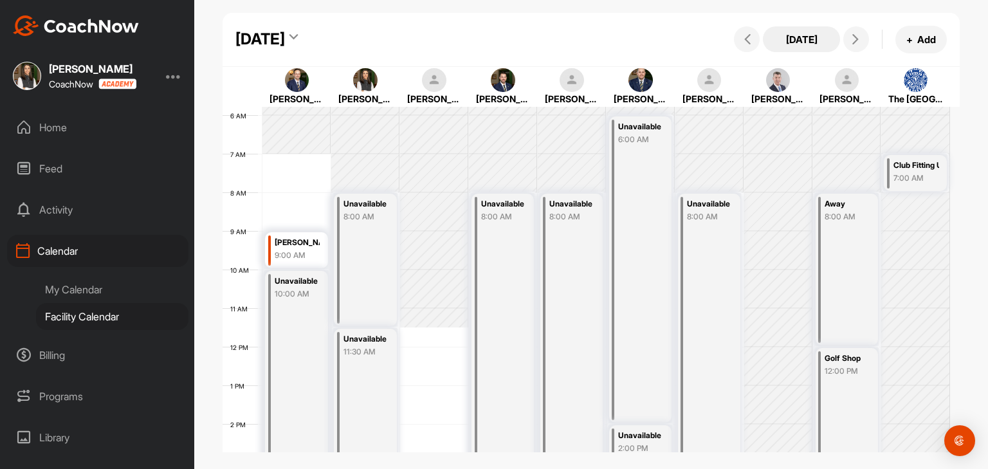
click at [802, 48] on button "[DATE]" at bounding box center [801, 39] width 77 height 26
click at [751, 37] on icon at bounding box center [747, 39] width 10 height 10
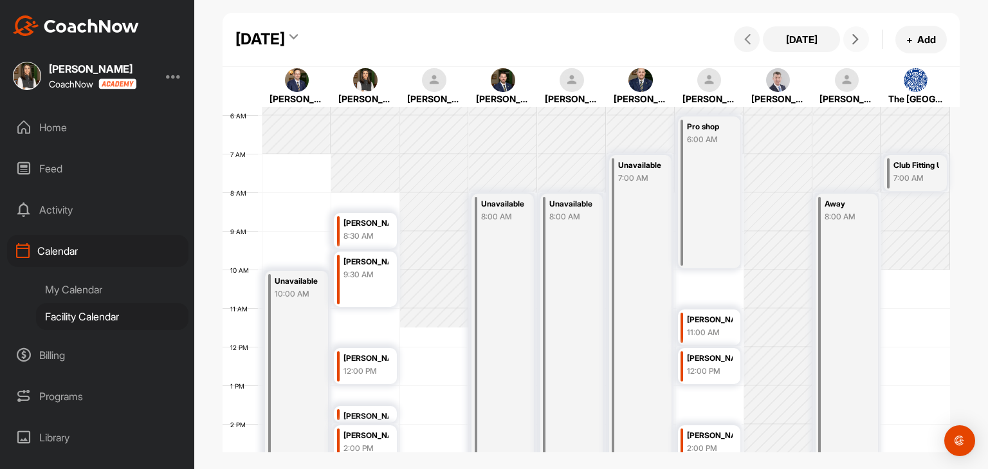
click at [863, 45] on button at bounding box center [856, 39] width 26 height 26
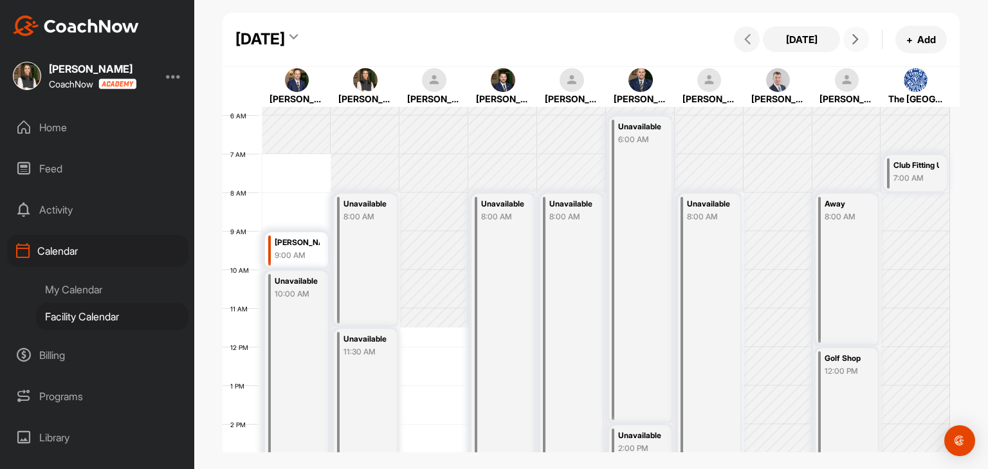
click at [863, 45] on button at bounding box center [856, 39] width 26 height 26
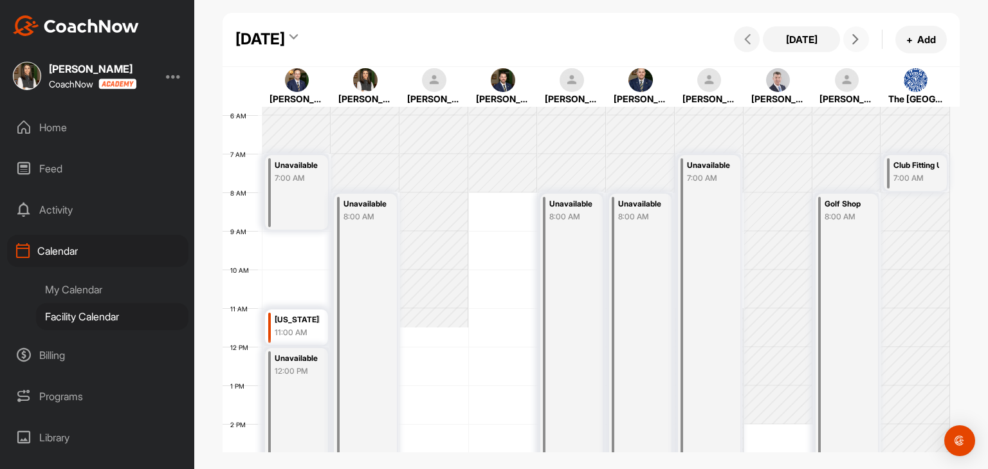
click at [863, 45] on button at bounding box center [856, 39] width 26 height 26
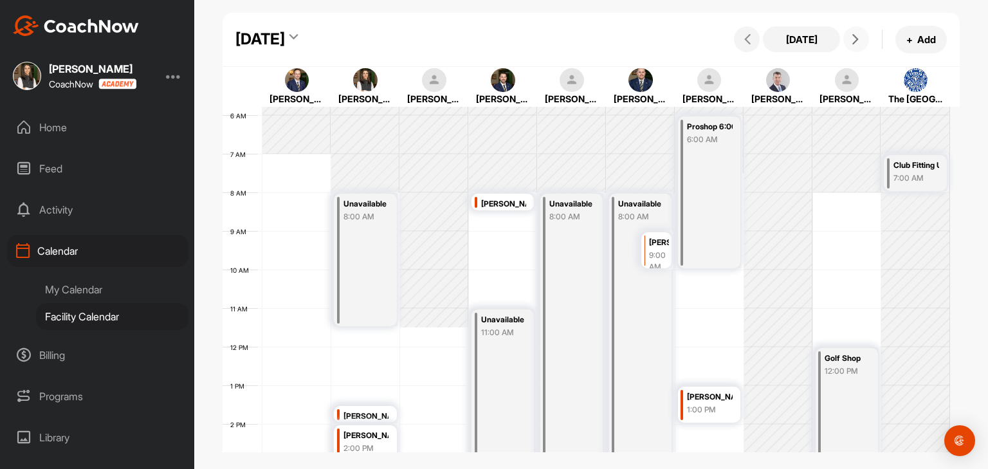
click at [863, 45] on button at bounding box center [856, 39] width 26 height 26
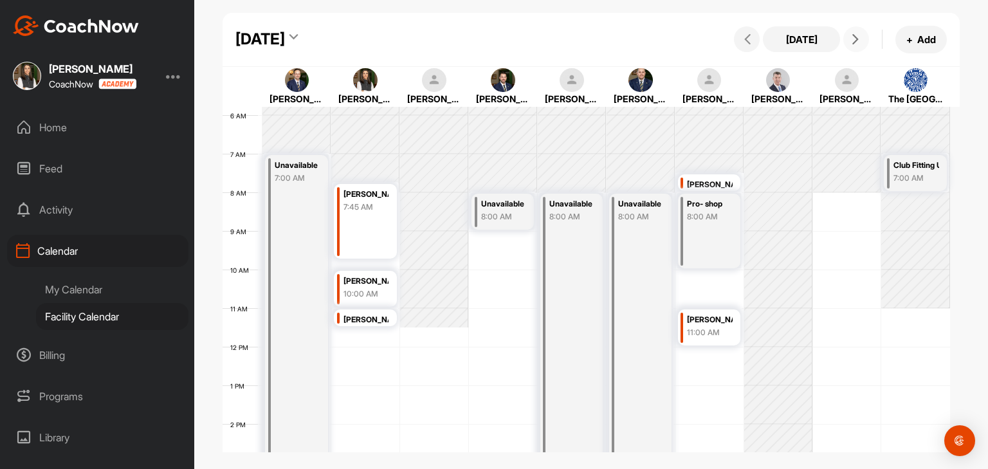
click at [863, 45] on button at bounding box center [856, 39] width 26 height 26
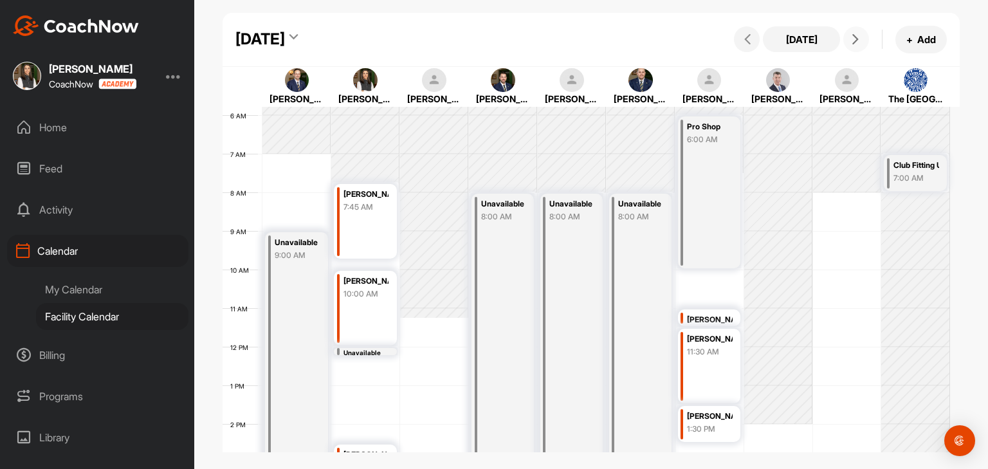
click at [863, 45] on button at bounding box center [856, 39] width 26 height 26
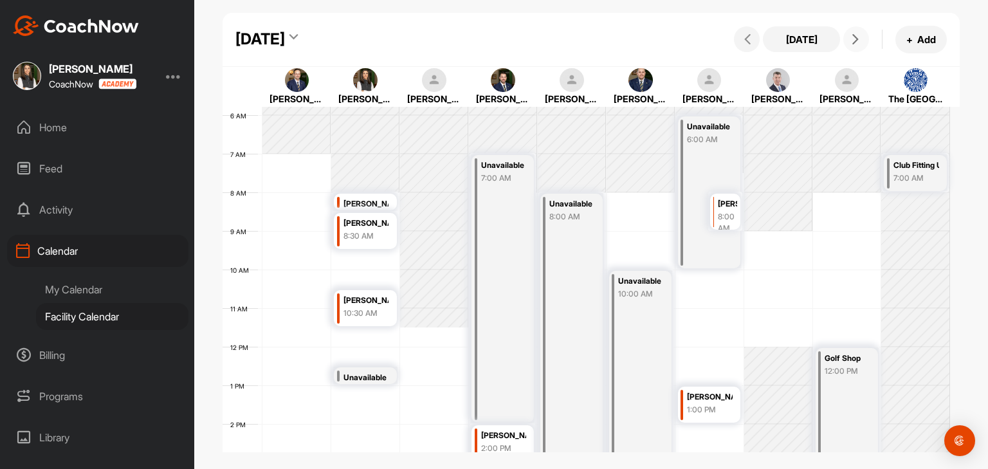
click at [863, 45] on button at bounding box center [856, 39] width 26 height 26
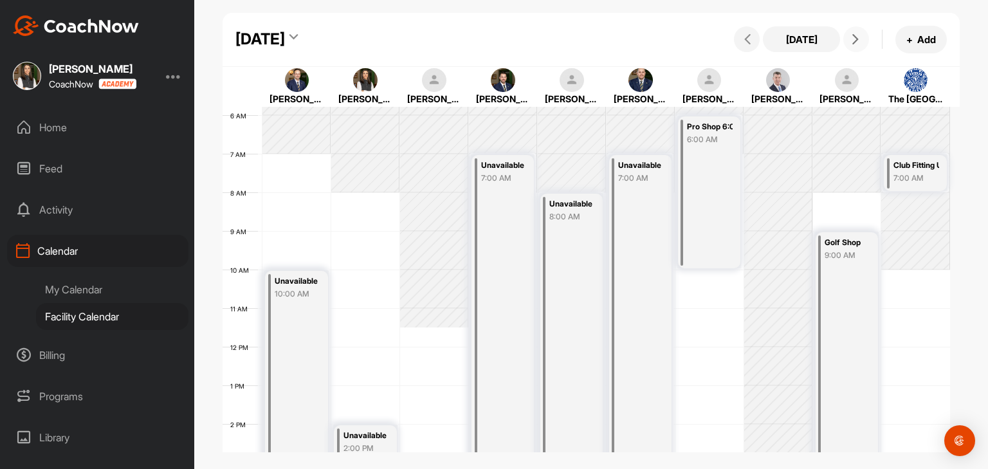
click at [863, 45] on button at bounding box center [856, 39] width 26 height 26
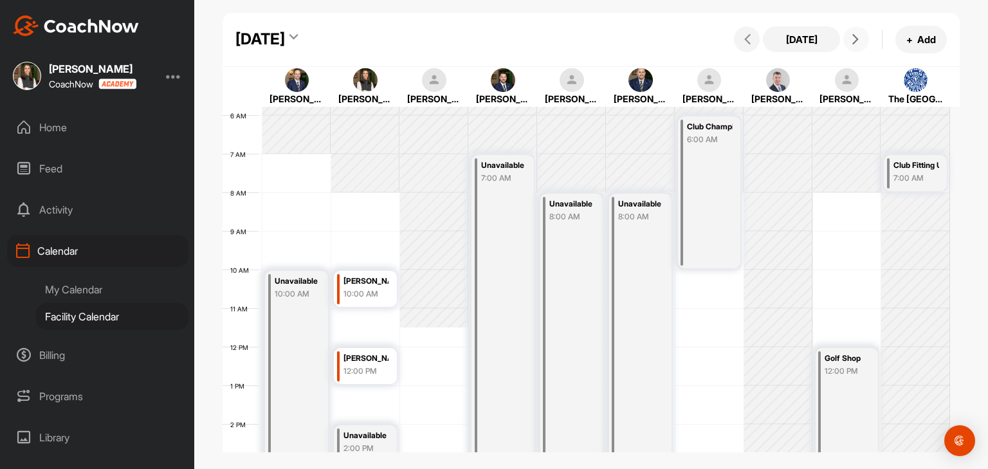
click at [861, 50] on button at bounding box center [856, 39] width 26 height 26
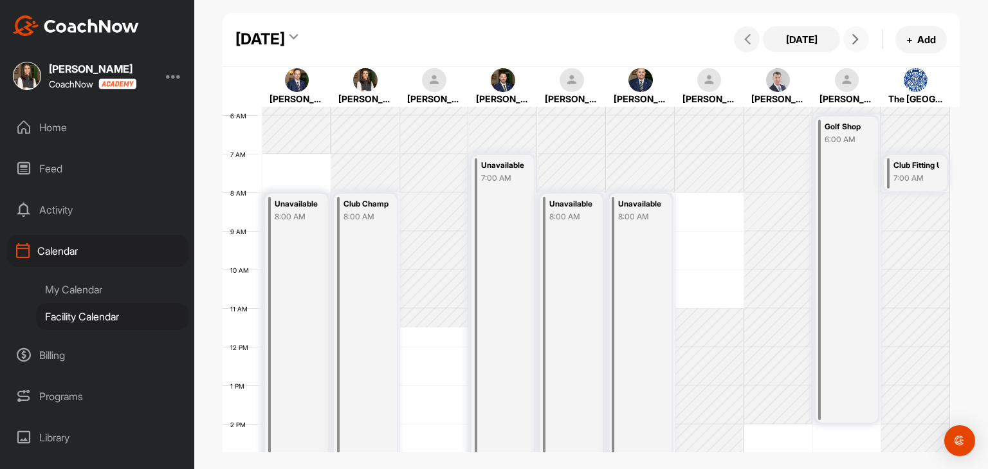
click at [861, 50] on button at bounding box center [856, 39] width 26 height 26
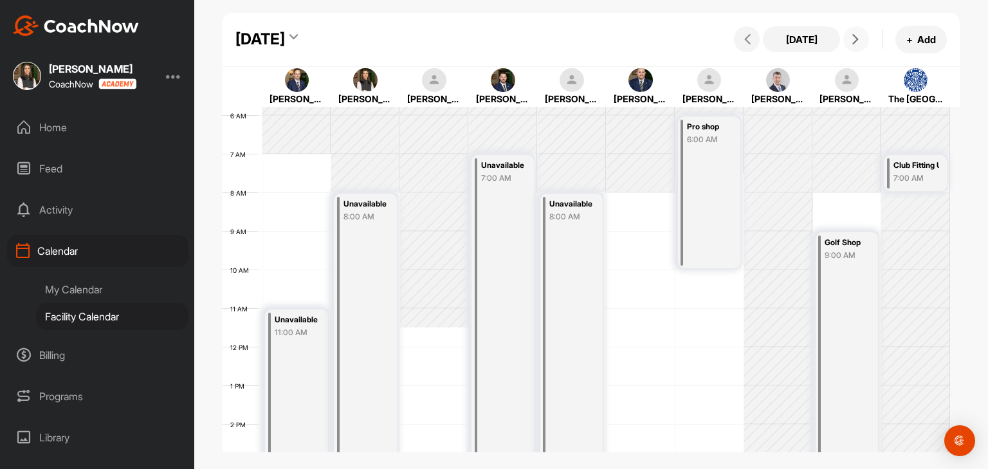
click at [861, 50] on button at bounding box center [856, 39] width 26 height 26
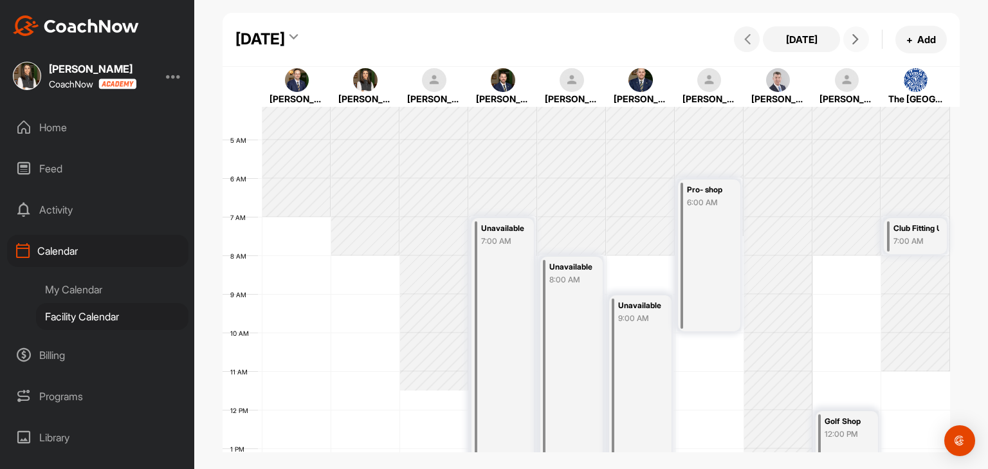
scroll to position [159, 0]
click at [853, 47] on button at bounding box center [856, 39] width 26 height 26
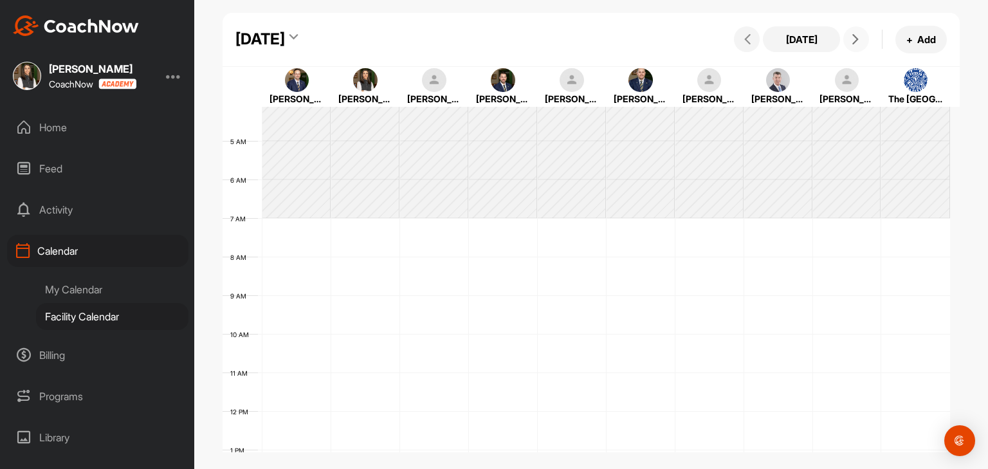
scroll to position [223, 0]
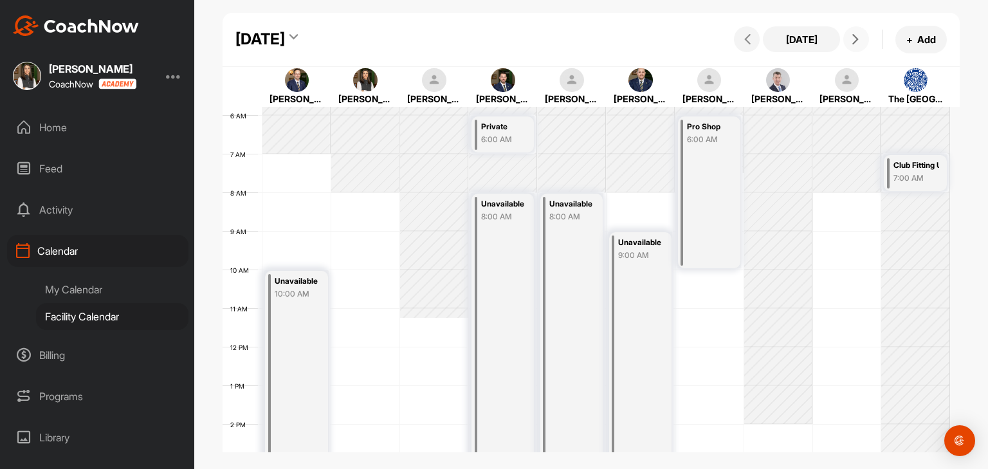
click at [853, 47] on button at bounding box center [856, 39] width 26 height 26
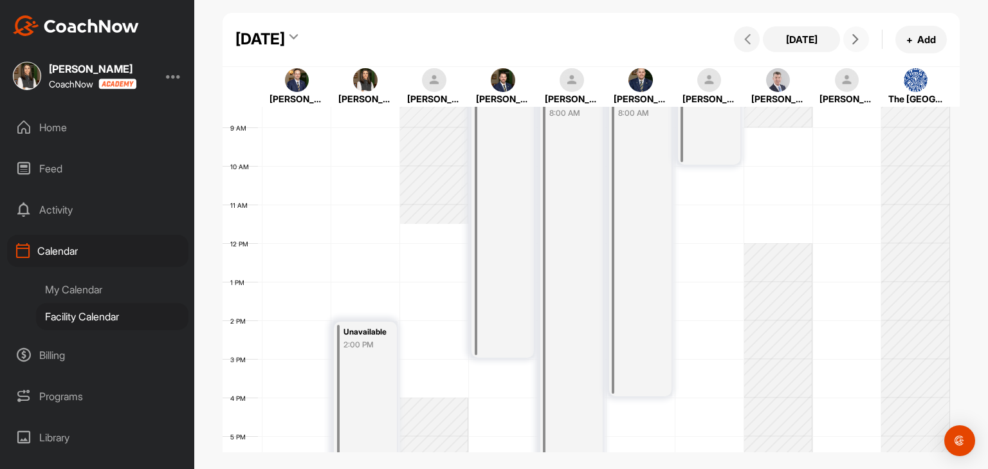
scroll to position [288, 0]
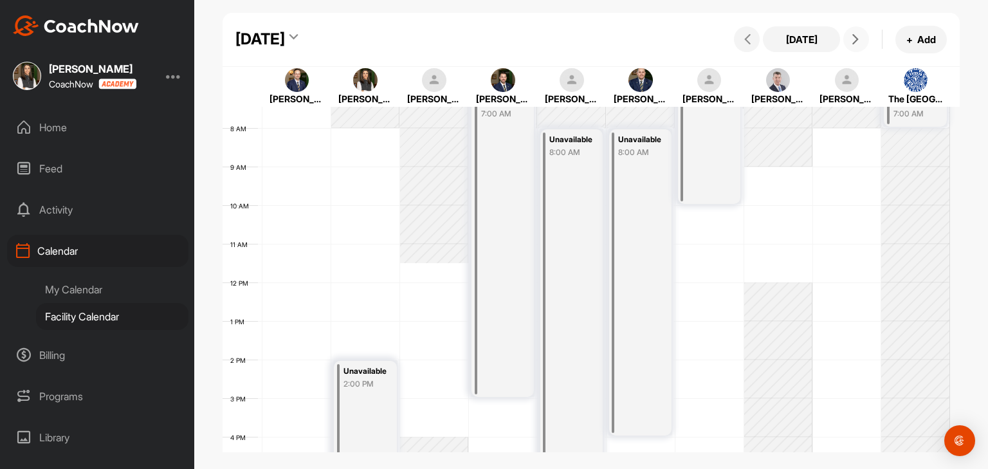
click at [855, 38] on icon at bounding box center [855, 39] width 10 height 10
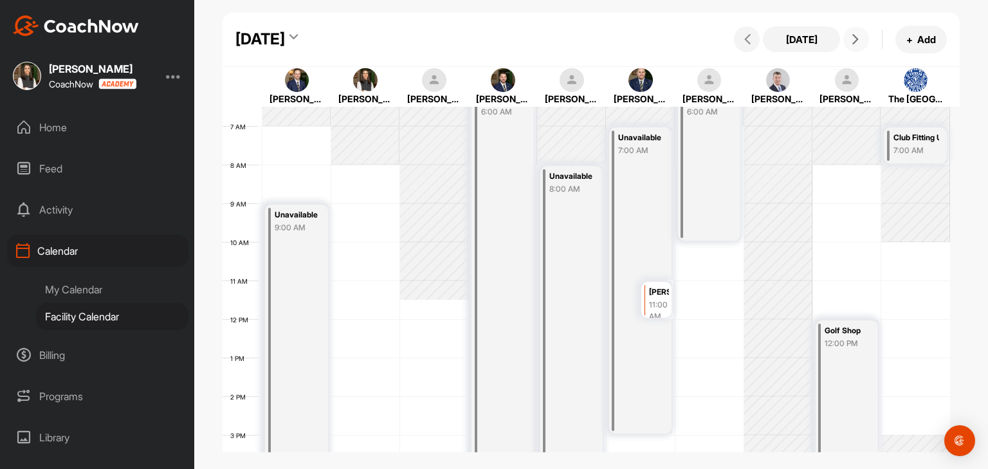
scroll to position [223, 0]
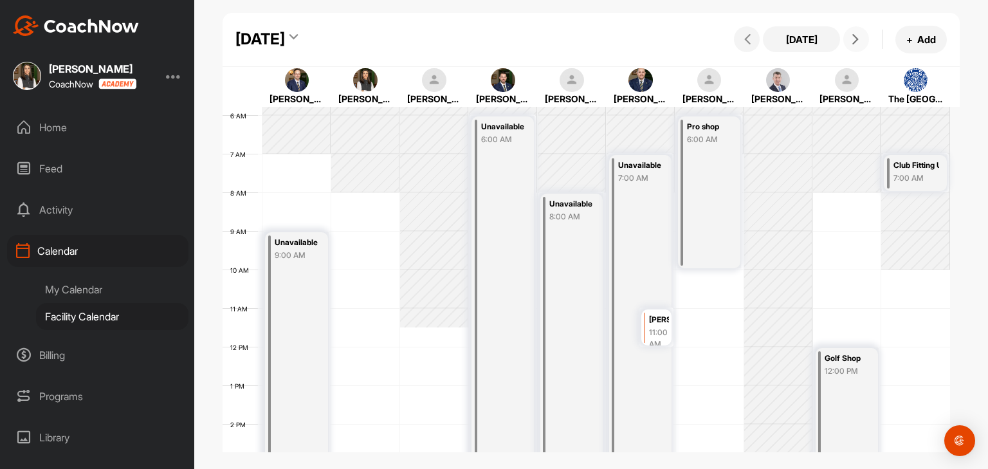
click at [856, 48] on button at bounding box center [856, 39] width 26 height 26
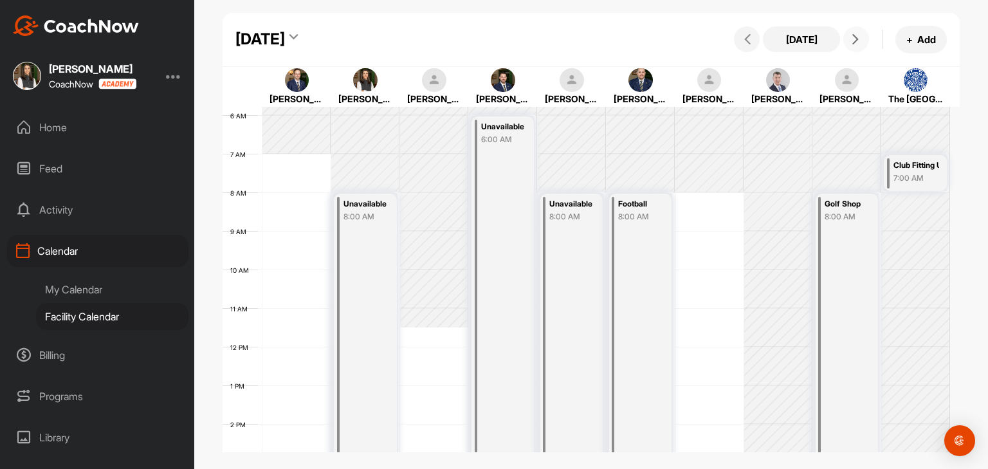
click at [856, 48] on button at bounding box center [856, 39] width 26 height 26
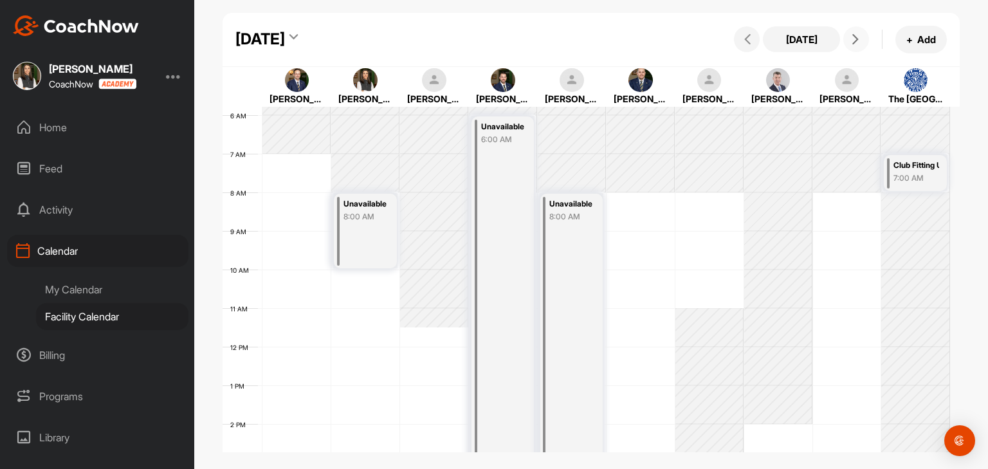
click at [856, 48] on button at bounding box center [856, 39] width 26 height 26
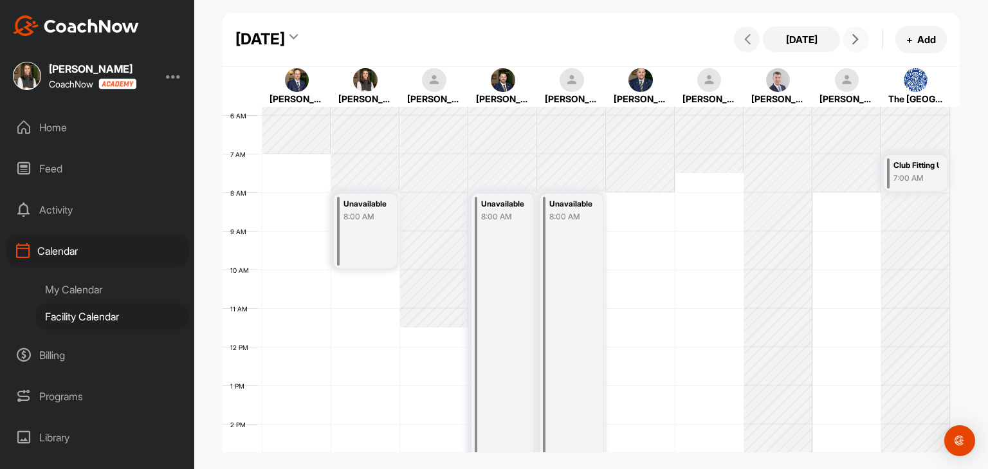
click at [856, 48] on button at bounding box center [856, 39] width 26 height 26
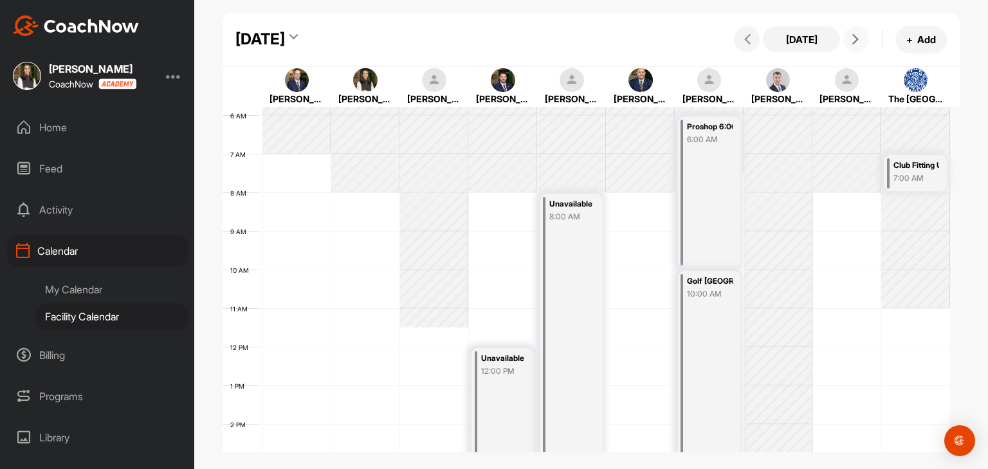
click at [856, 48] on button at bounding box center [856, 39] width 26 height 26
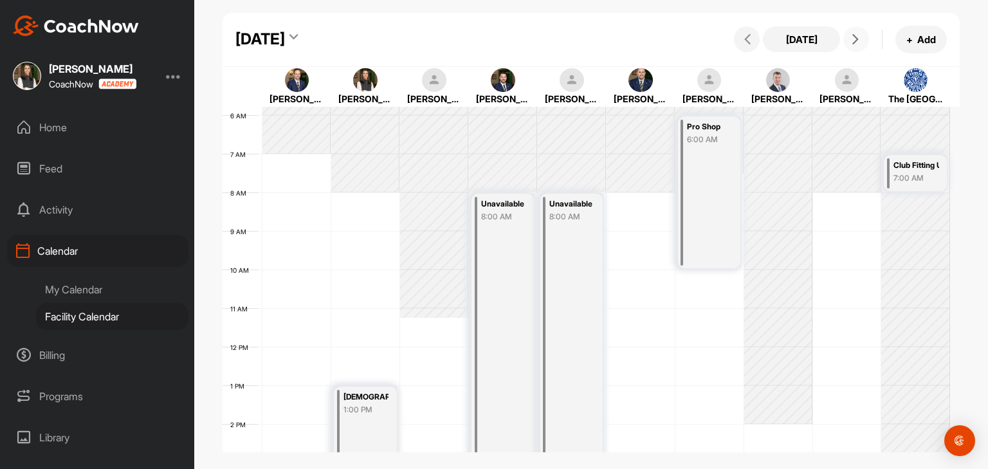
click at [856, 48] on button at bounding box center [856, 39] width 26 height 26
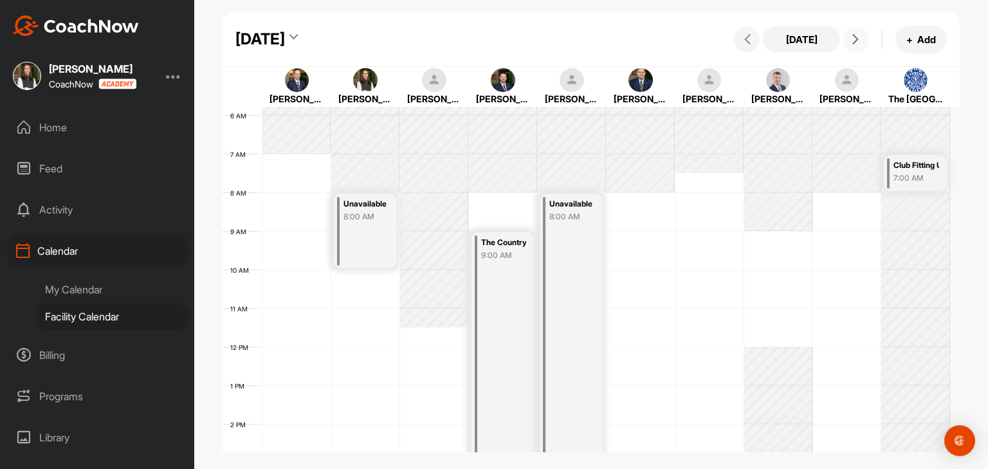
click at [856, 48] on button at bounding box center [856, 39] width 26 height 26
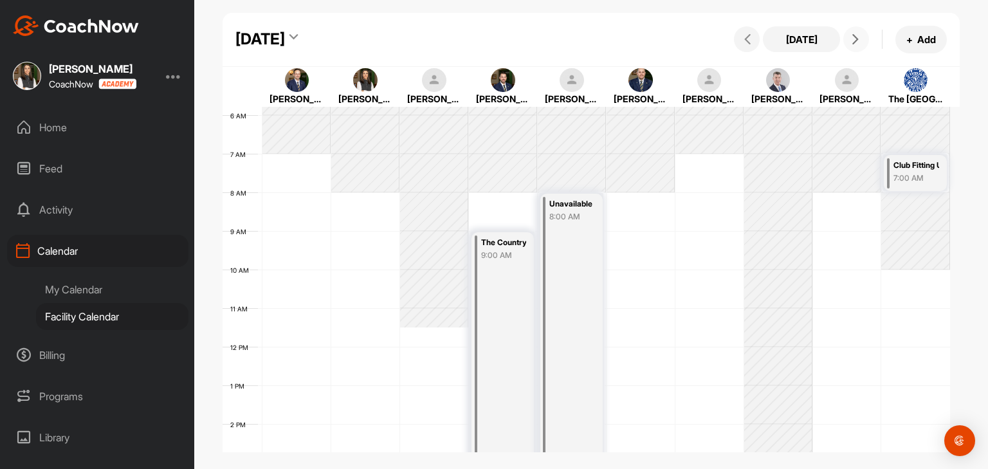
click at [856, 48] on button at bounding box center [856, 39] width 26 height 26
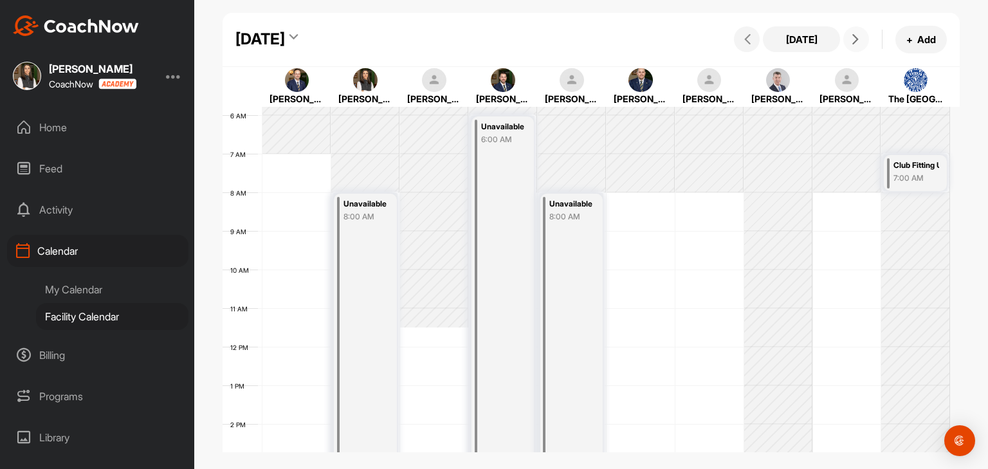
click at [856, 48] on button at bounding box center [856, 39] width 26 height 26
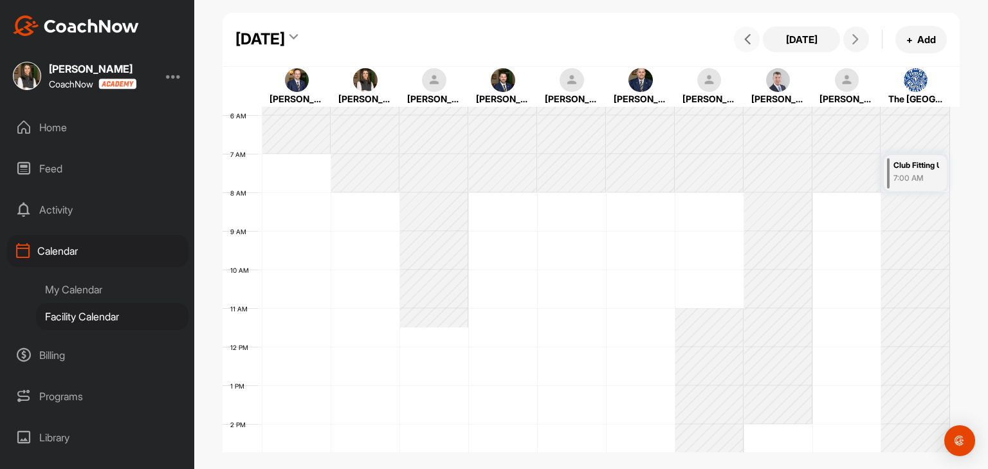
click at [743, 47] on button at bounding box center [747, 39] width 26 height 26
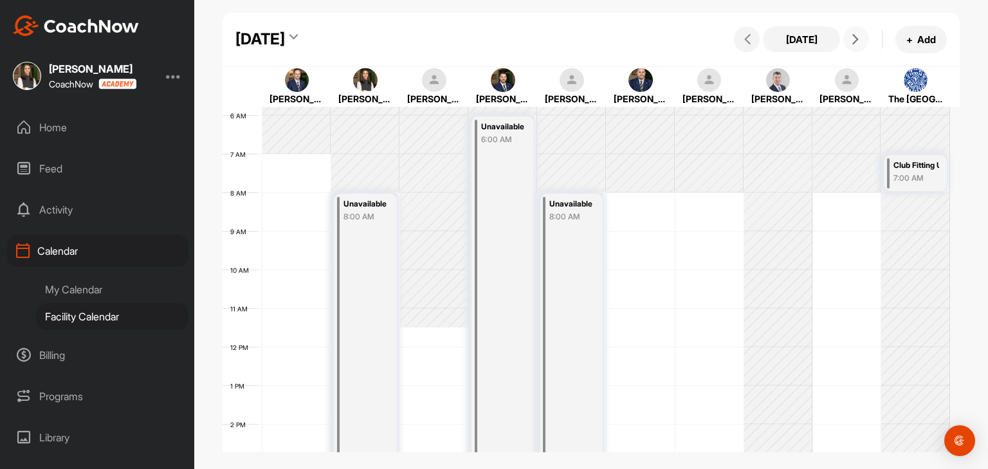
click at [857, 40] on icon at bounding box center [855, 39] width 10 height 10
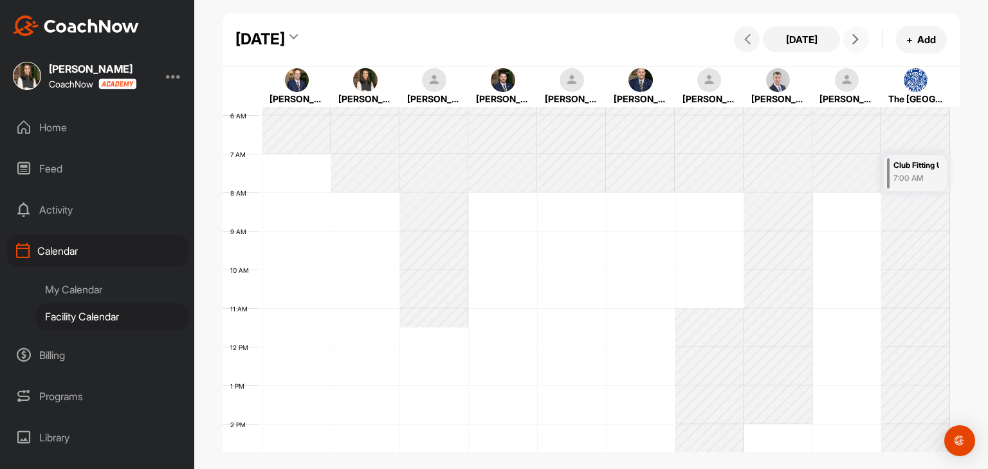
click at [857, 40] on icon at bounding box center [855, 39] width 10 height 10
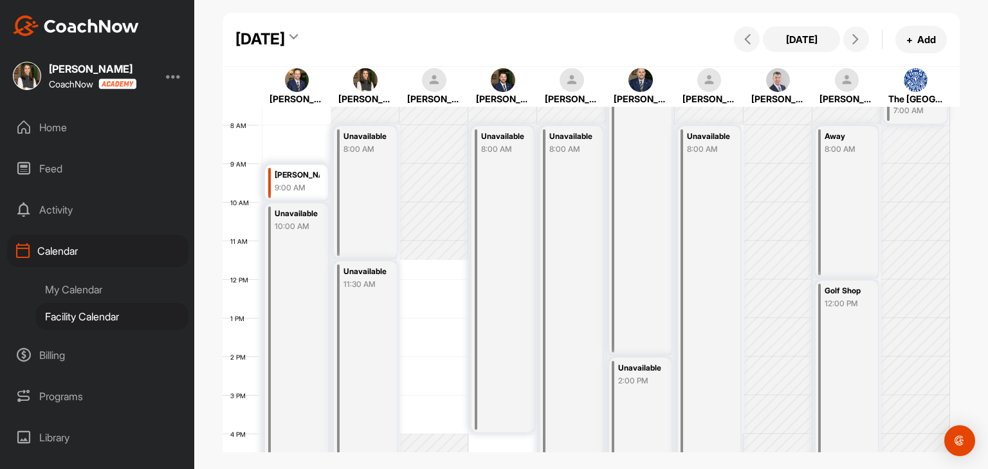
scroll to position [223, 0]
